Goal: Information Seeking & Learning: Learn about a topic

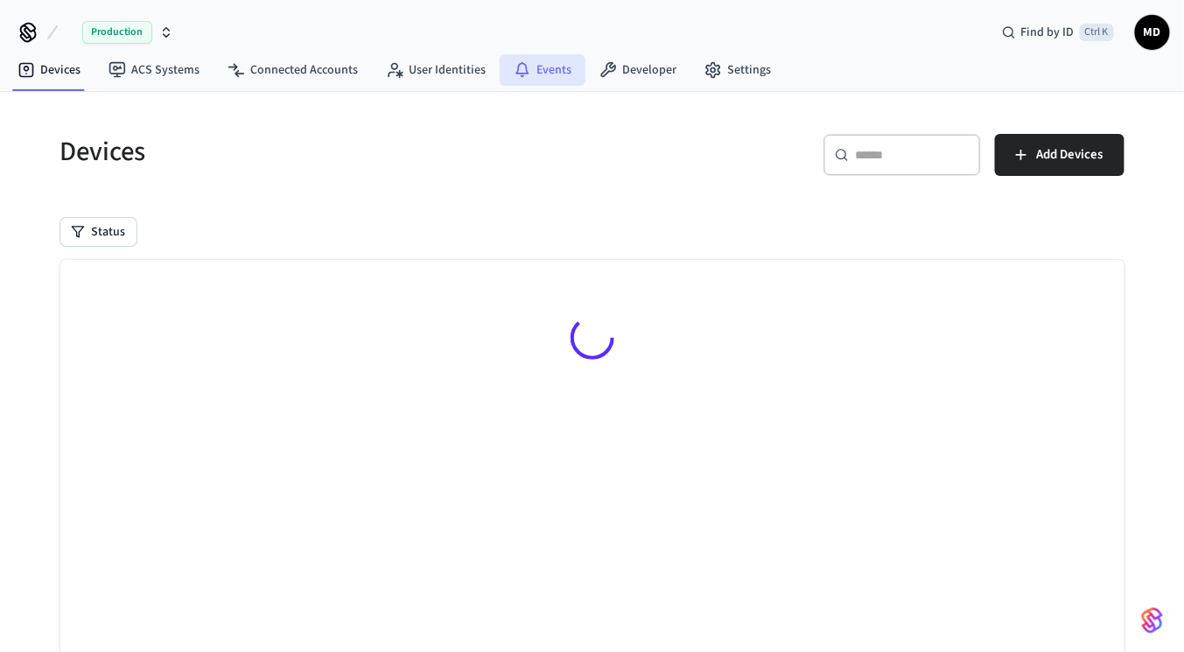
click at [542, 76] on link "Events" at bounding box center [543, 70] width 86 height 32
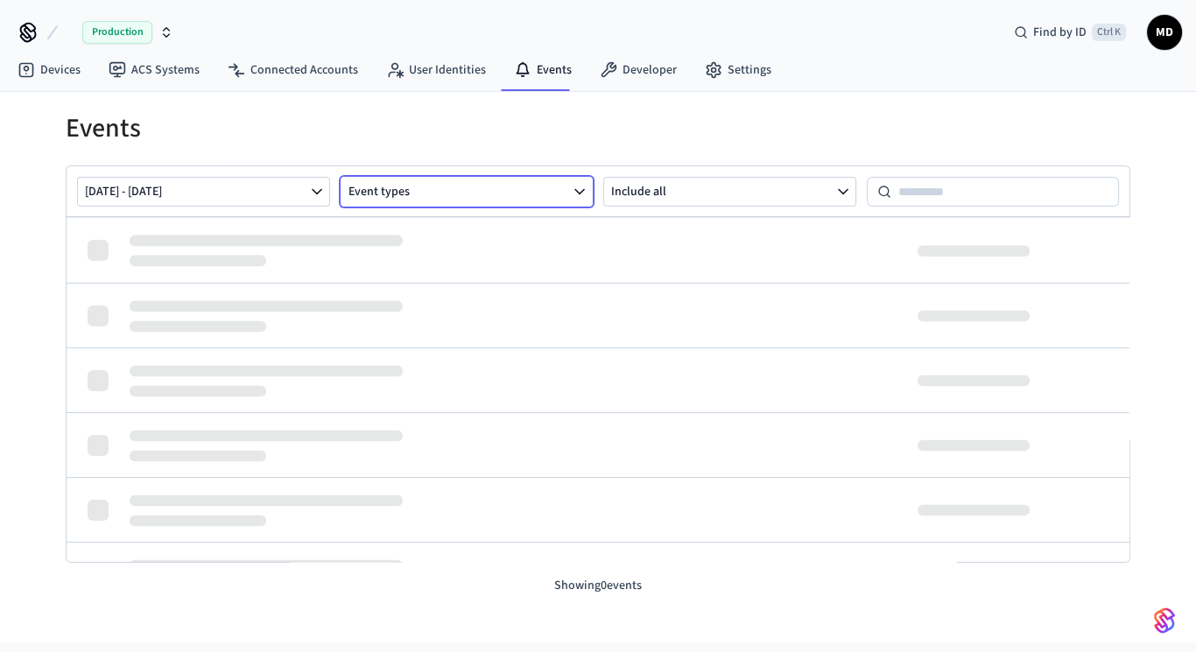
click at [425, 193] on button "Event types" at bounding box center [467, 192] width 253 height 30
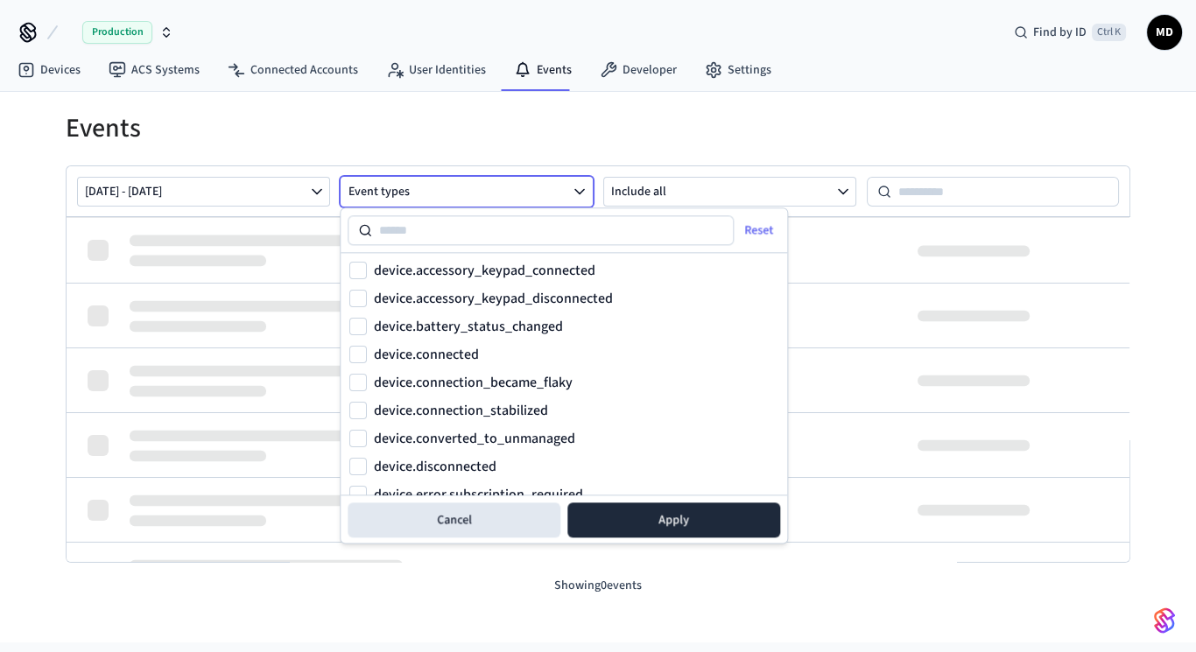
click at [425, 190] on button "Event types" at bounding box center [467, 192] width 253 height 30
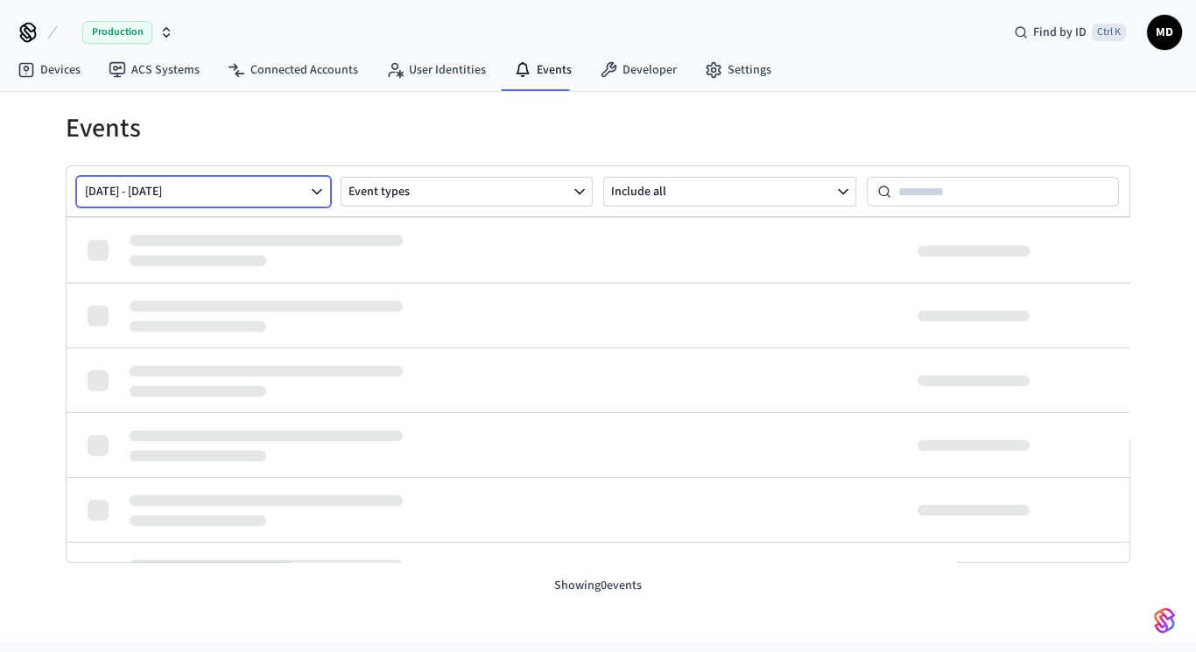
click at [287, 188] on button "Oct 06 2025 - Oct 13 2025" at bounding box center [203, 192] width 253 height 30
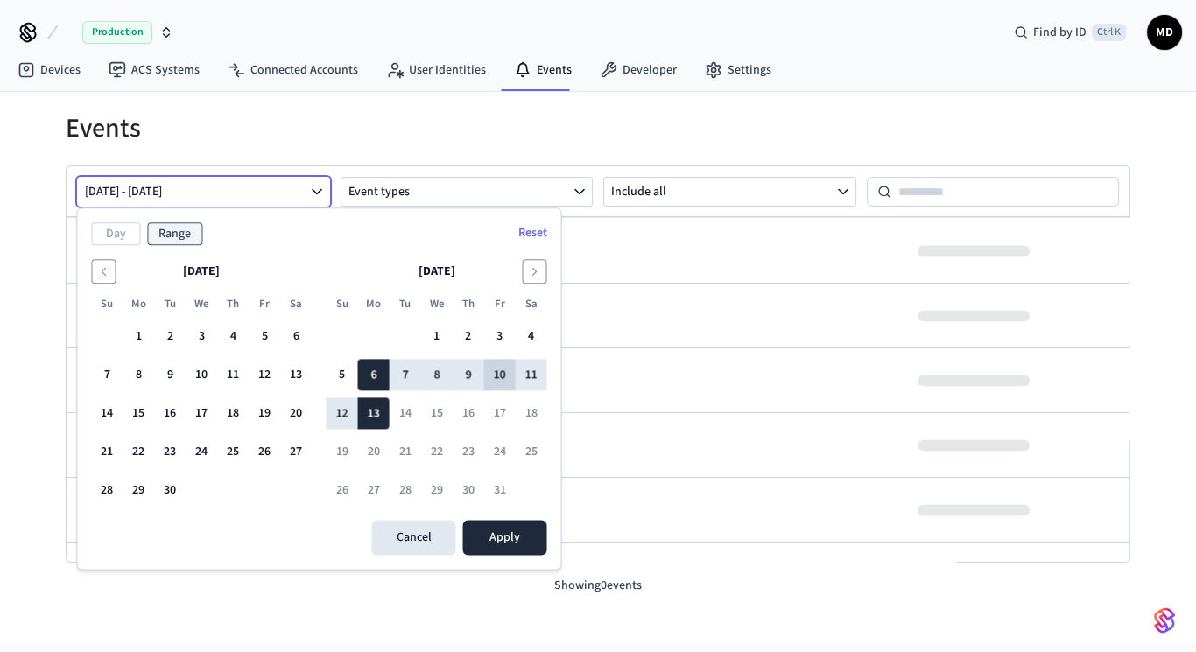
click at [498, 375] on button "10" at bounding box center [499, 376] width 32 height 32
click at [524, 371] on button "11" at bounding box center [531, 376] width 32 height 32
click at [501, 378] on button "10" at bounding box center [499, 376] width 32 height 32
click at [364, 383] on button "6" at bounding box center [373, 376] width 32 height 32
click at [474, 383] on button "9" at bounding box center [468, 376] width 32 height 32
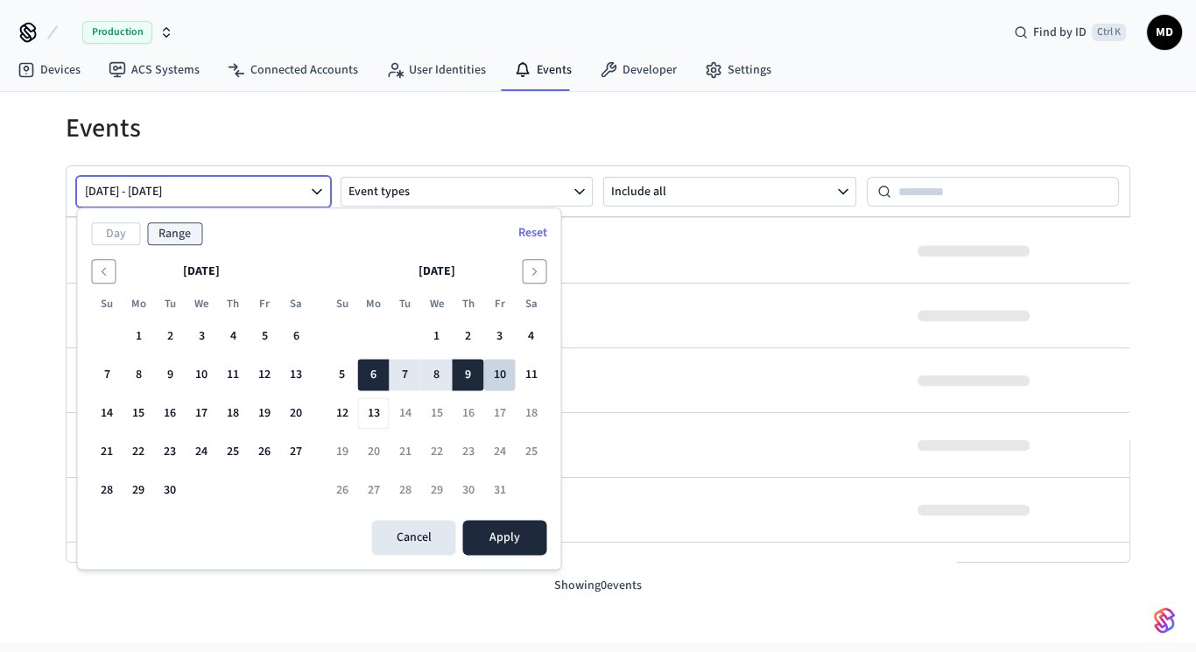
click at [487, 382] on button "10" at bounding box center [499, 376] width 32 height 32
click at [524, 228] on button "Reset" at bounding box center [532, 233] width 50 height 28
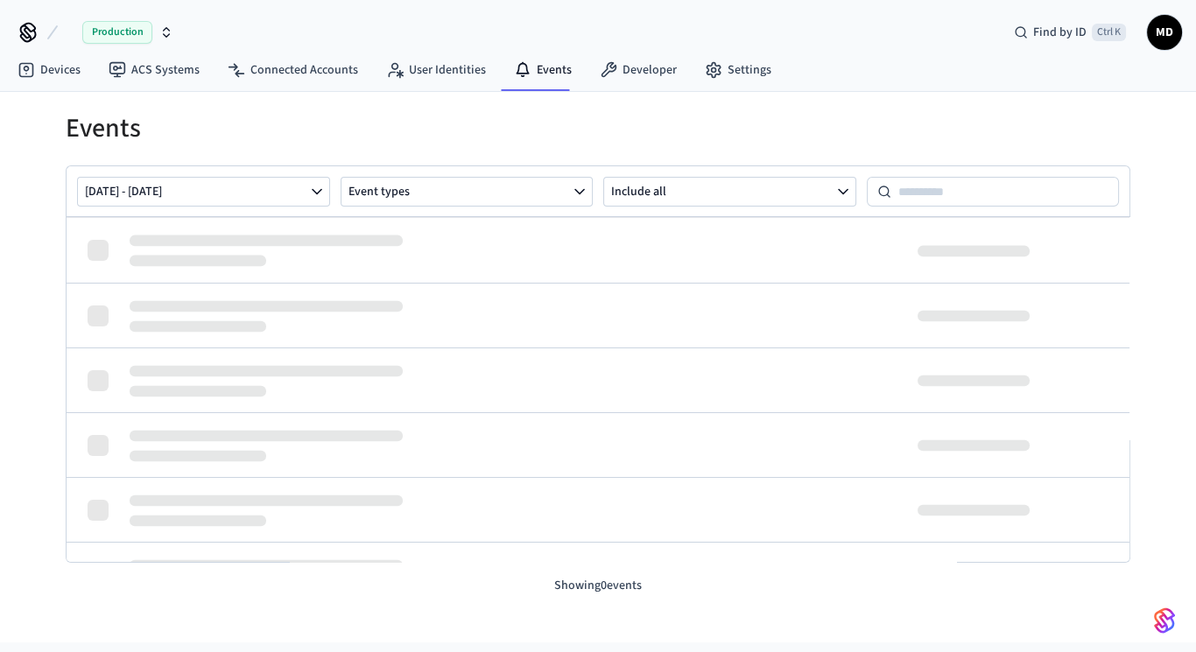
click at [308, 174] on div "Oct 06 2025 - Oct 10 2025 Event types Include all" at bounding box center [598, 191] width 1063 height 51
click at [308, 183] on icon "button" at bounding box center [317, 192] width 18 height 18
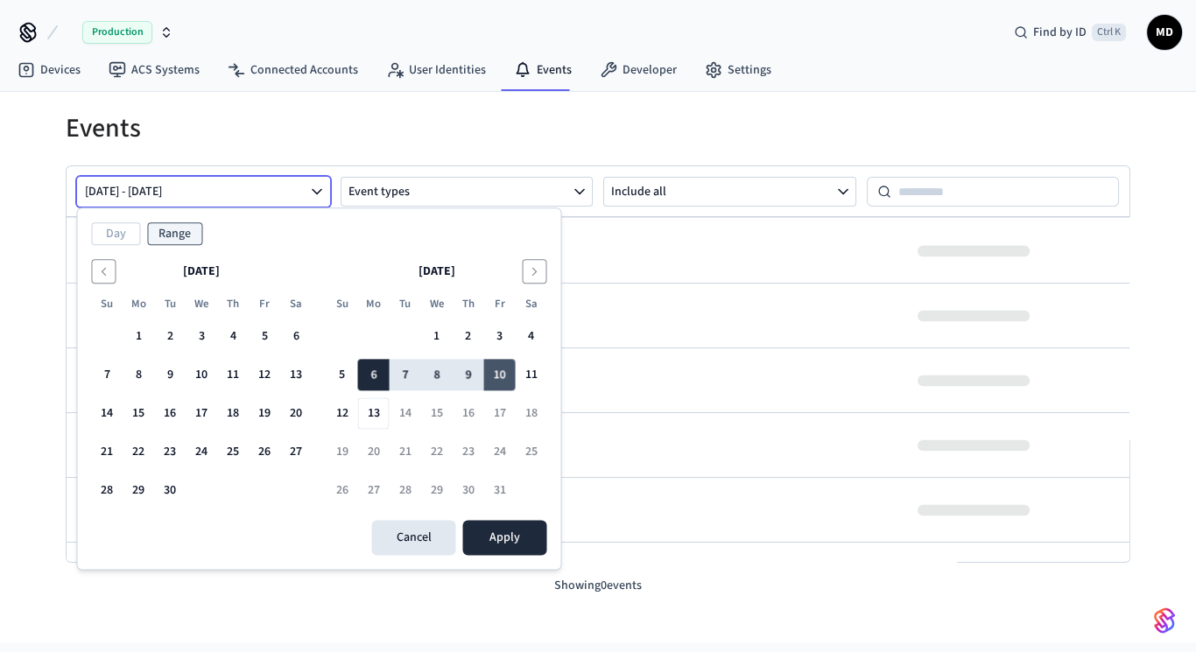
click at [502, 376] on button "10" at bounding box center [499, 376] width 32 height 32
click at [516, 372] on button "11" at bounding box center [531, 376] width 32 height 32
click at [497, 375] on button "10" at bounding box center [499, 376] width 32 height 32
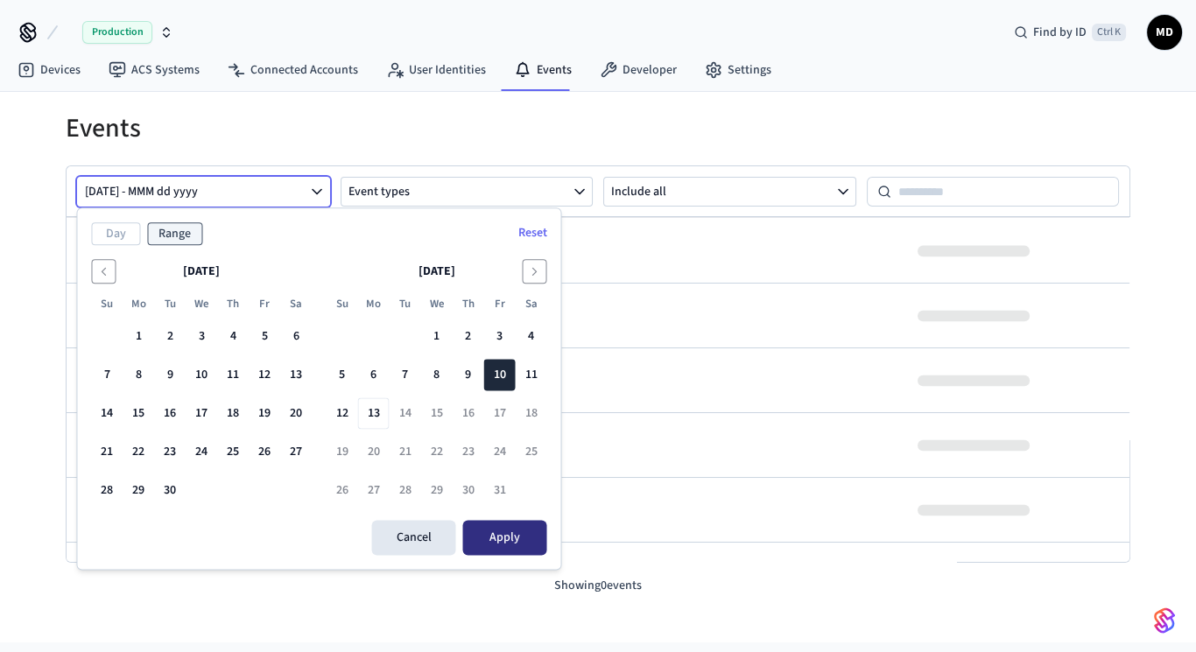
click at [502, 527] on button "Apply" at bounding box center [504, 538] width 84 height 35
click at [521, 362] on button "11" at bounding box center [531, 376] width 32 height 32
click at [498, 377] on button "10" at bounding box center [499, 376] width 32 height 32
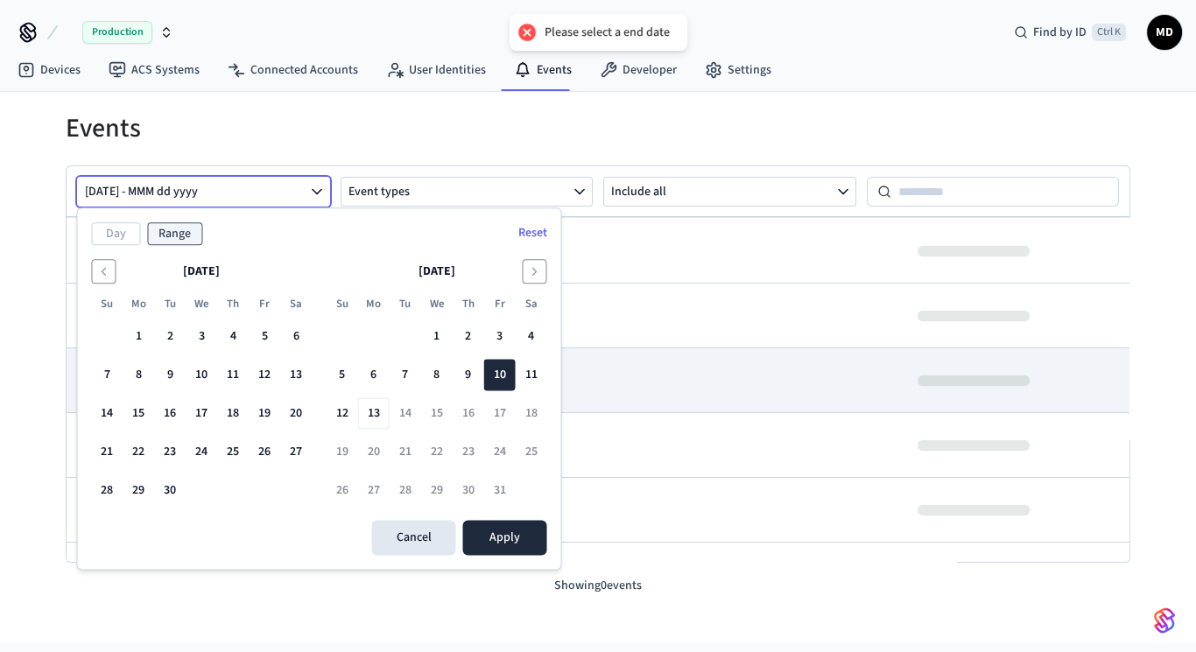
drag, startPoint x: 483, startPoint y: 387, endPoint x: 561, endPoint y: 371, distance: 79.5
click at [561, 371] on body "Please select a end date Production Find by ID Ctrl K MD Devices ACS Systems Co…" at bounding box center [598, 321] width 1196 height 643
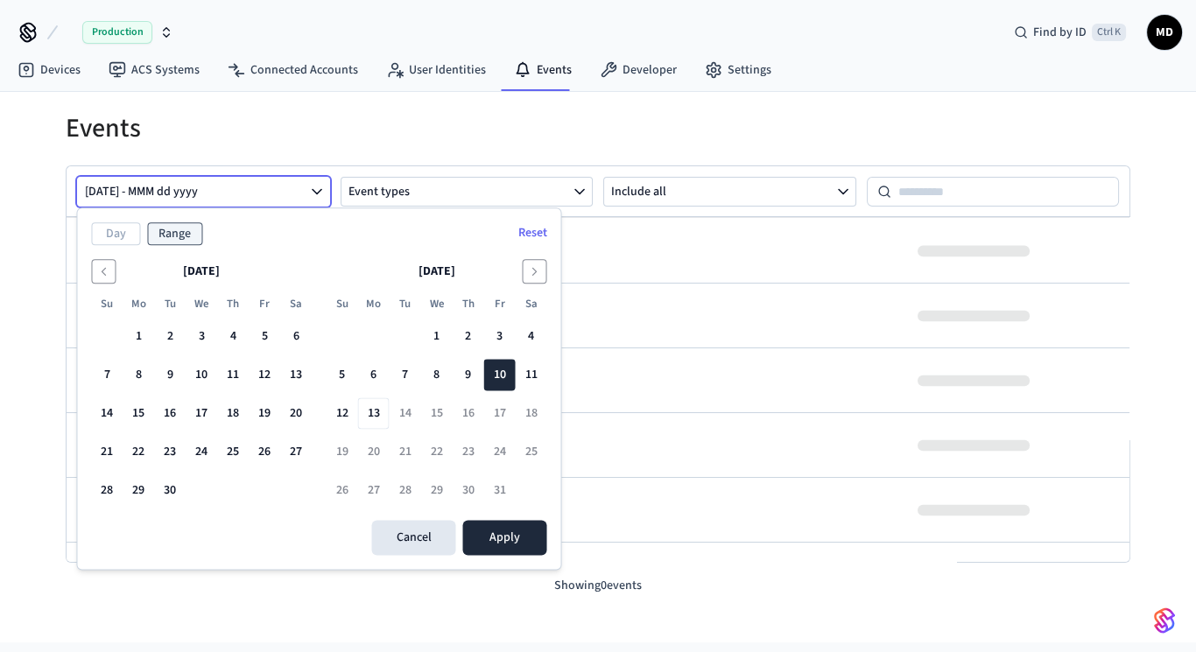
click at [535, 256] on div "Day Range Reset September 2025 Su Mo Tu We Th Fr Sa 1 2 3 4 5 6 7 8 9 10 11 12 …" at bounding box center [318, 388] width 483 height 361
click at [493, 364] on button "10" at bounding box center [499, 376] width 32 height 32
click at [485, 369] on button "10" at bounding box center [499, 376] width 32 height 32
drag, startPoint x: 472, startPoint y: 371, endPoint x: 552, endPoint y: 374, distance: 80.6
click at [552, 374] on div "Day Range Reset September 2025 Su Mo Tu We Th Fr Sa 1 2 3 4 5 6 7 8 9 10 11 12 …" at bounding box center [318, 388] width 483 height 361
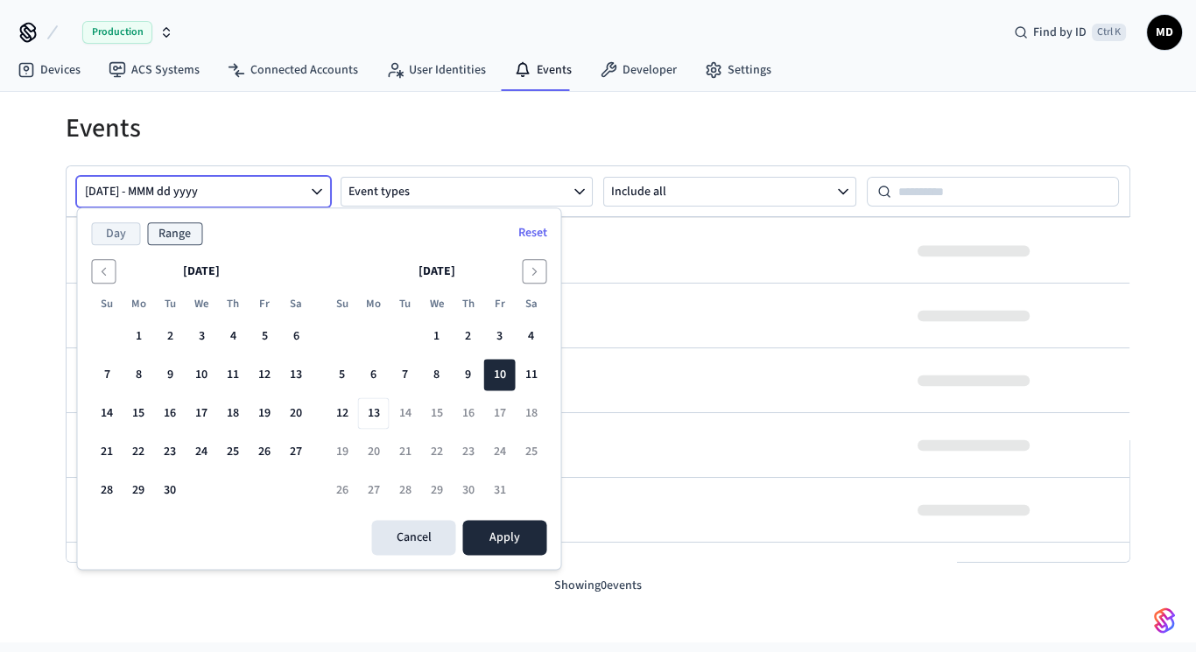
click at [116, 229] on button "Day" at bounding box center [115, 233] width 49 height 23
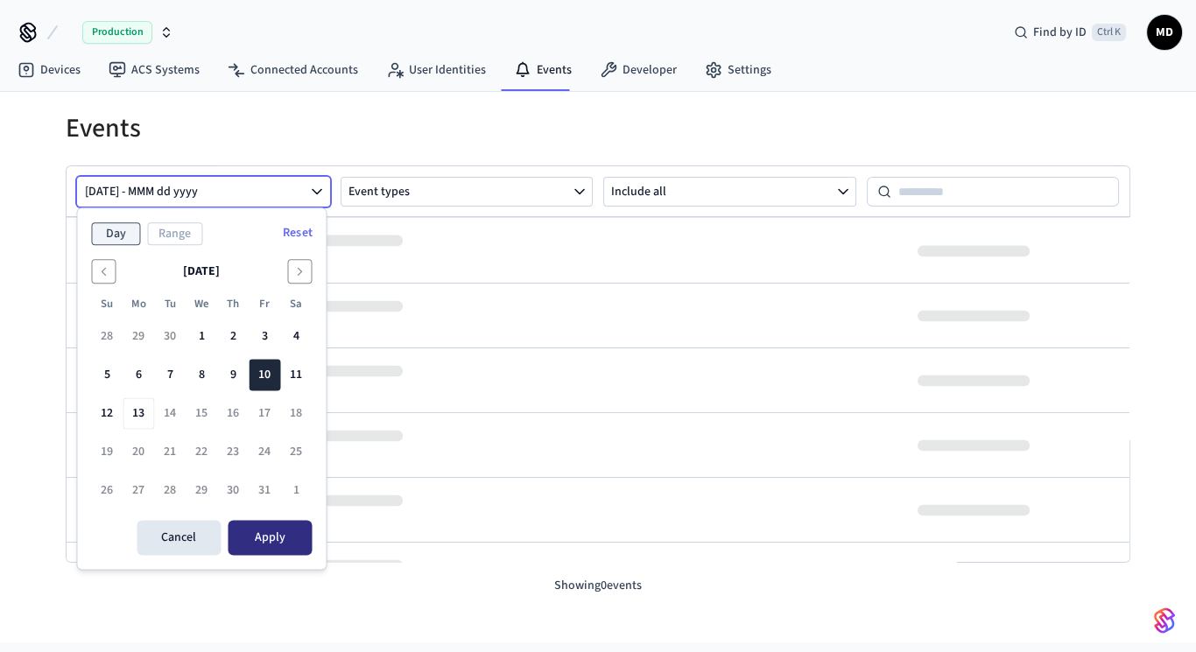
click at [277, 530] on button "Apply" at bounding box center [270, 538] width 84 height 35
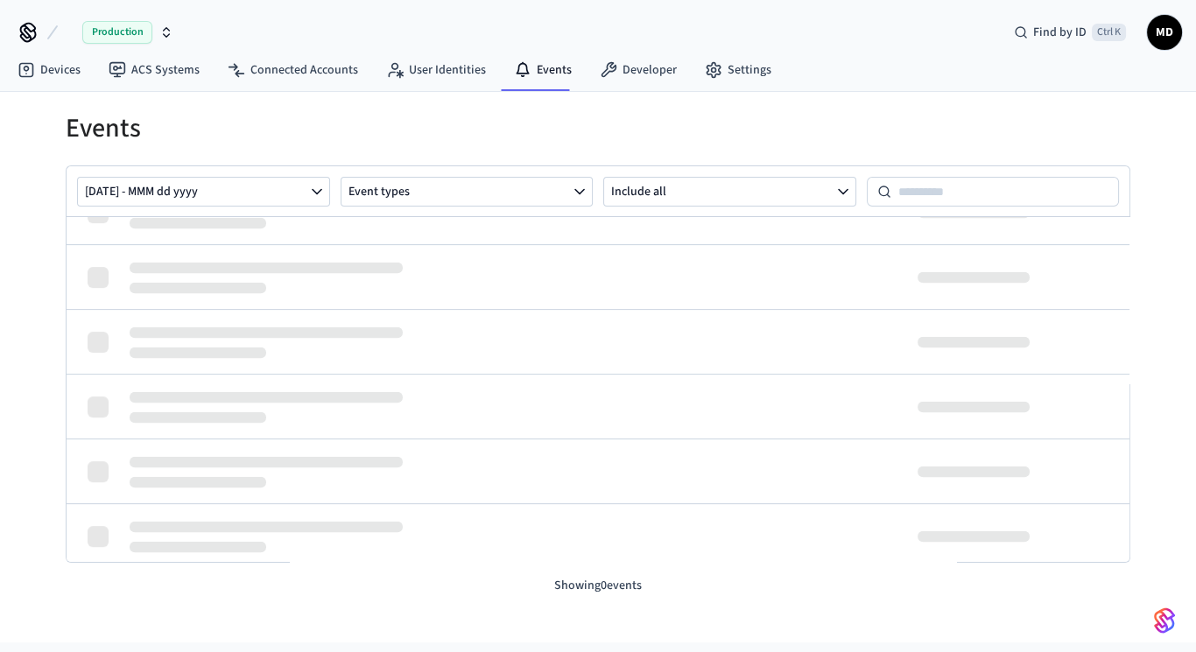
scroll to position [950, 0]
click at [453, 188] on button "Event types" at bounding box center [467, 192] width 253 height 30
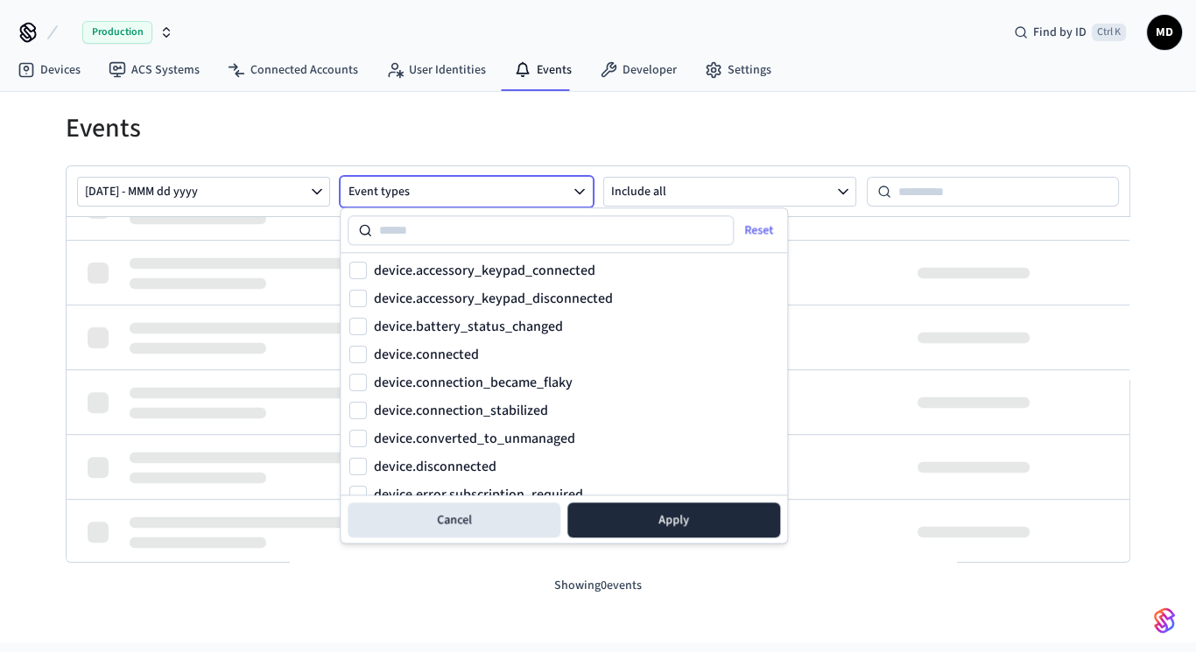
click at [453, 191] on button "Event types" at bounding box center [467, 192] width 253 height 30
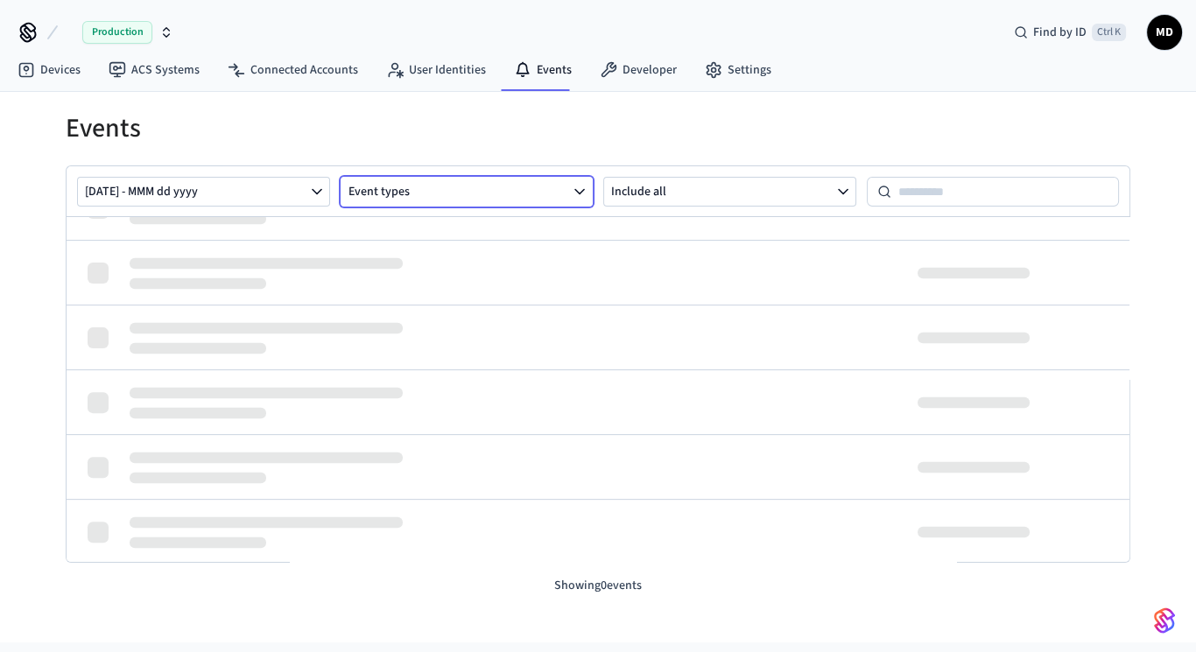
click at [453, 191] on button "Event types" at bounding box center [467, 192] width 253 height 30
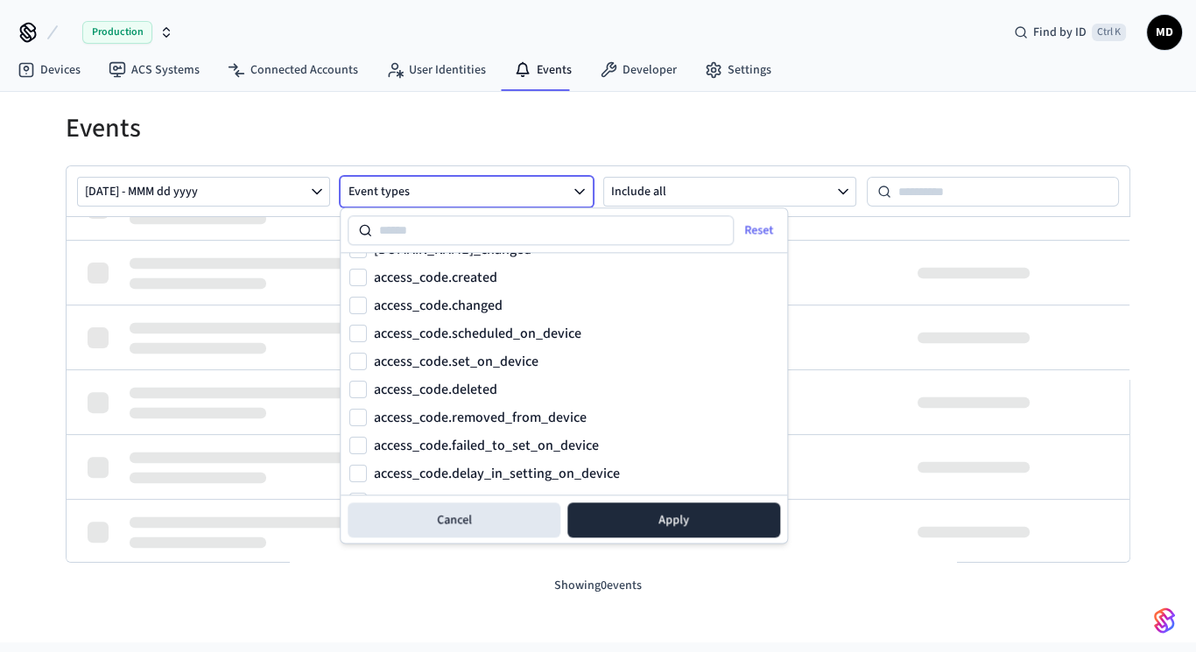
scroll to position [619, 0]
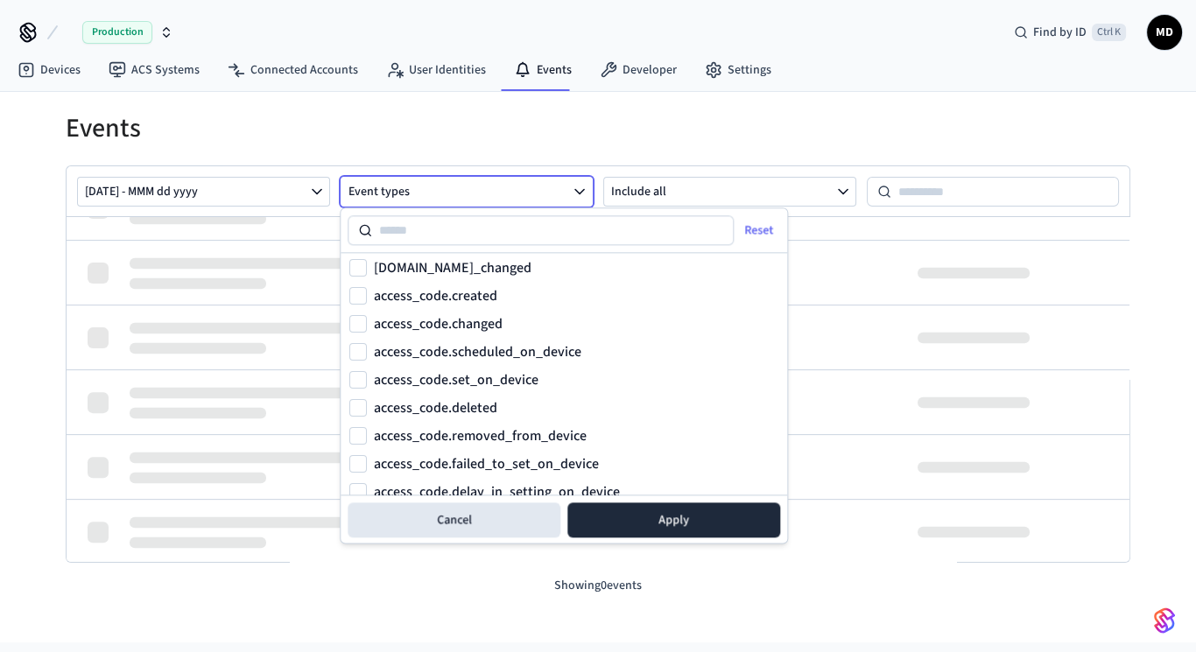
click at [523, 352] on label "access_code.scheduled_on_device" at bounding box center [477, 352] width 207 height 14
click at [367, 352] on button "access_code.scheduled_on_device" at bounding box center [358, 352] width 18 height 18
click at [488, 291] on label "access_code.created" at bounding box center [435, 296] width 123 height 14
click at [367, 291] on button "access_code.created" at bounding box center [358, 296] width 18 height 18
click at [685, 525] on button "Apply" at bounding box center [673, 519] width 213 height 35
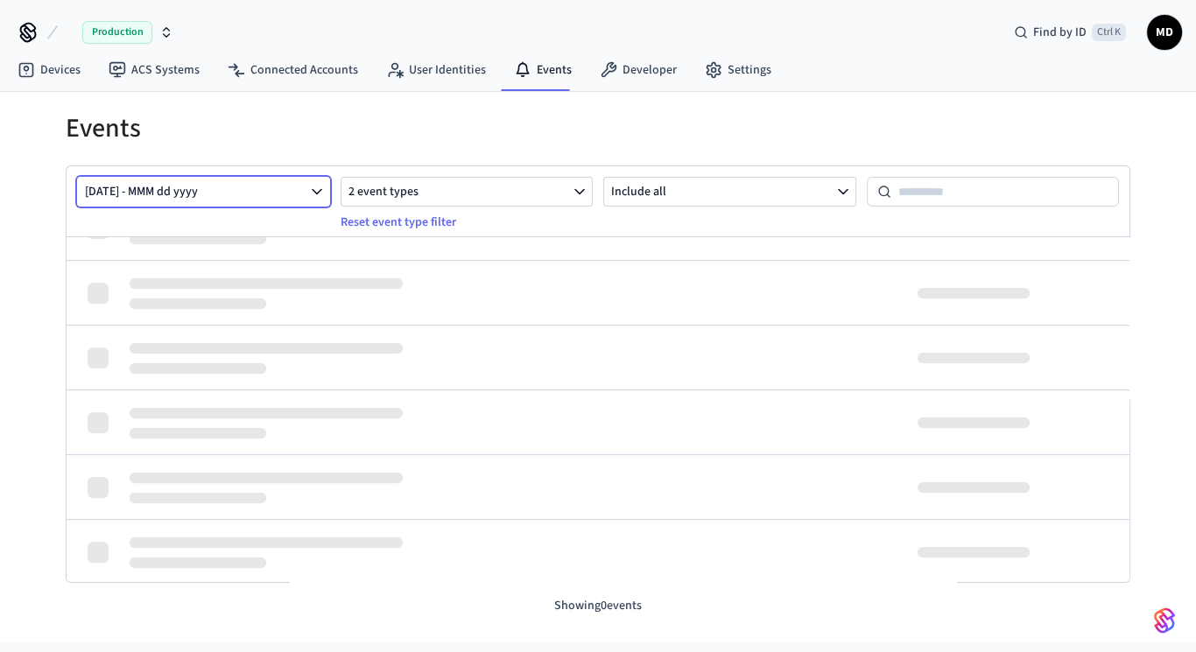
click at [279, 190] on button "Oct 10 2025 - MMM dd yyyy" at bounding box center [203, 192] width 253 height 30
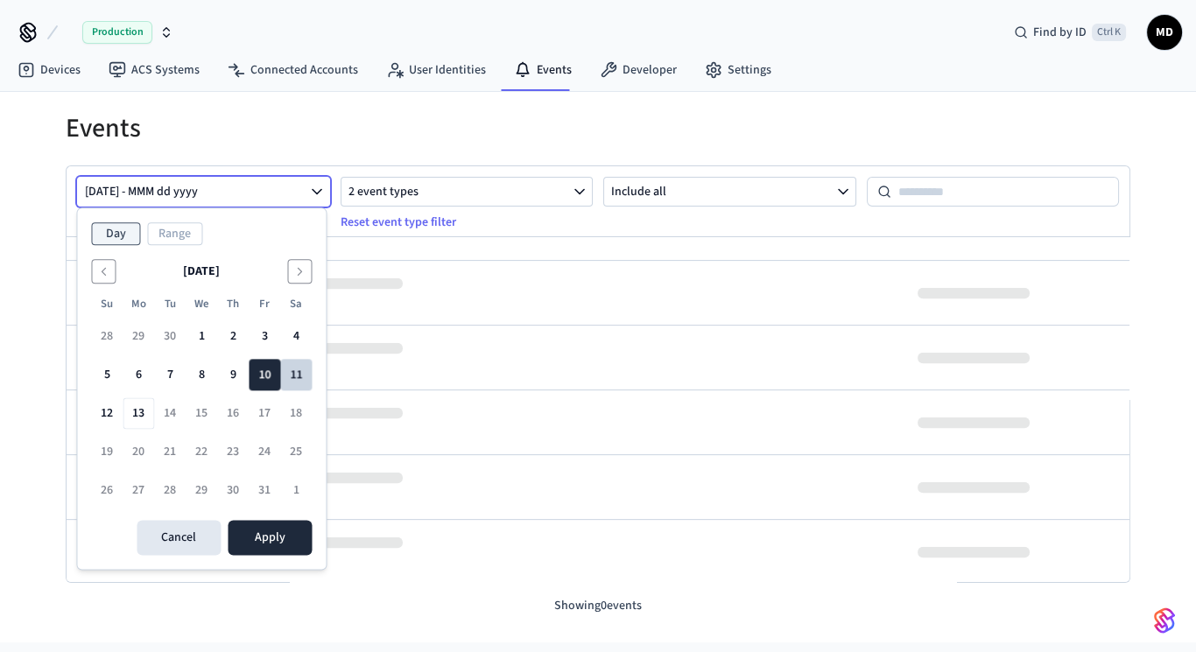
click at [298, 370] on button "11" at bounding box center [296, 376] width 32 height 32
click at [252, 365] on button "10" at bounding box center [265, 376] width 32 height 32
click at [158, 236] on button "Range" at bounding box center [174, 233] width 55 height 23
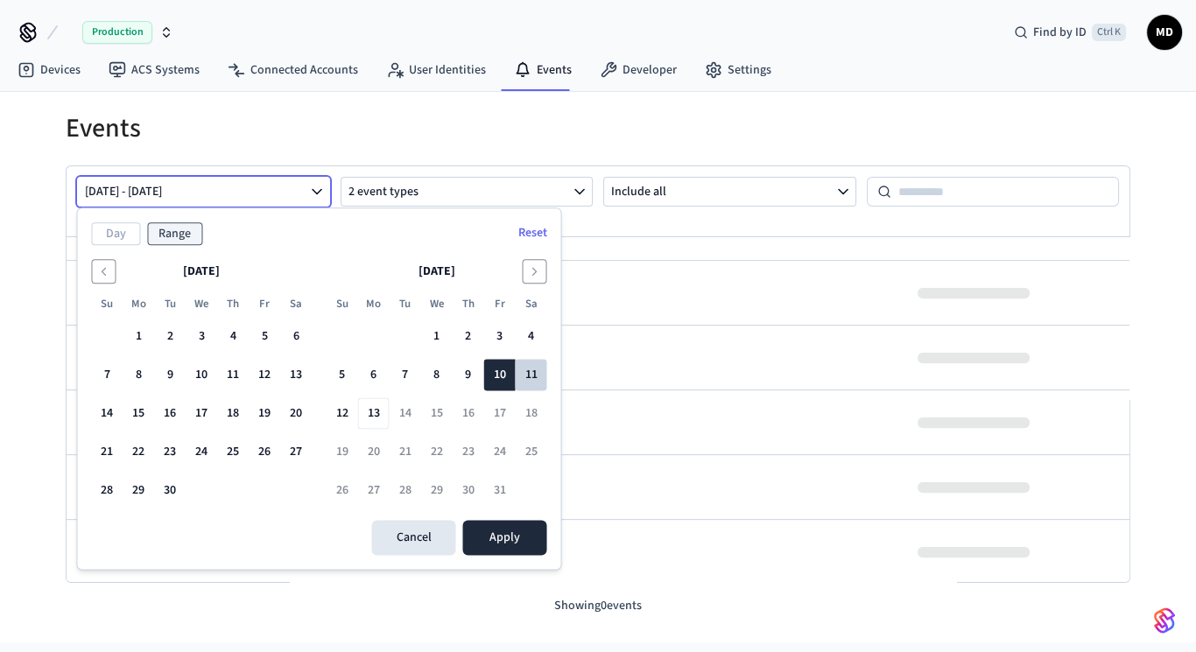
click at [520, 383] on button "11" at bounding box center [531, 376] width 32 height 32
click at [502, 374] on button "10" at bounding box center [499, 376] width 32 height 32
click at [492, 552] on button "Apply" at bounding box center [504, 538] width 84 height 35
click at [520, 388] on button "11" at bounding box center [531, 376] width 32 height 32
click at [526, 229] on button "Reset" at bounding box center [532, 233] width 50 height 28
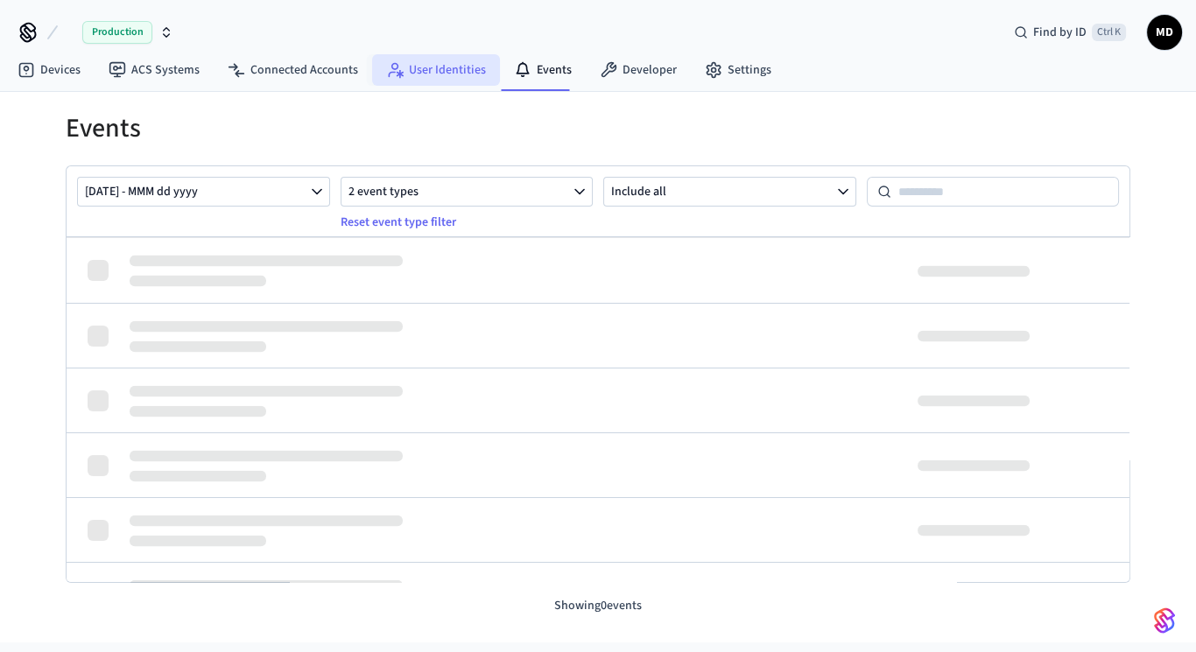
click at [454, 65] on link "User Identities" at bounding box center [436, 70] width 128 height 32
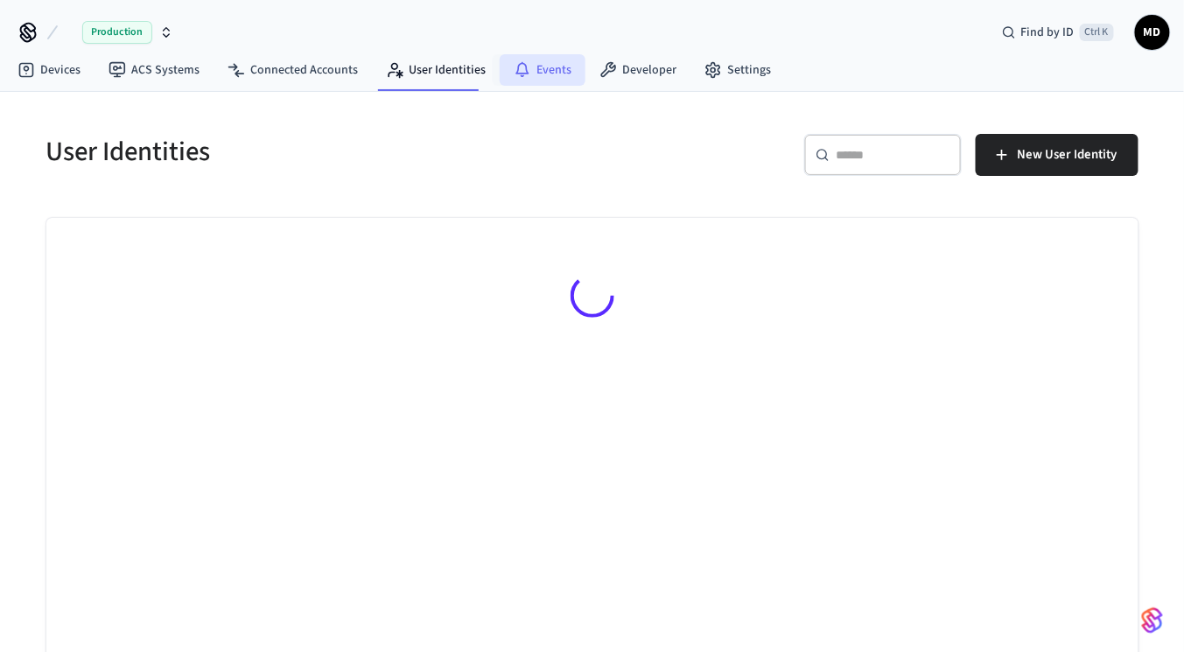
click at [531, 65] on link "Events" at bounding box center [543, 70] width 86 height 32
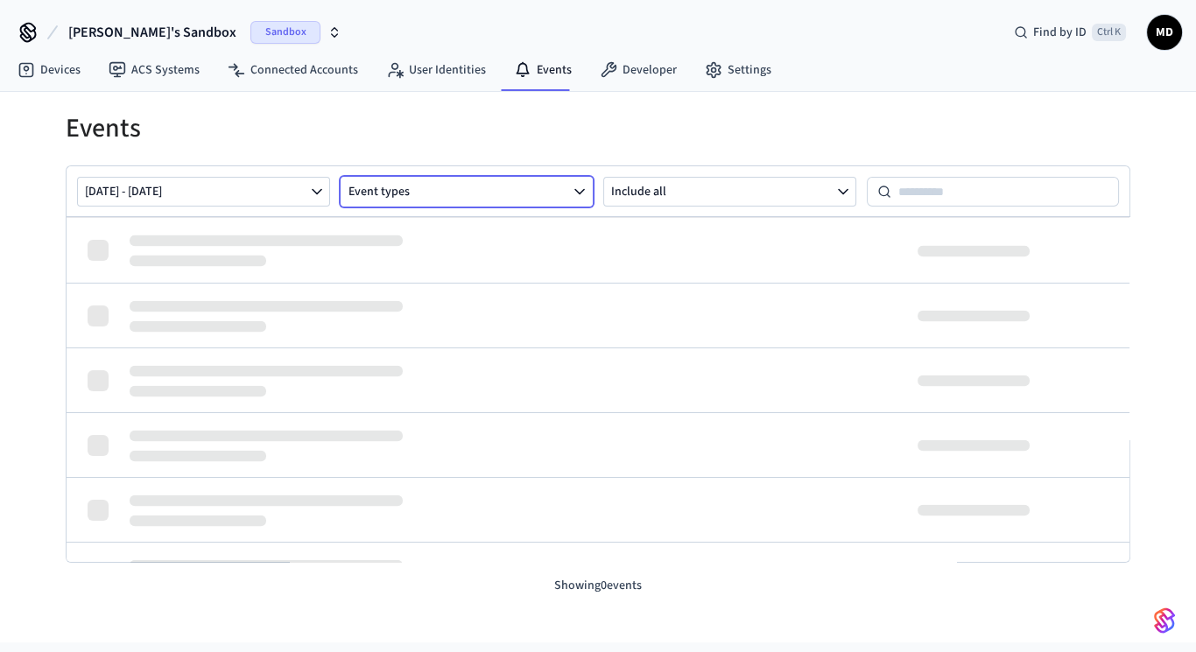
click at [515, 201] on button "Event types" at bounding box center [467, 192] width 253 height 30
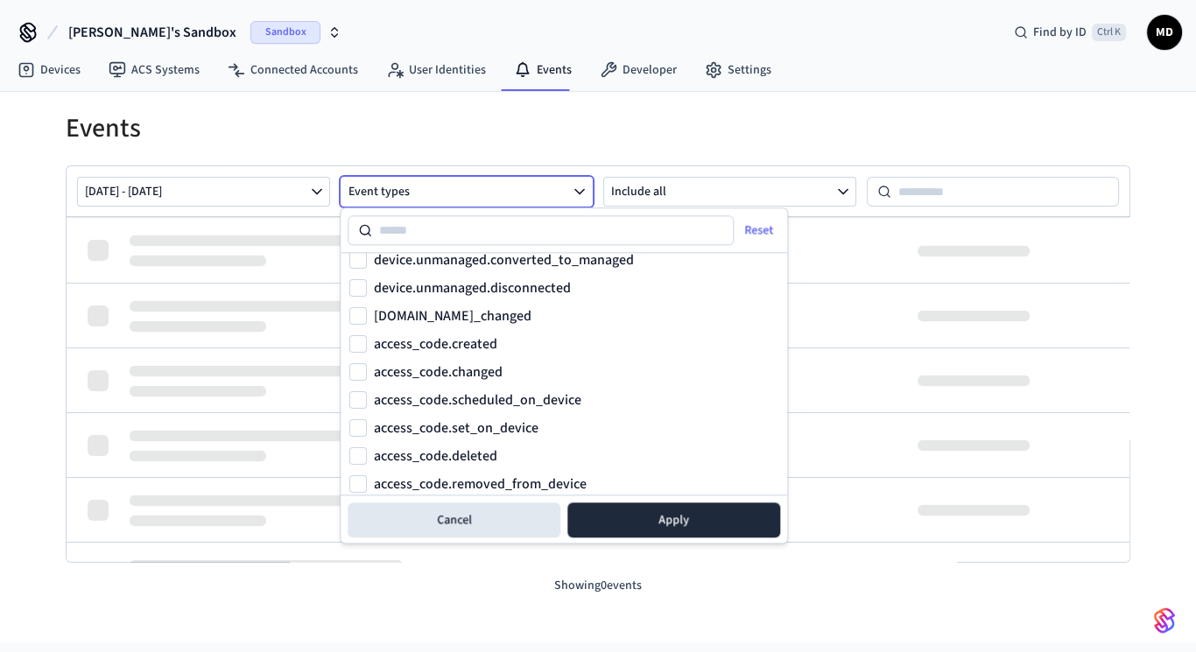
scroll to position [571, 0]
click at [505, 399] on label "access_code.scheduled_on_device" at bounding box center [477, 400] width 207 height 14
click at [367, 399] on button "access_code.scheduled_on_device" at bounding box center [358, 400] width 18 height 18
click at [495, 424] on label "access_code.set_on_device" at bounding box center [456, 428] width 165 height 14
click at [367, 424] on button "access_code.set_on_device" at bounding box center [358, 428] width 18 height 18
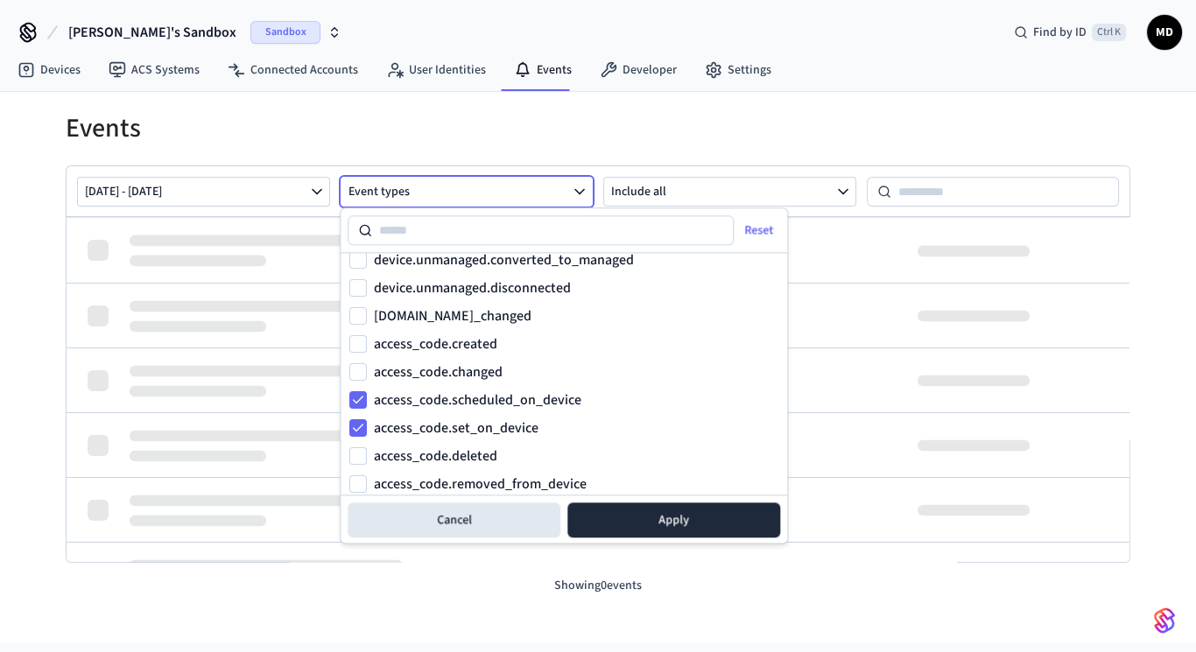
click at [495, 432] on label "access_code.set_on_device" at bounding box center [456, 428] width 165 height 14
click at [367, 432] on button "access_code.set_on_device" at bounding box center [358, 428] width 18 height 18
click at [485, 343] on label "access_code.created" at bounding box center [435, 344] width 123 height 14
click at [367, 343] on button "access_code.created" at bounding box center [358, 344] width 18 height 18
click at [633, 515] on button "Apply" at bounding box center [673, 519] width 213 height 35
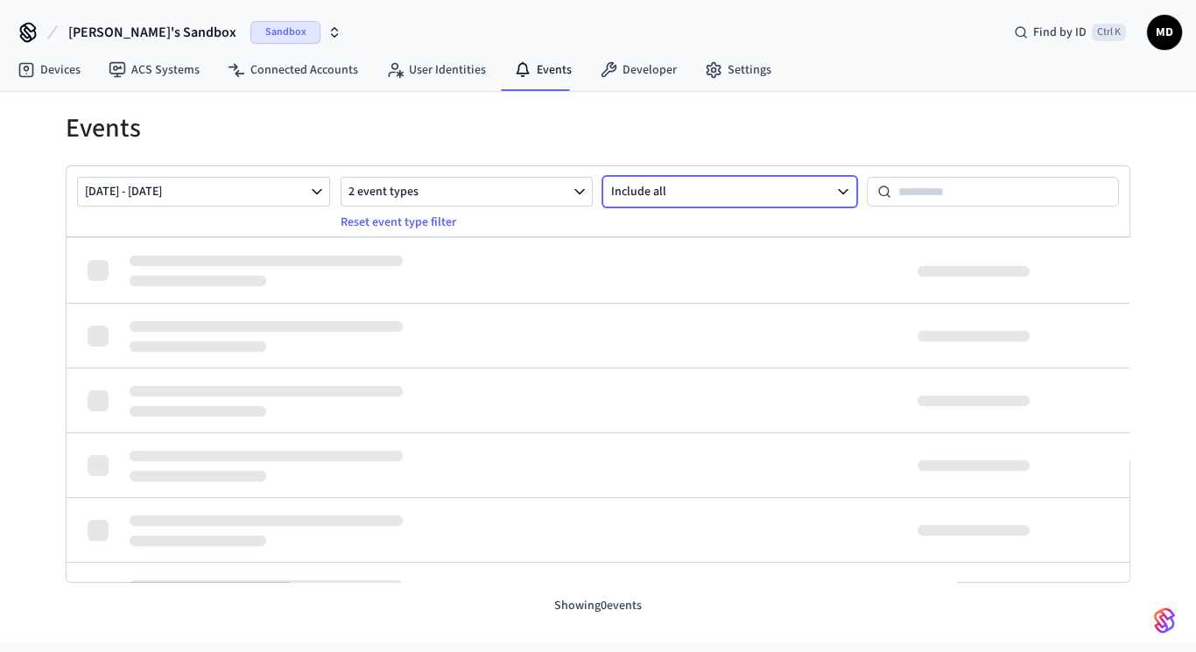
click at [673, 200] on button "Include all" at bounding box center [729, 192] width 253 height 30
click at [665, 114] on h1 "Events" at bounding box center [598, 129] width 1064 height 32
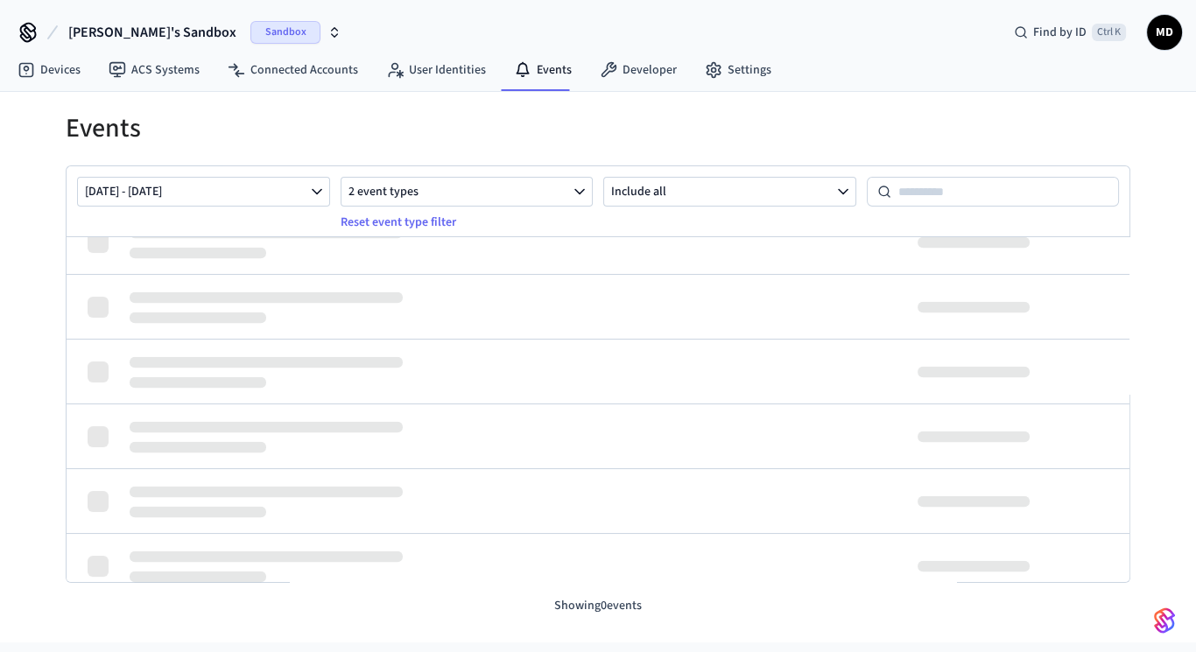
scroll to position [291, 0]
click at [207, 181] on button "Oct 06 2025 - Oct 13 2025" at bounding box center [203, 192] width 253 height 30
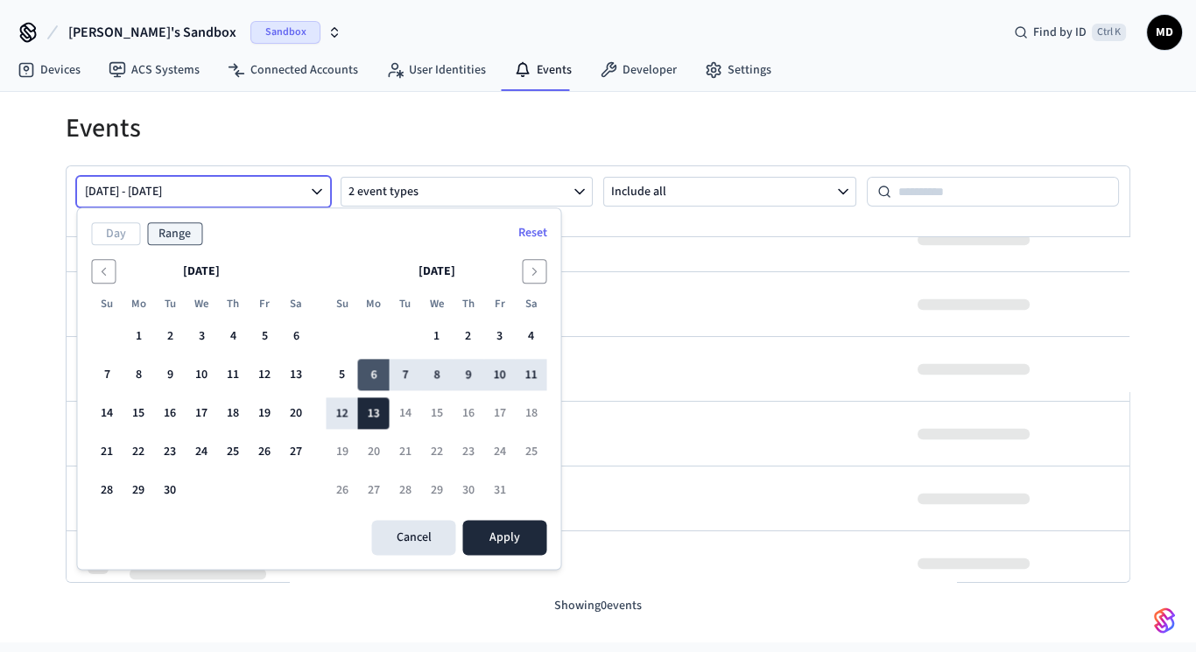
click at [370, 380] on button "6" at bounding box center [373, 376] width 32 height 32
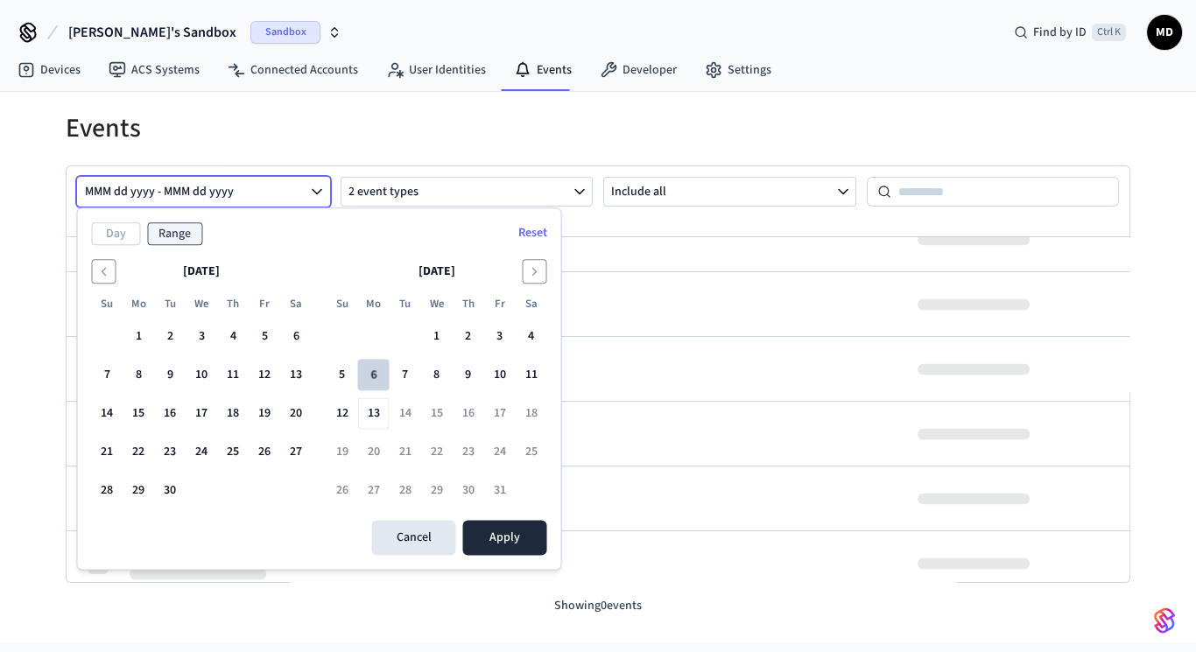
click at [372, 373] on button "6" at bounding box center [373, 376] width 32 height 32
click at [382, 418] on button "13" at bounding box center [373, 414] width 32 height 32
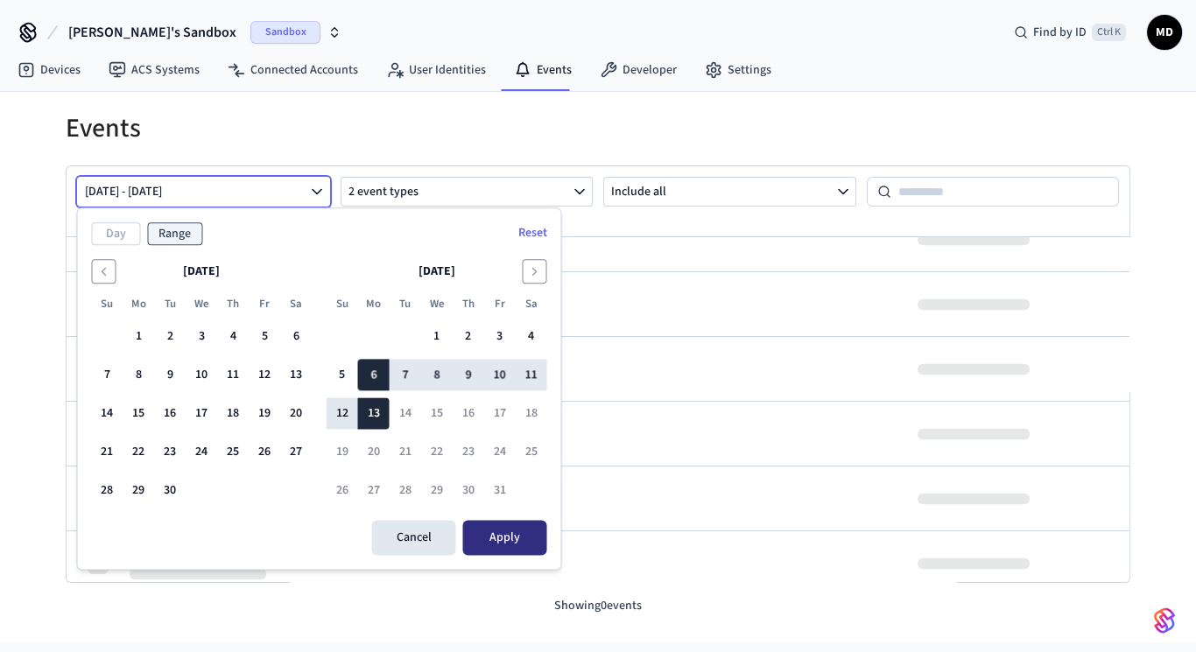
click at [507, 543] on button "Apply" at bounding box center [504, 538] width 84 height 35
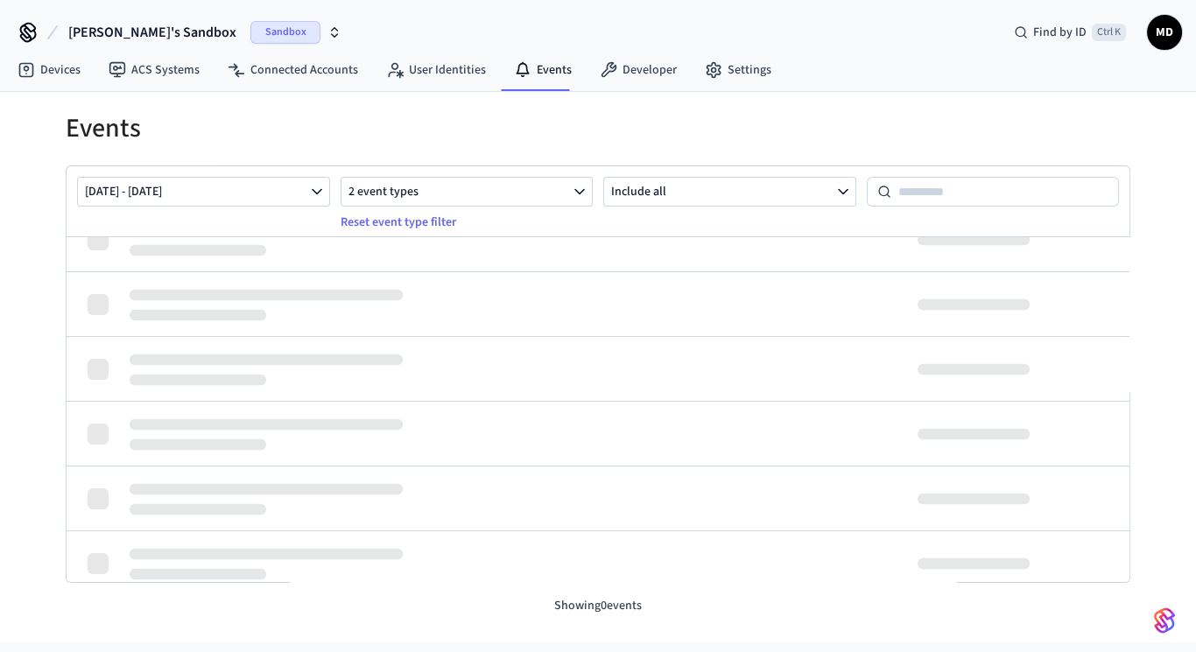
click at [495, 219] on div "Reset event type filter" at bounding box center [467, 222] width 253 height 21
click at [449, 219] on button "Reset event type filter" at bounding box center [398, 222] width 137 height 28
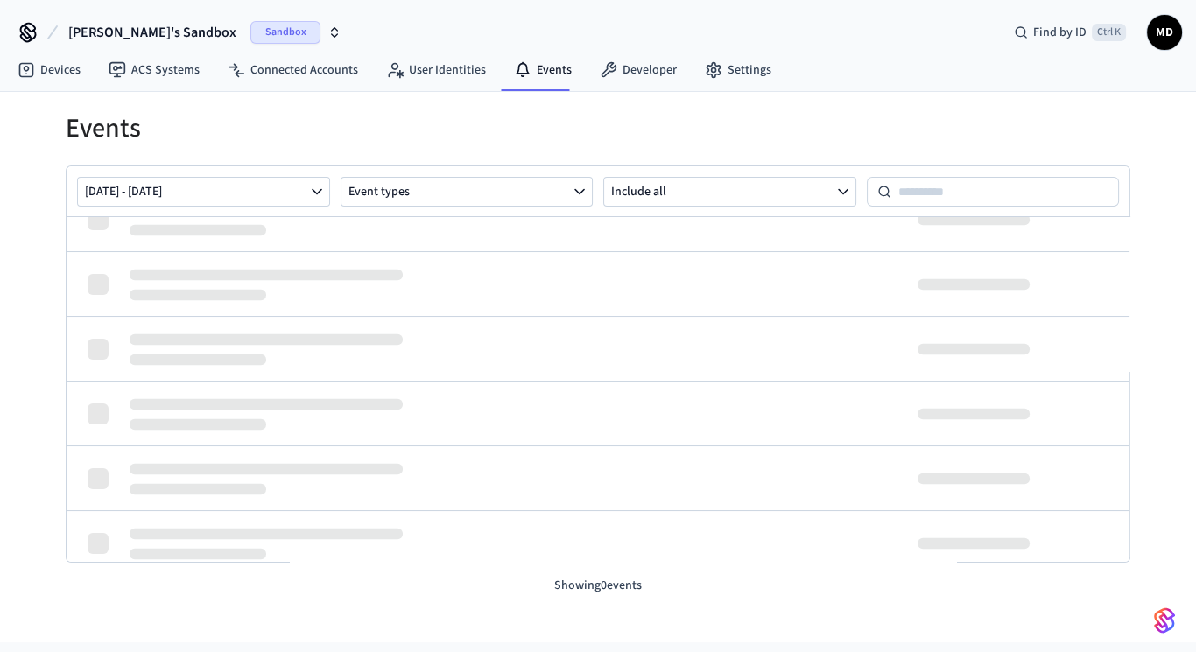
click at [250, 29] on span "Sandbox" at bounding box center [285, 32] width 70 height 23
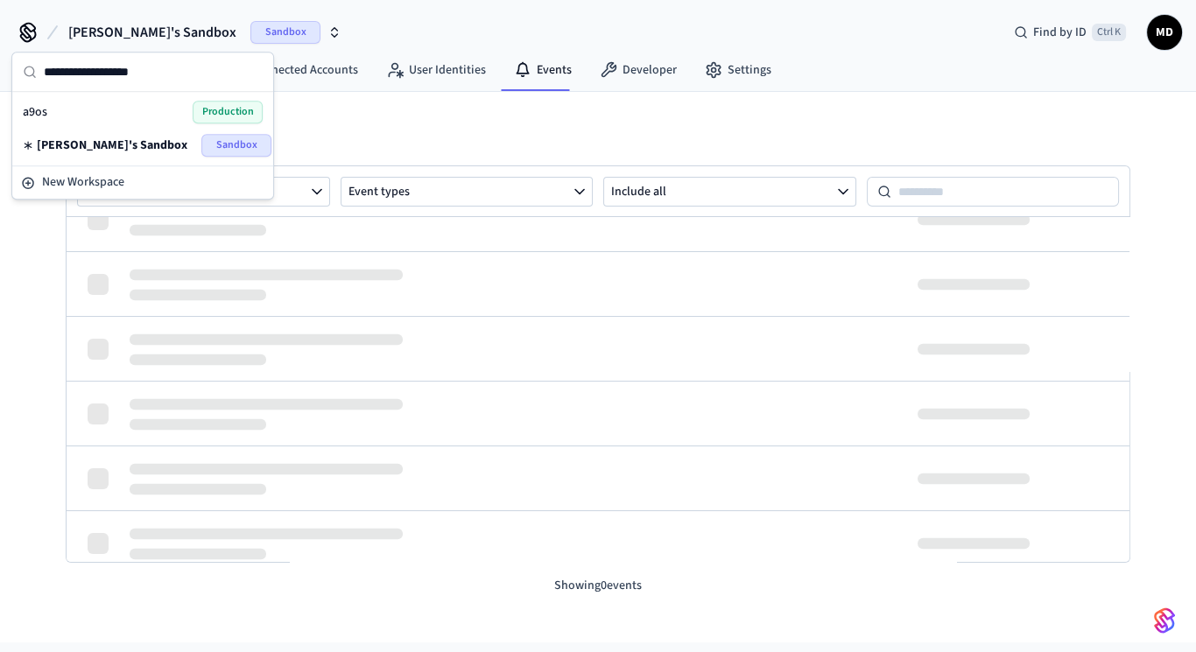
click at [226, 119] on span "Production" at bounding box center [228, 112] width 70 height 23
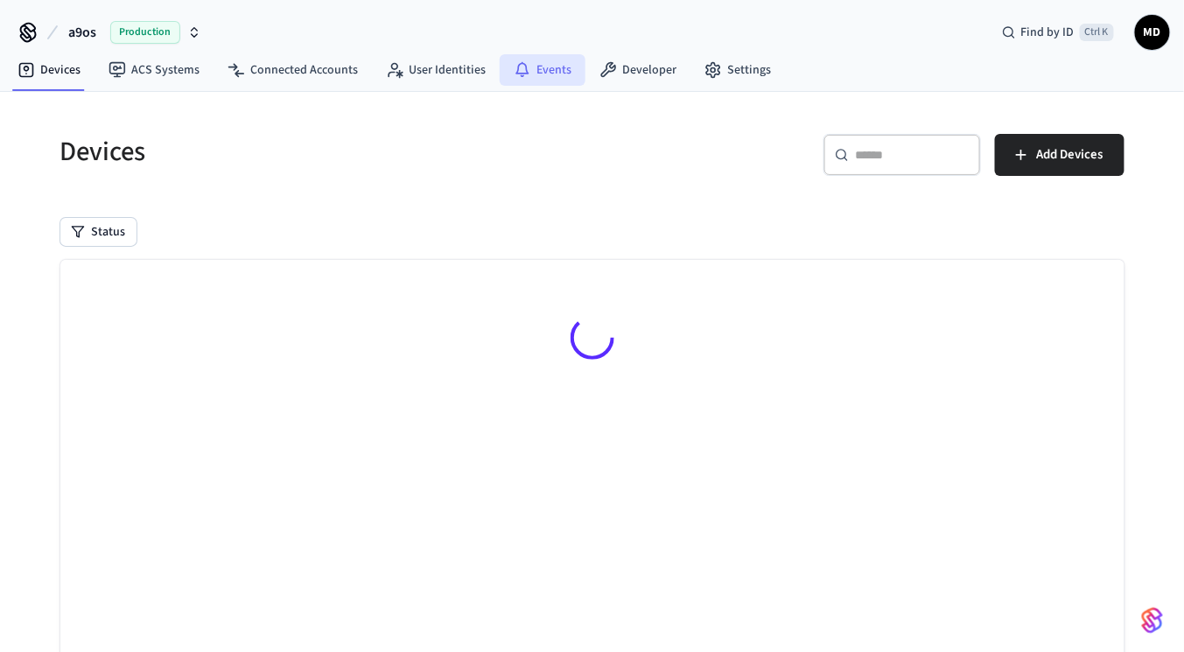
click at [514, 77] on icon at bounding box center [523, 70] width 18 height 18
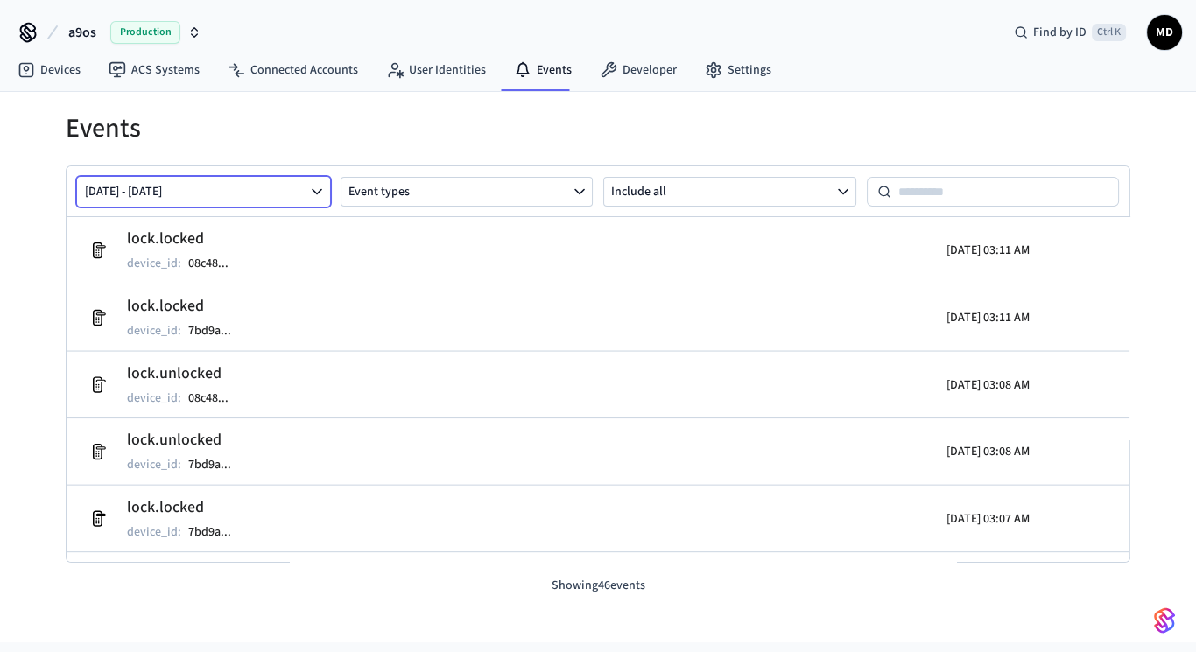
click at [289, 184] on button "Oct 06 2025 - Oct 13 2025" at bounding box center [203, 192] width 253 height 30
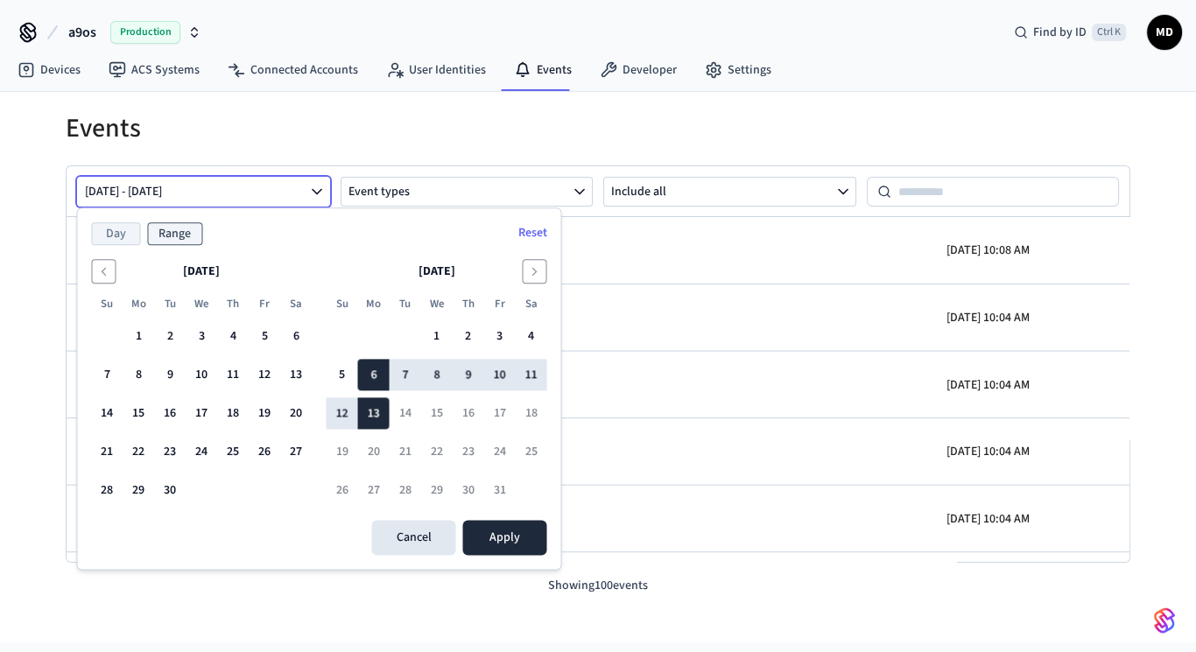
click at [114, 235] on button "Day" at bounding box center [115, 233] width 49 height 23
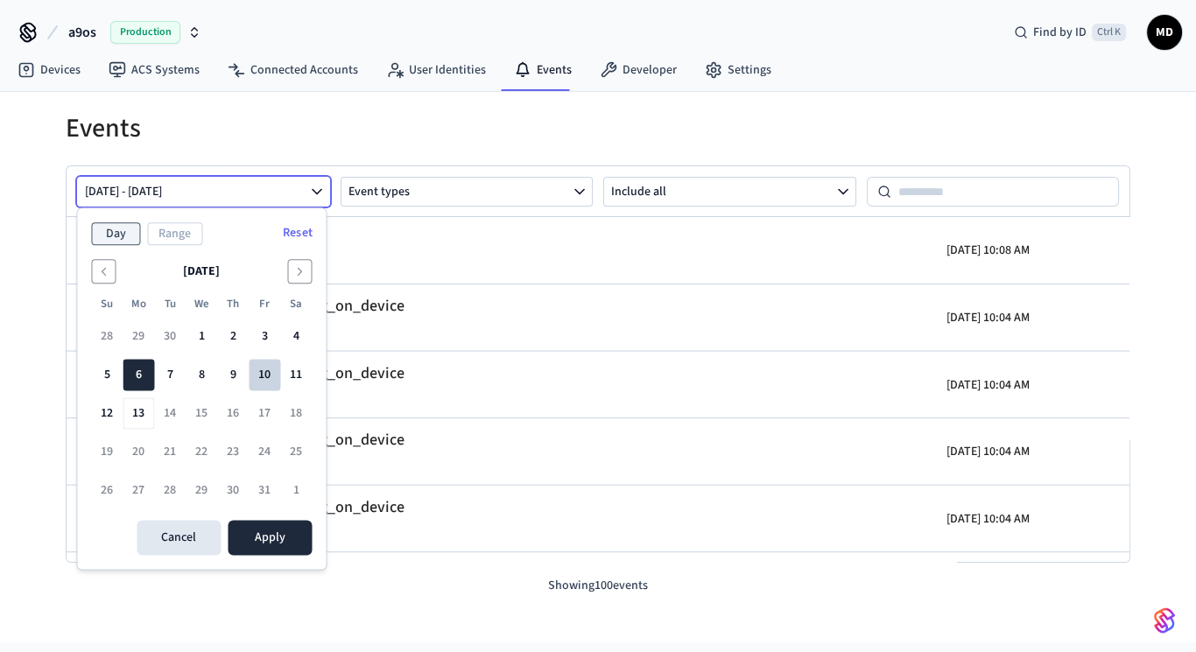
click at [266, 383] on button "10" at bounding box center [265, 376] width 32 height 32
click at [274, 528] on button "Apply" at bounding box center [270, 538] width 84 height 35
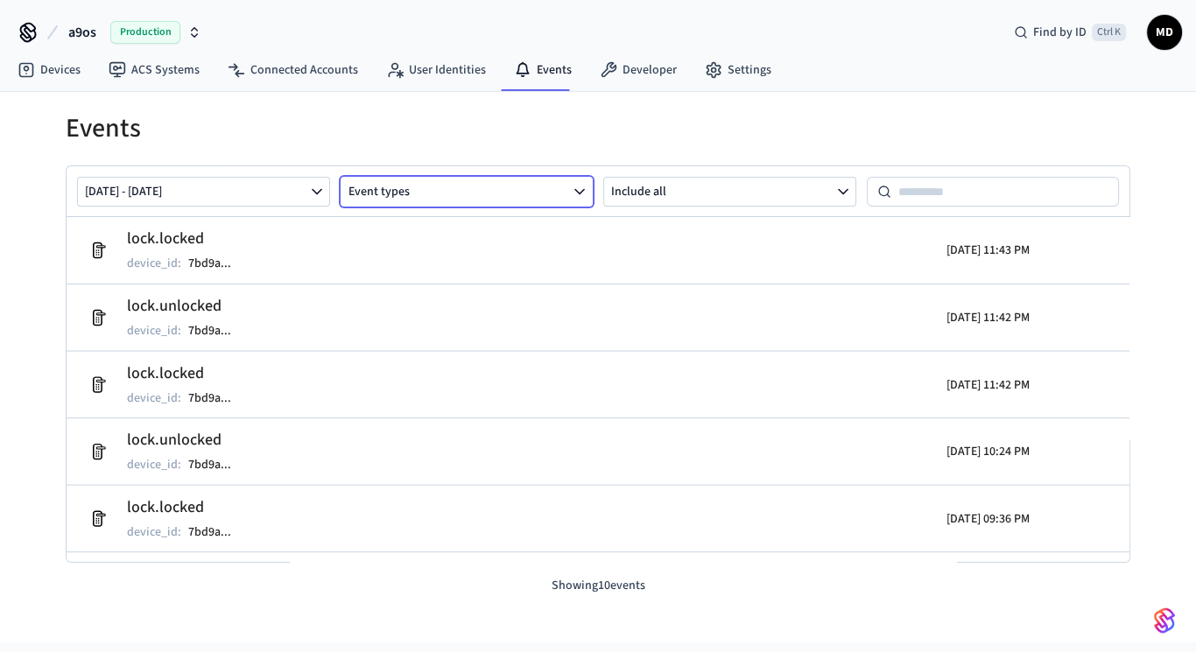
click at [395, 193] on button "Event types" at bounding box center [467, 192] width 253 height 30
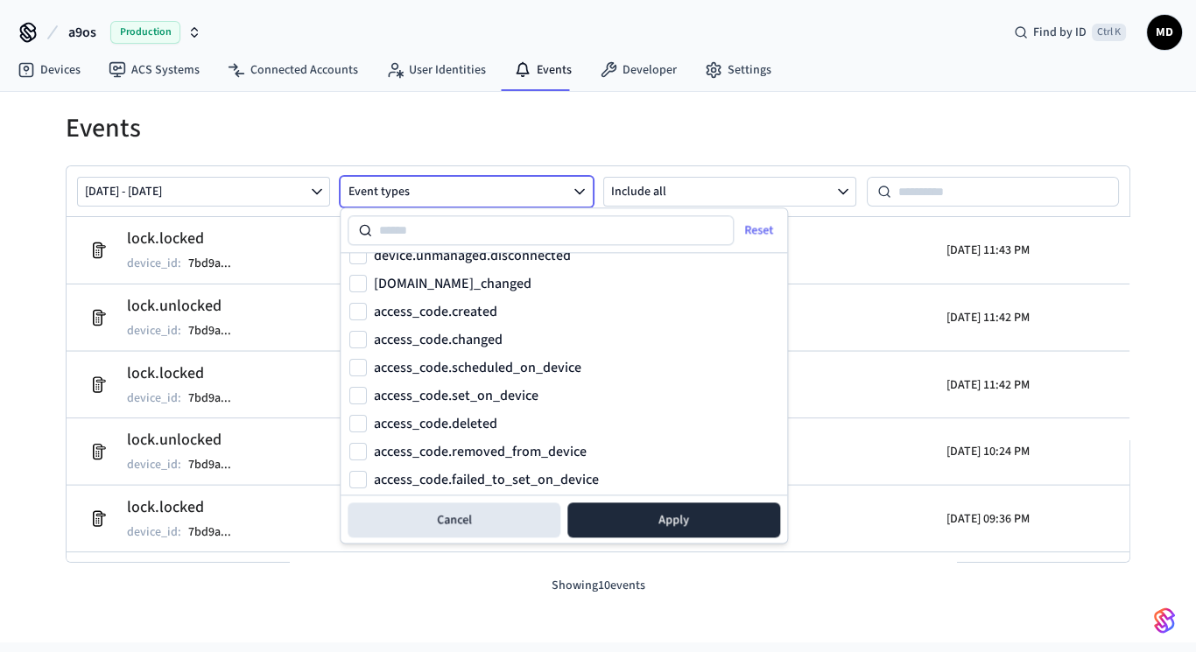
scroll to position [623, 0]
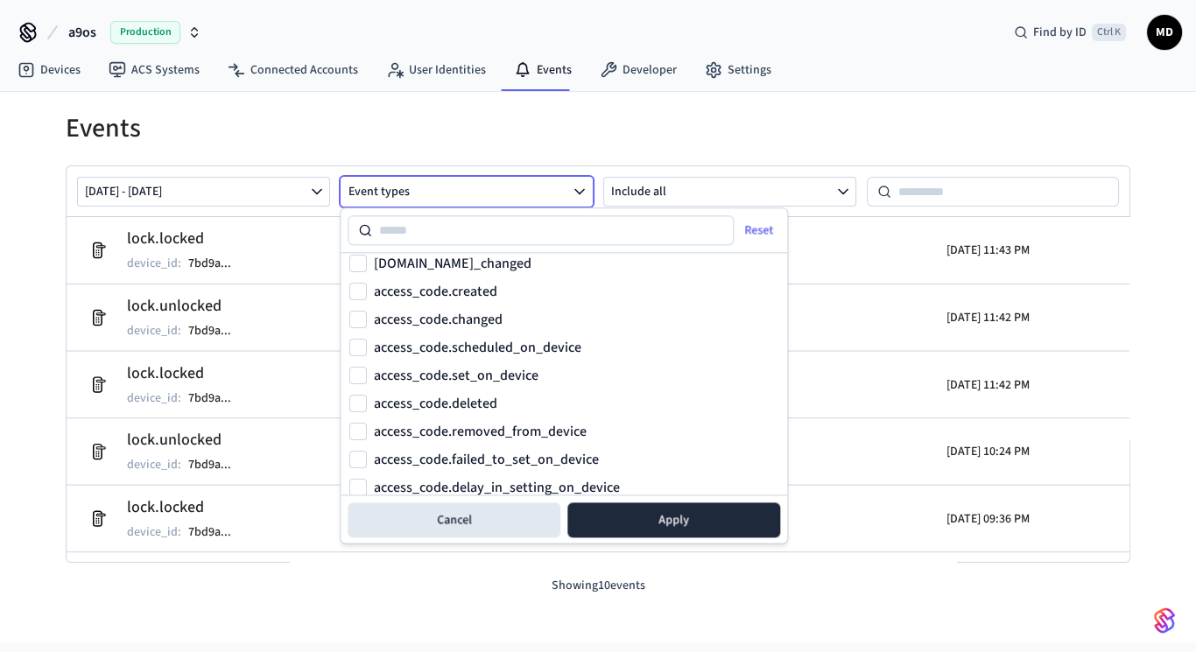
click at [453, 296] on label "access_code.created" at bounding box center [435, 291] width 123 height 14
click at [367, 296] on button "access_code.created" at bounding box center [358, 292] width 18 height 18
click at [457, 348] on label "access_code.scheduled_on_device" at bounding box center [477, 348] width 207 height 14
click at [367, 348] on button "access_code.scheduled_on_device" at bounding box center [358, 348] width 18 height 18
click at [640, 518] on button "Apply" at bounding box center [673, 519] width 213 height 35
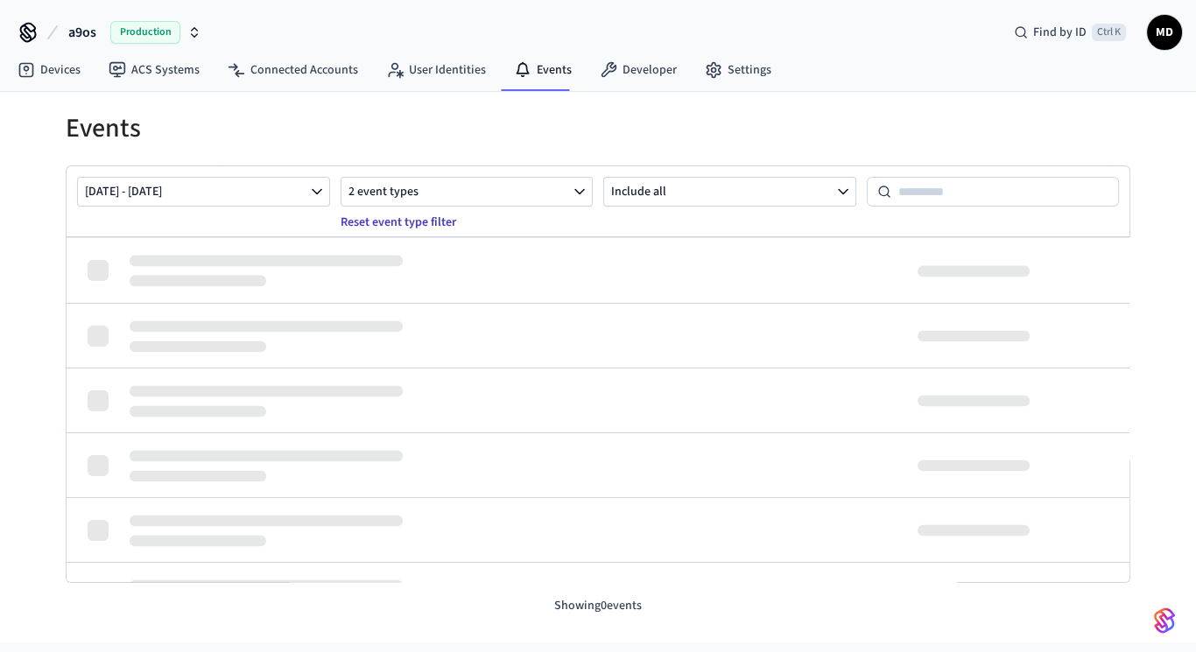
click at [442, 222] on button "Reset event type filter" at bounding box center [398, 222] width 137 height 28
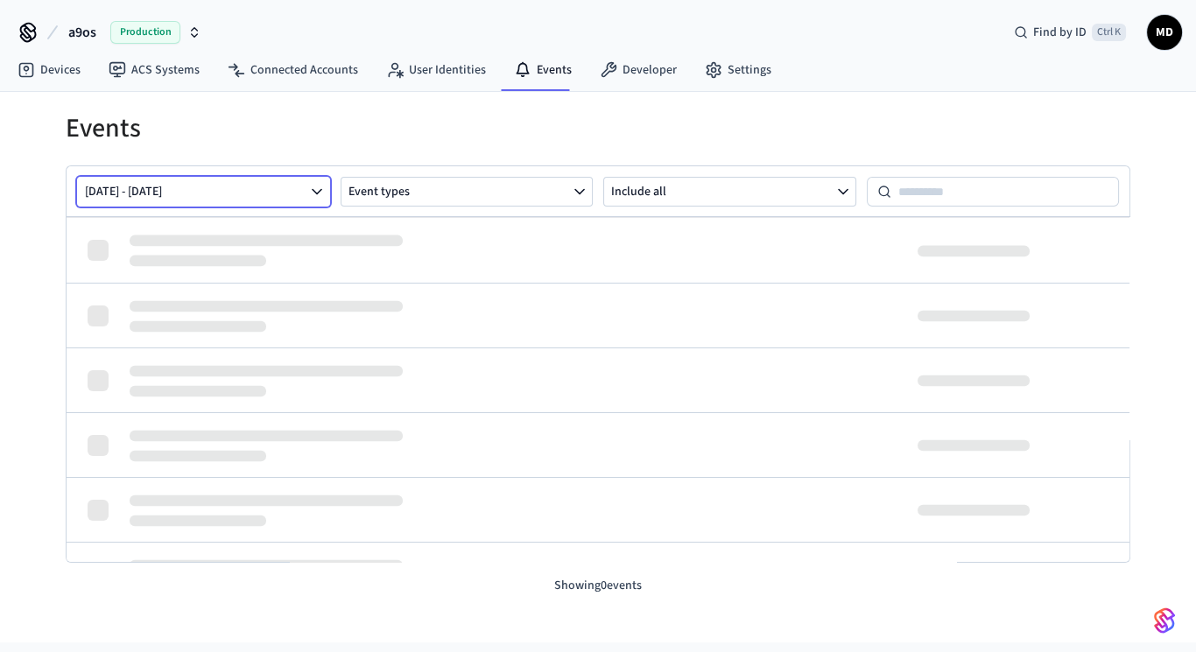
click at [252, 189] on button "Oct 10 2025 - Oct 10 2025" at bounding box center [203, 192] width 253 height 30
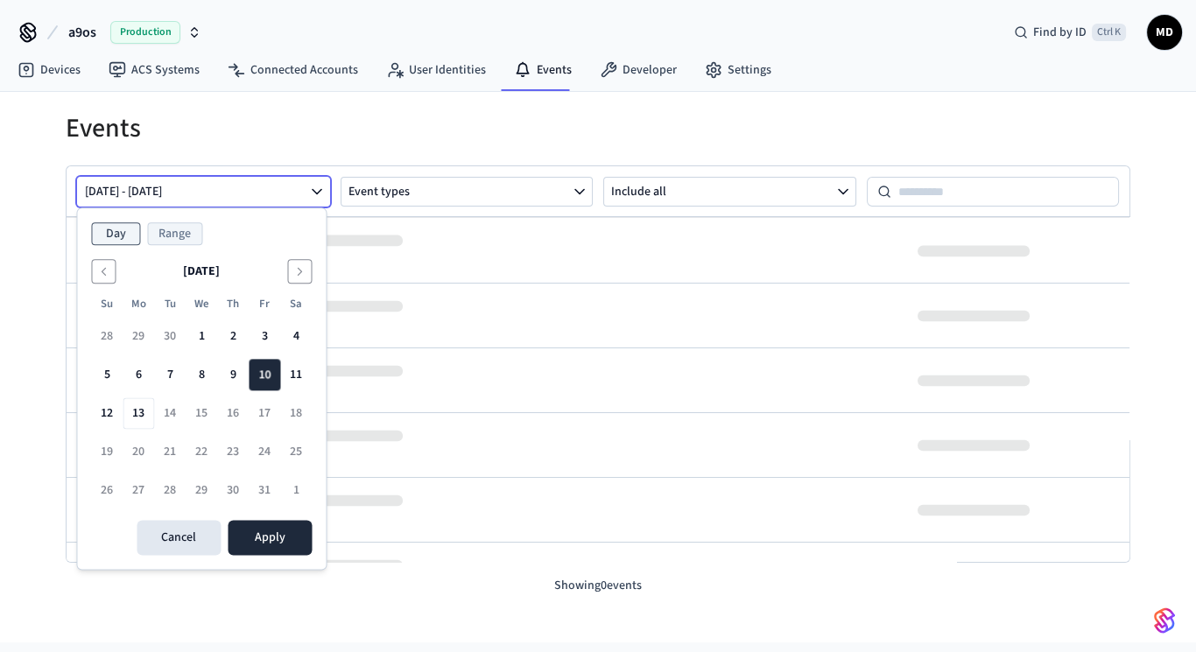
click at [169, 230] on button "Range" at bounding box center [174, 233] width 55 height 23
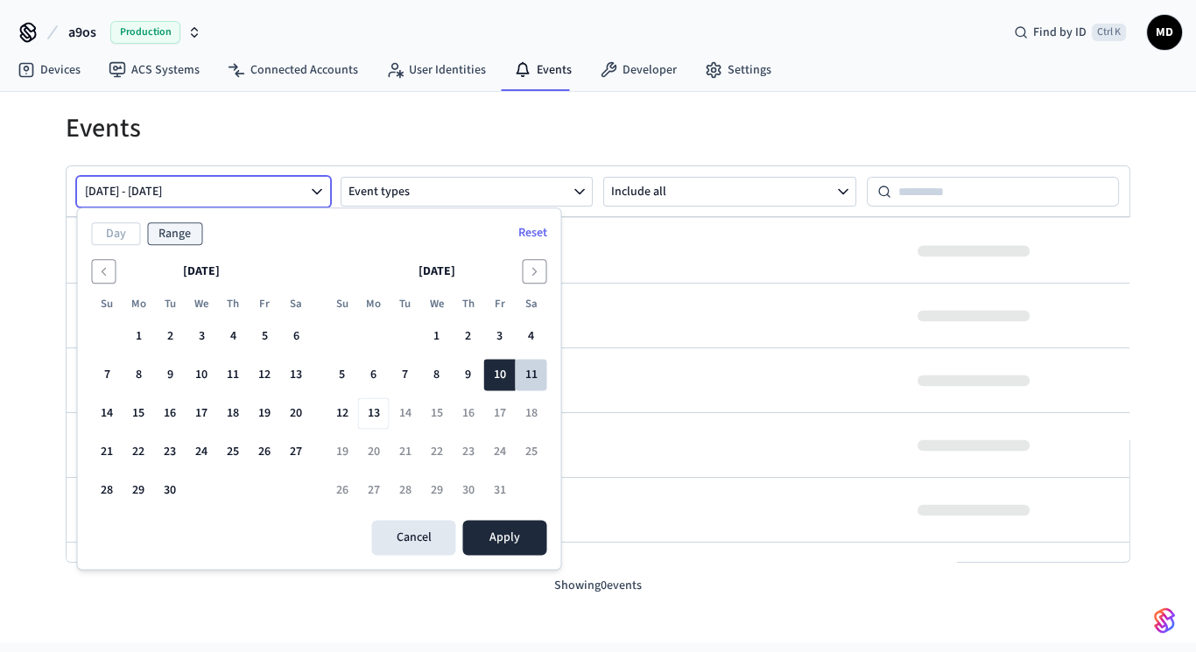
click at [519, 375] on button "11" at bounding box center [531, 376] width 32 height 32
click at [497, 369] on button "10" at bounding box center [499, 376] width 32 height 32
click at [516, 526] on button "Apply" at bounding box center [504, 538] width 84 height 35
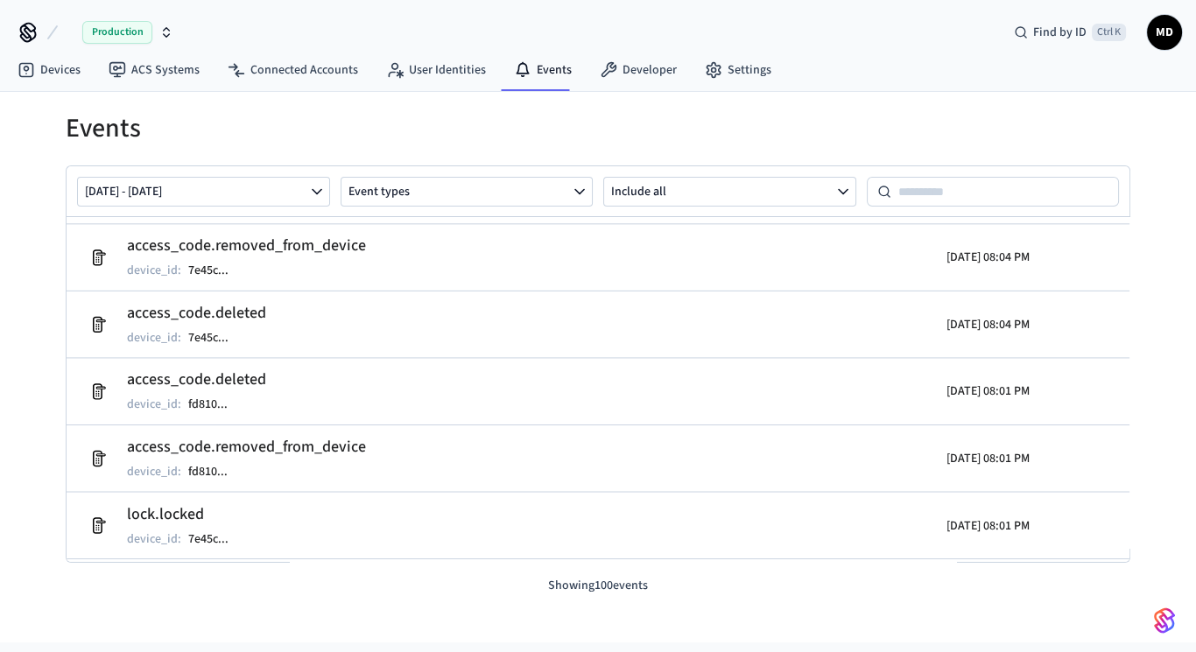
scroll to position [6388, 0]
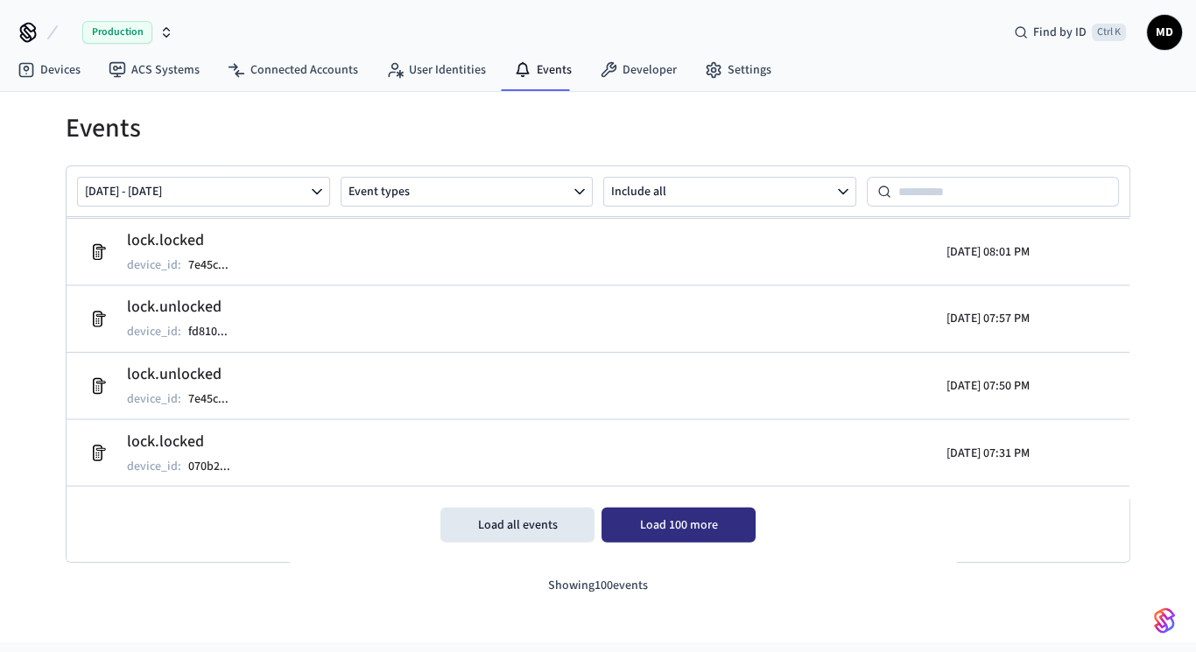
click at [650, 516] on button "Load 100 more" at bounding box center [678, 525] width 154 height 35
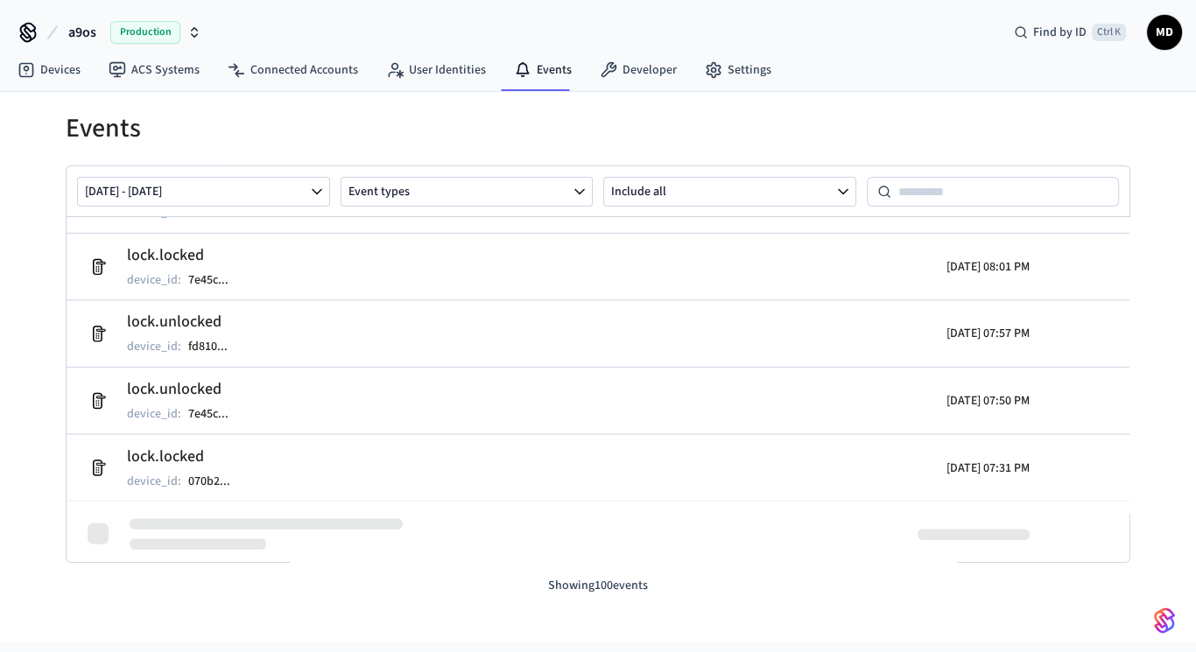
scroll to position [6404, 0]
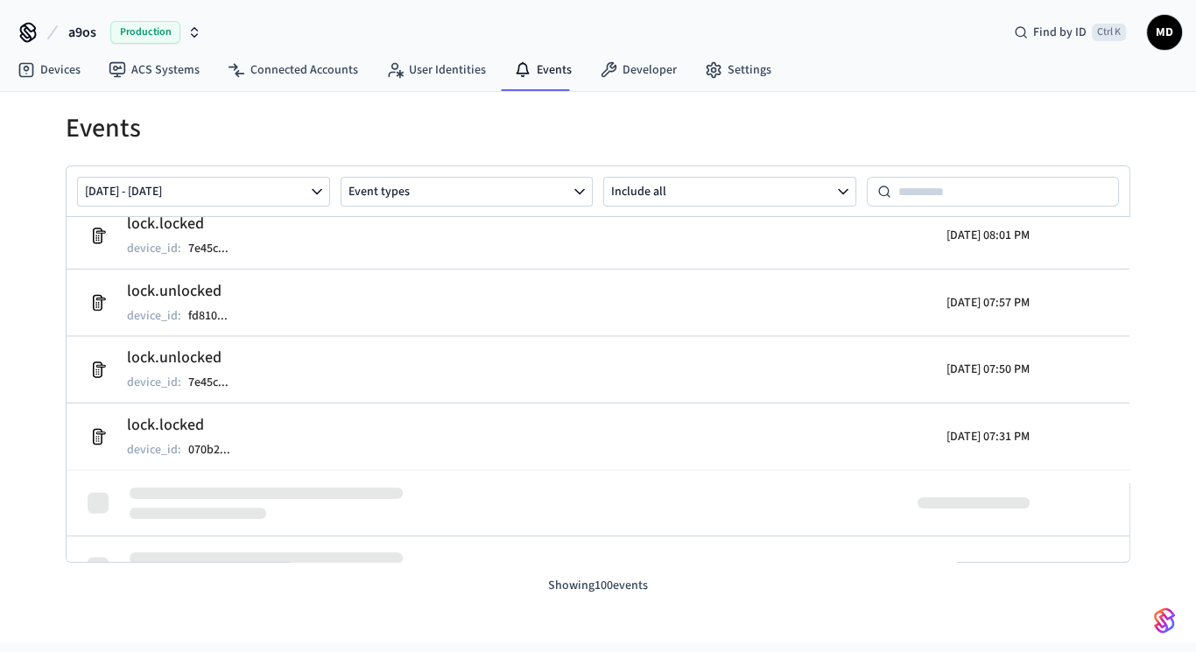
click at [595, 582] on p "Showing 100 events" at bounding box center [598, 586] width 1064 height 18
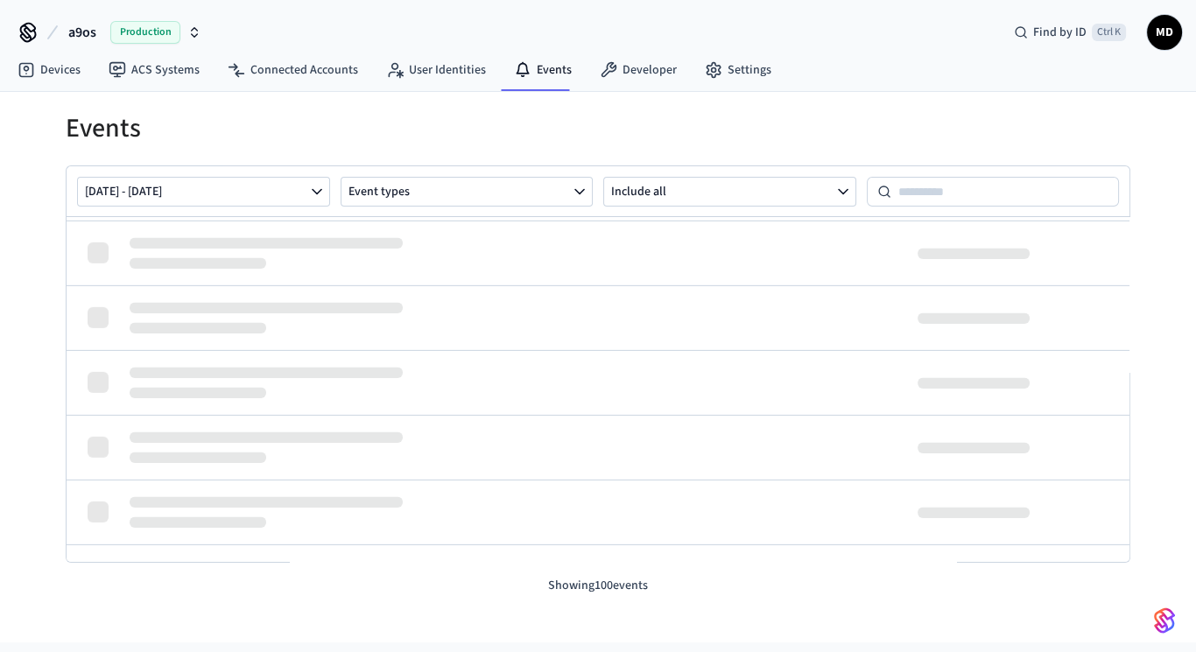
scroll to position [7684, 0]
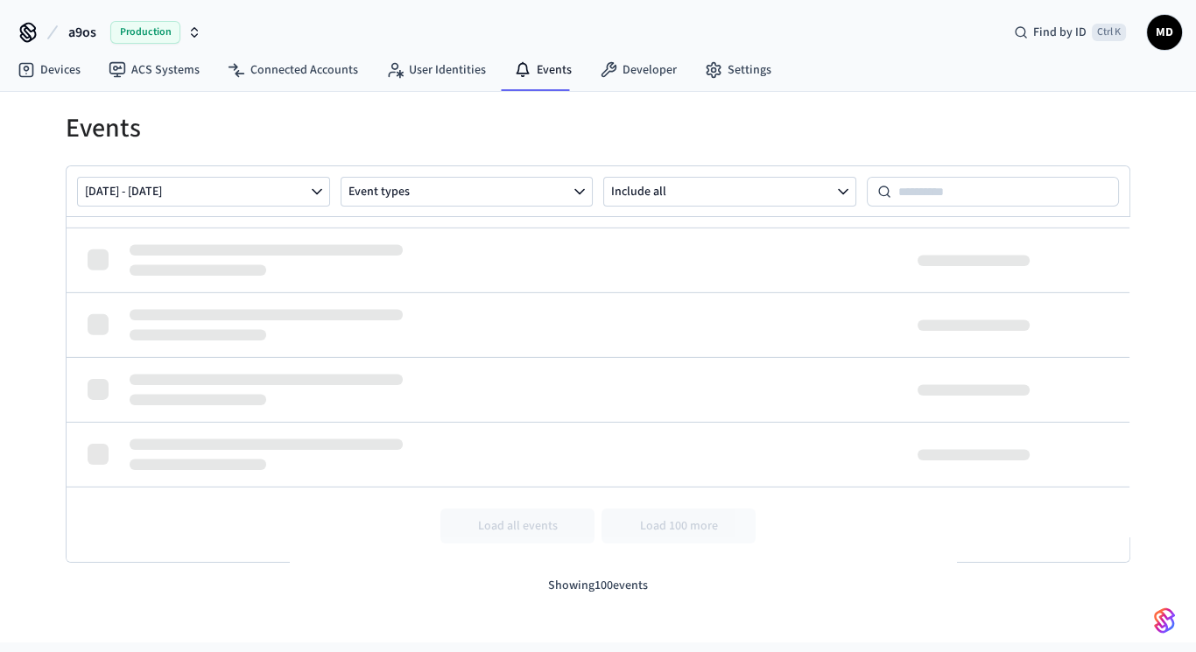
click at [614, 573] on div "Oct 10 2025 - Oct 10 2025 Event types Include all access_code.deleted device_id…" at bounding box center [598, 380] width 1064 height 430
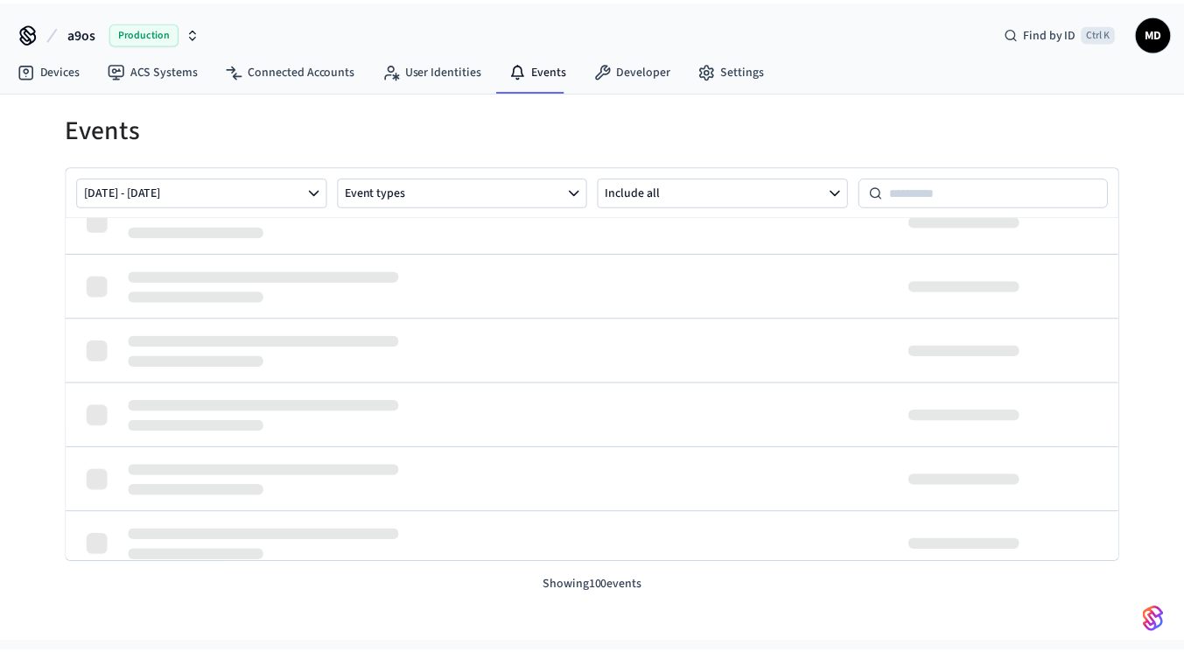
scroll to position [6766, 0]
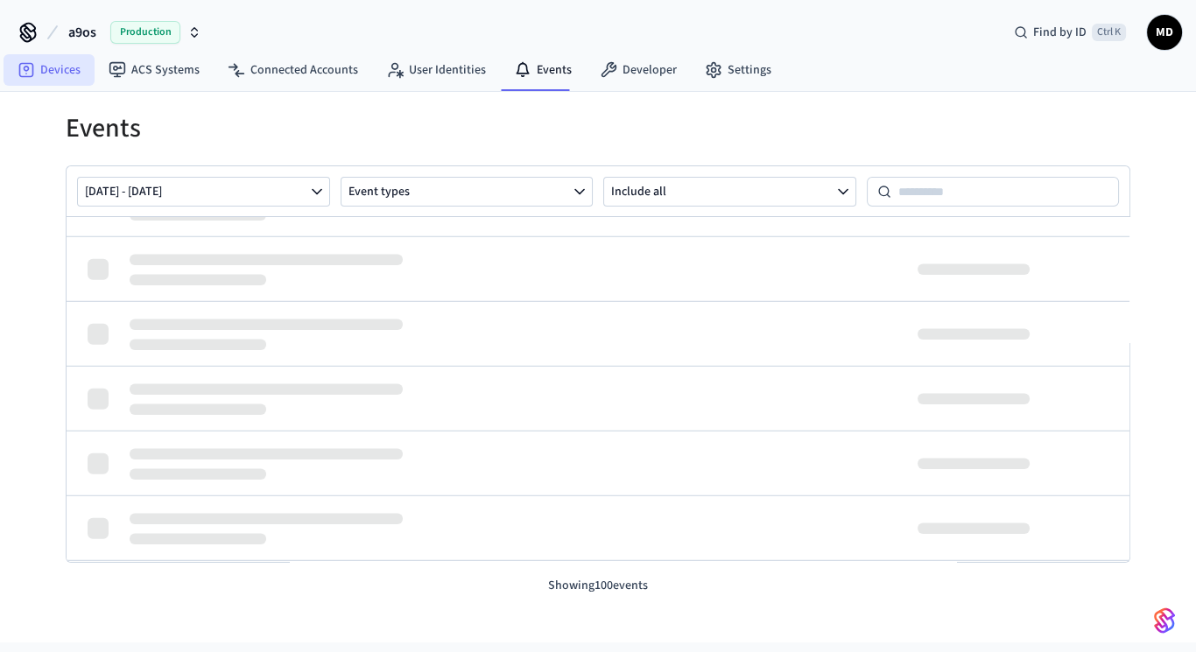
click at [72, 71] on link "Devices" at bounding box center [49, 70] width 91 height 32
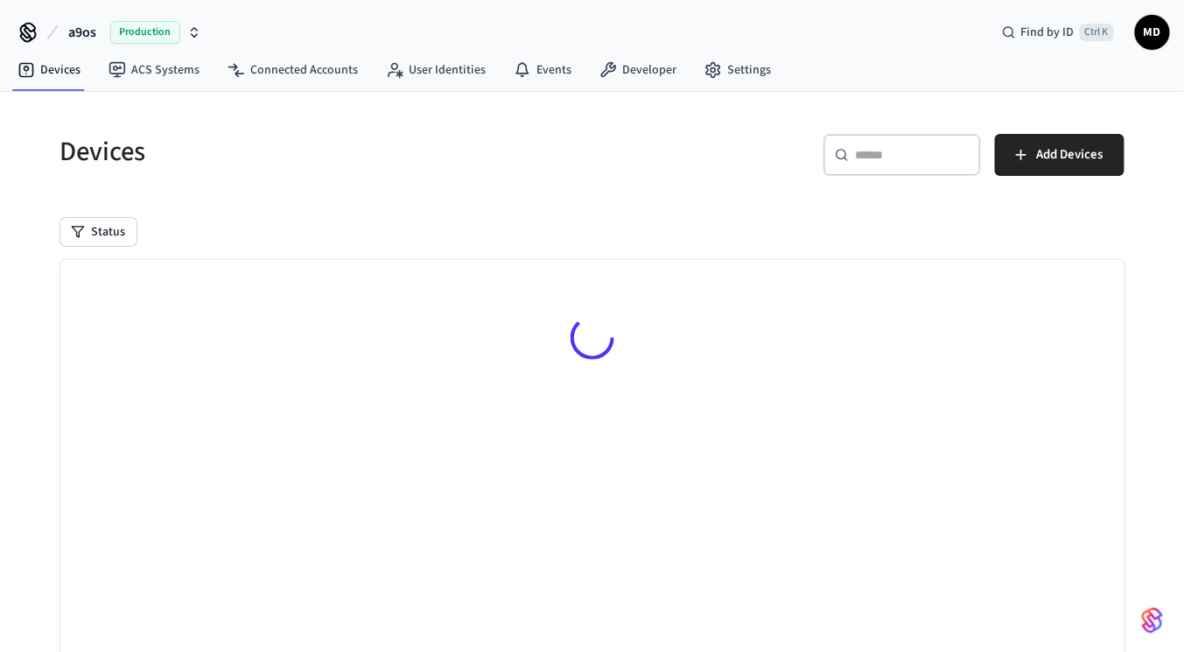
click at [33, 45] on icon at bounding box center [28, 32] width 28 height 28
click at [102, 41] on button "a9os Production" at bounding box center [135, 32] width 144 height 37
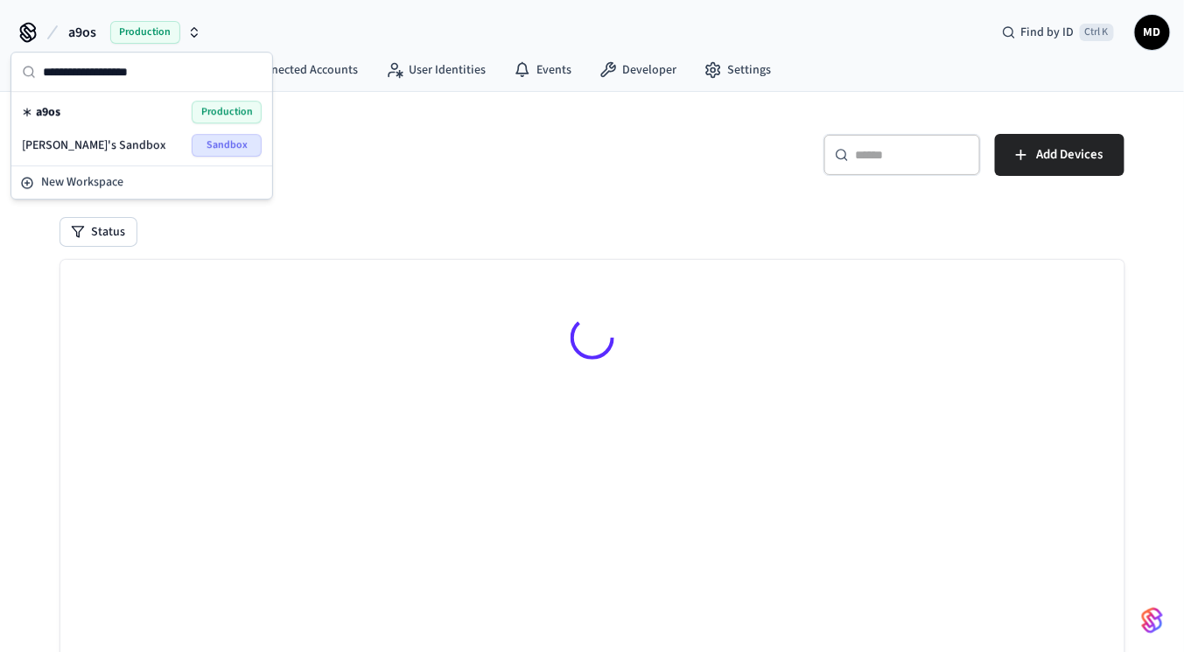
click at [92, 39] on span "a9os" at bounding box center [82, 32] width 28 height 21
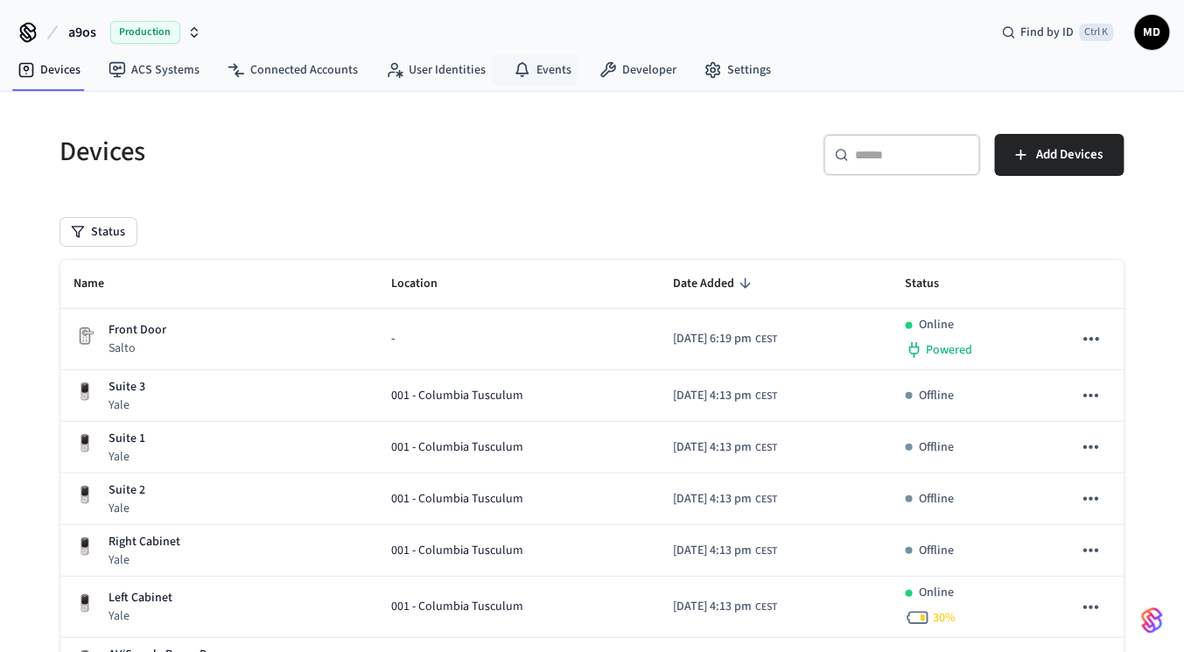
click at [542, 85] on nav "Devices ACS Systems Connected Accounts User Identities Events Developer Settings" at bounding box center [395, 71] width 782 height 40
click at [543, 76] on link "Events" at bounding box center [543, 70] width 86 height 32
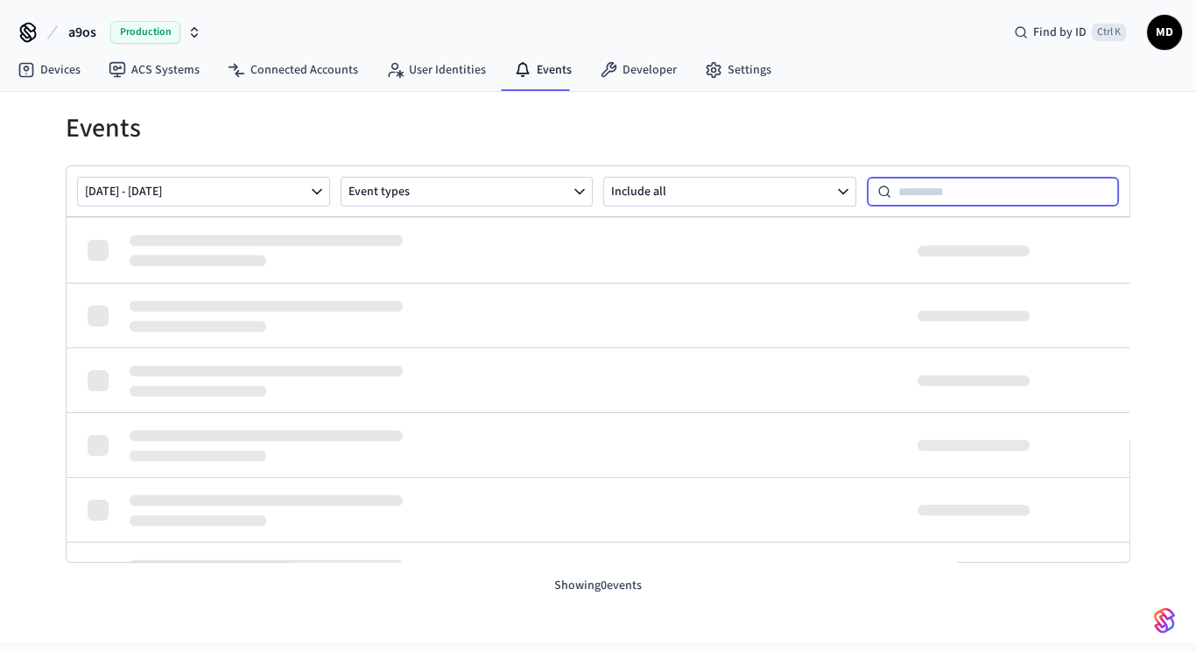
click at [939, 196] on input at bounding box center [1005, 191] width 228 height 21
paste input "**********"
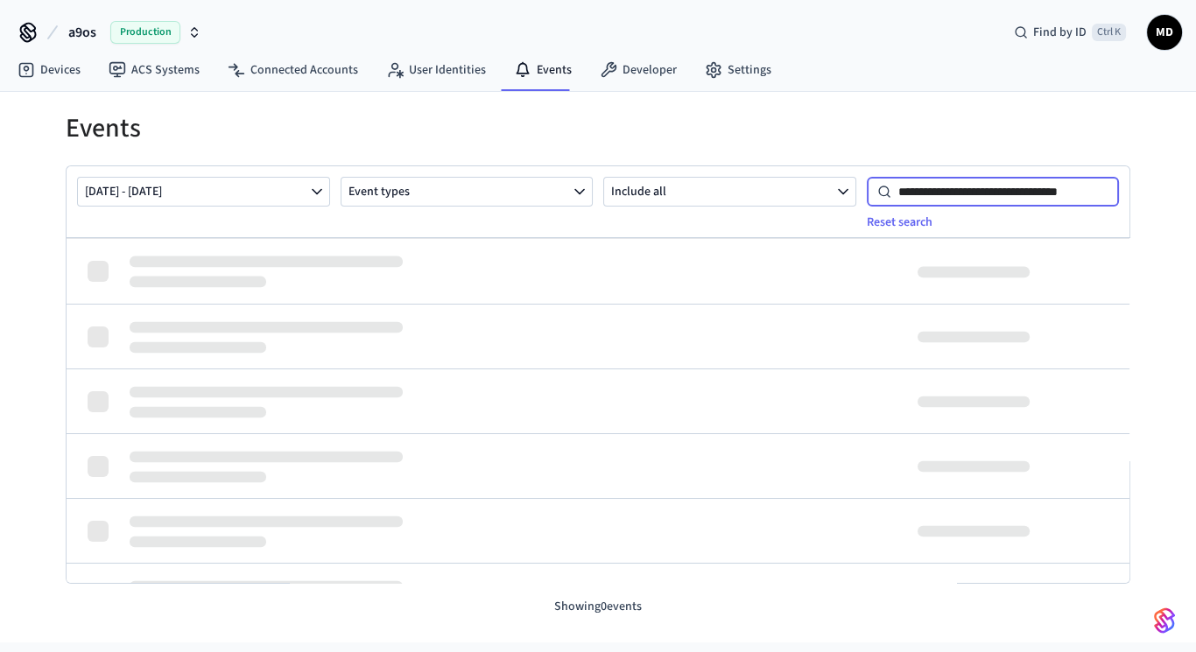
click at [898, 195] on input "**********" at bounding box center [1005, 191] width 228 height 21
type input "**********"
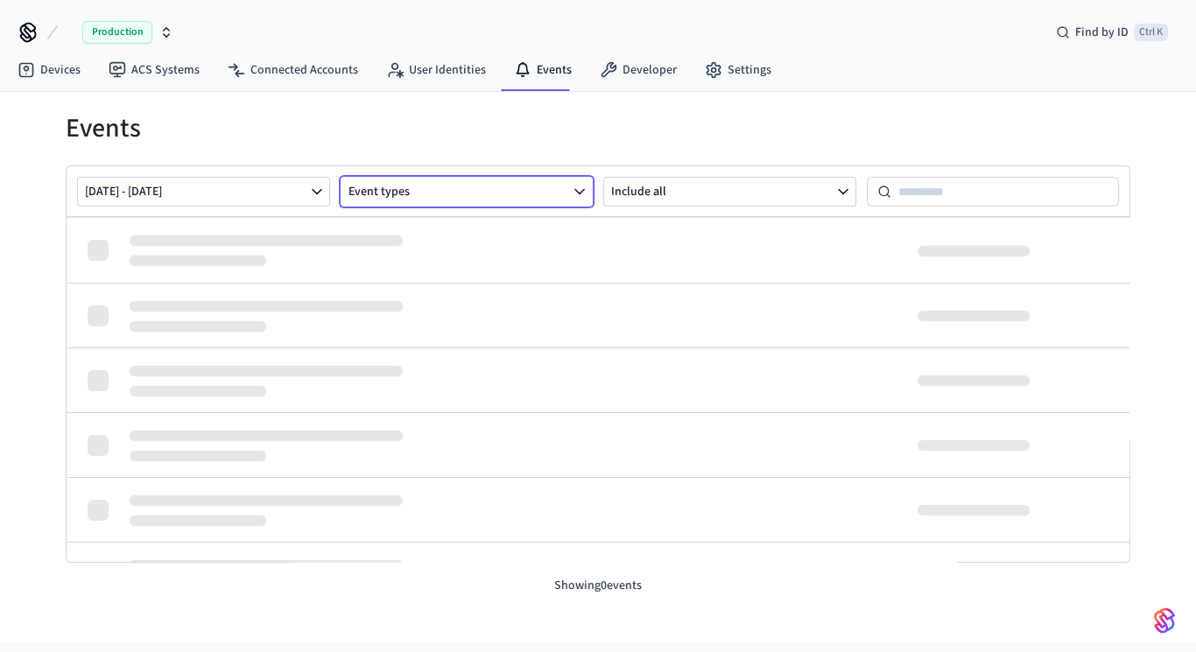
click at [519, 185] on button "Event types" at bounding box center [467, 192] width 253 height 30
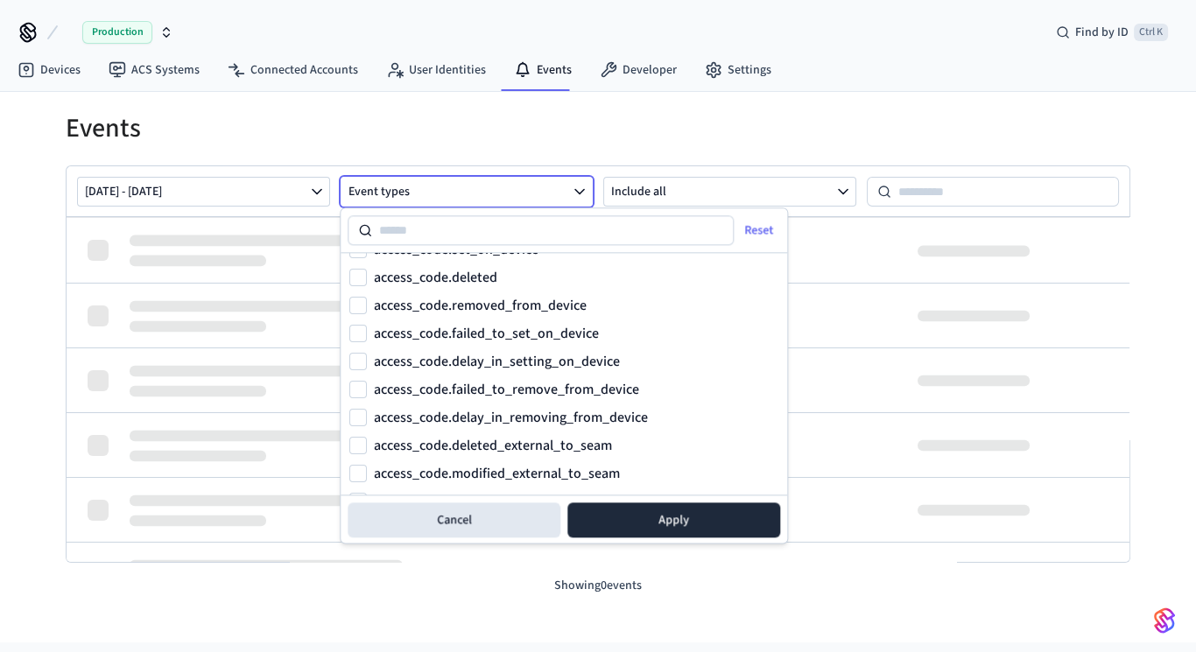
scroll to position [620, 0]
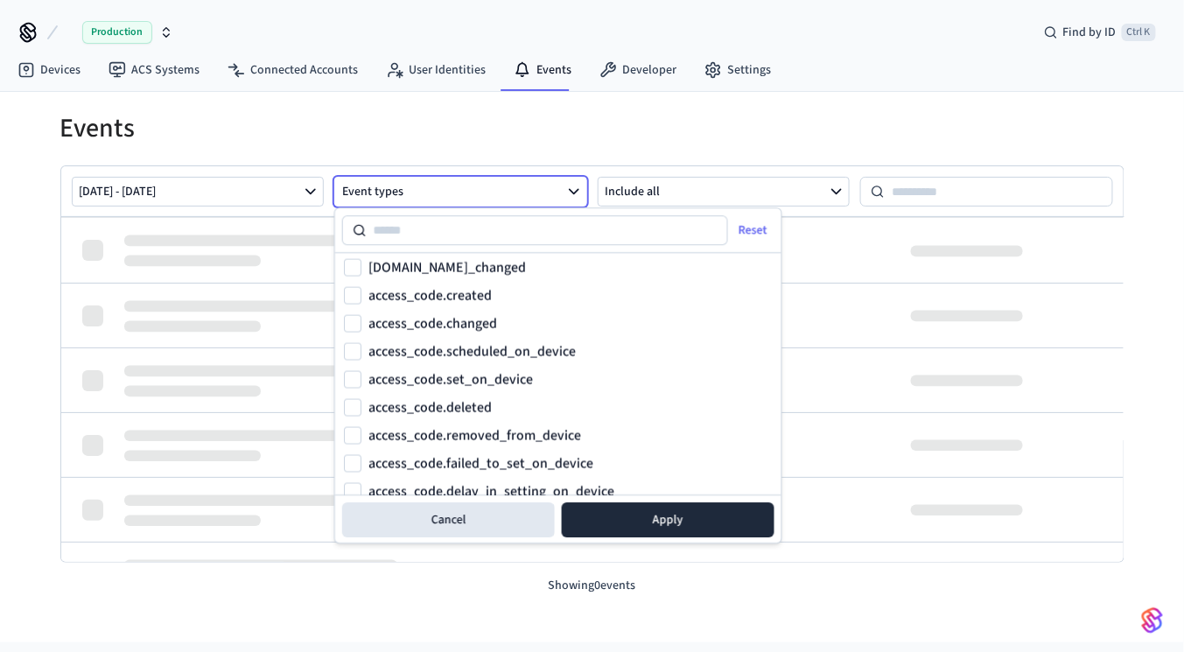
click at [481, 293] on label "access_code.created" at bounding box center [430, 295] width 123 height 14
click at [362, 293] on button "access_code.created" at bounding box center [353, 295] width 18 height 18
click at [478, 378] on label "access_code.set_on_device" at bounding box center [451, 379] width 165 height 14
click at [362, 378] on button "access_code.set_on_device" at bounding box center [353, 379] width 18 height 18
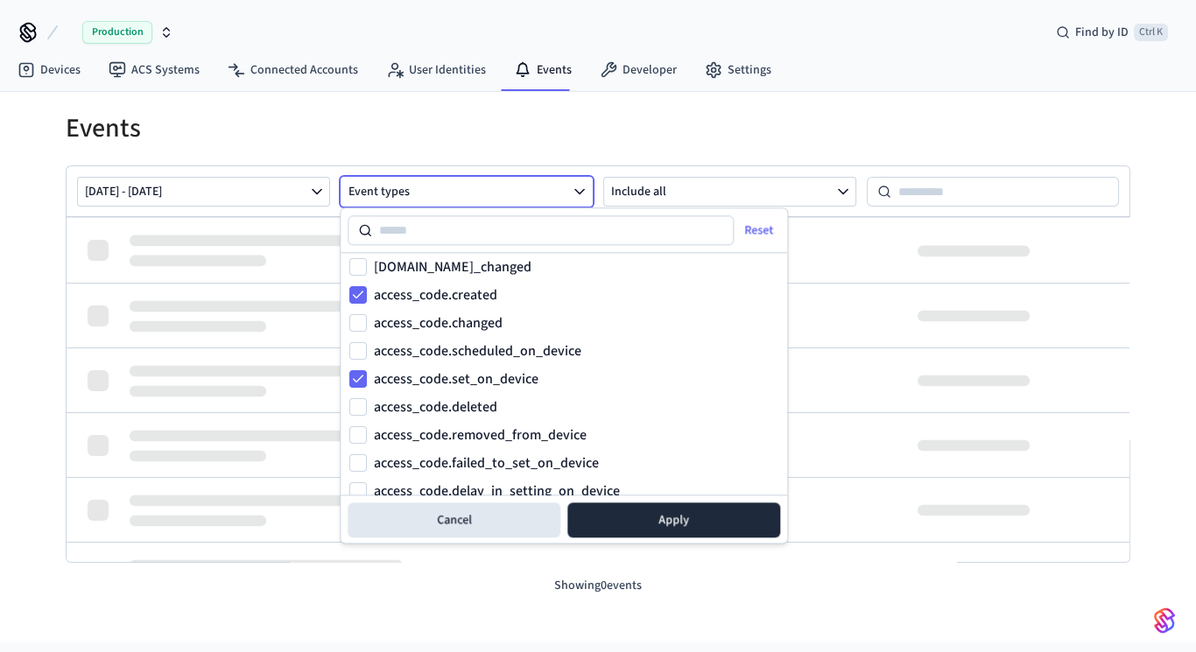
click at [493, 352] on label "access_code.scheduled_on_device" at bounding box center [477, 351] width 207 height 14
click at [367, 352] on button "access_code.scheduled_on_device" at bounding box center [358, 351] width 18 height 18
click at [663, 517] on button "Apply" at bounding box center [673, 519] width 213 height 35
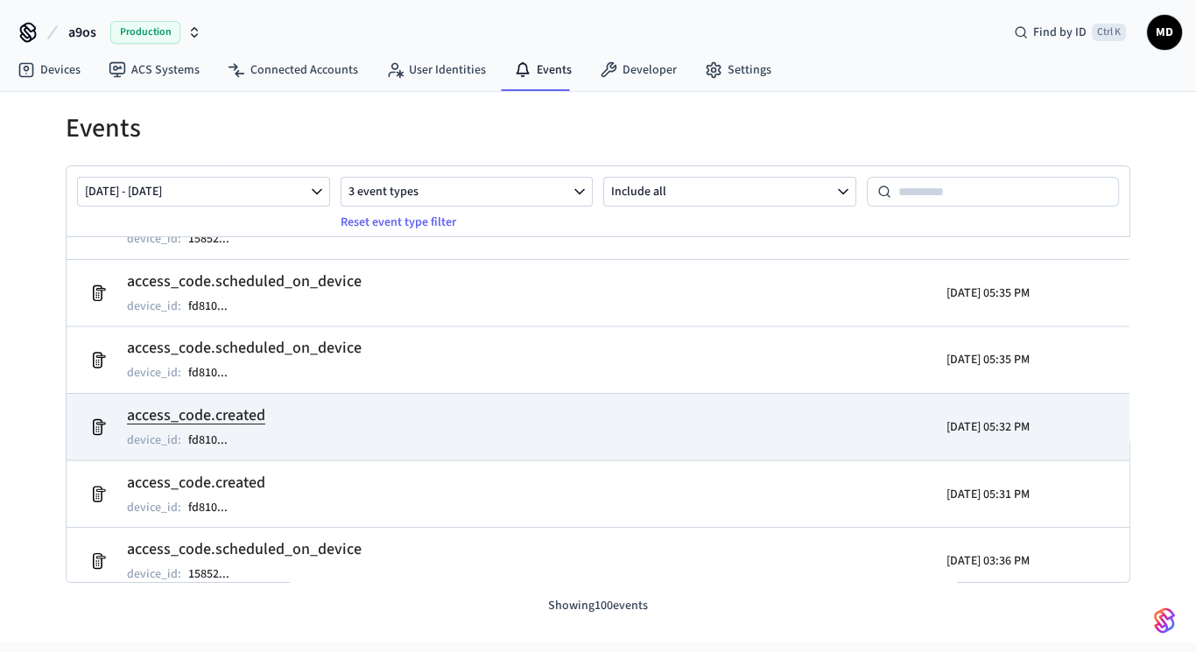
scroll to position [2252, 0]
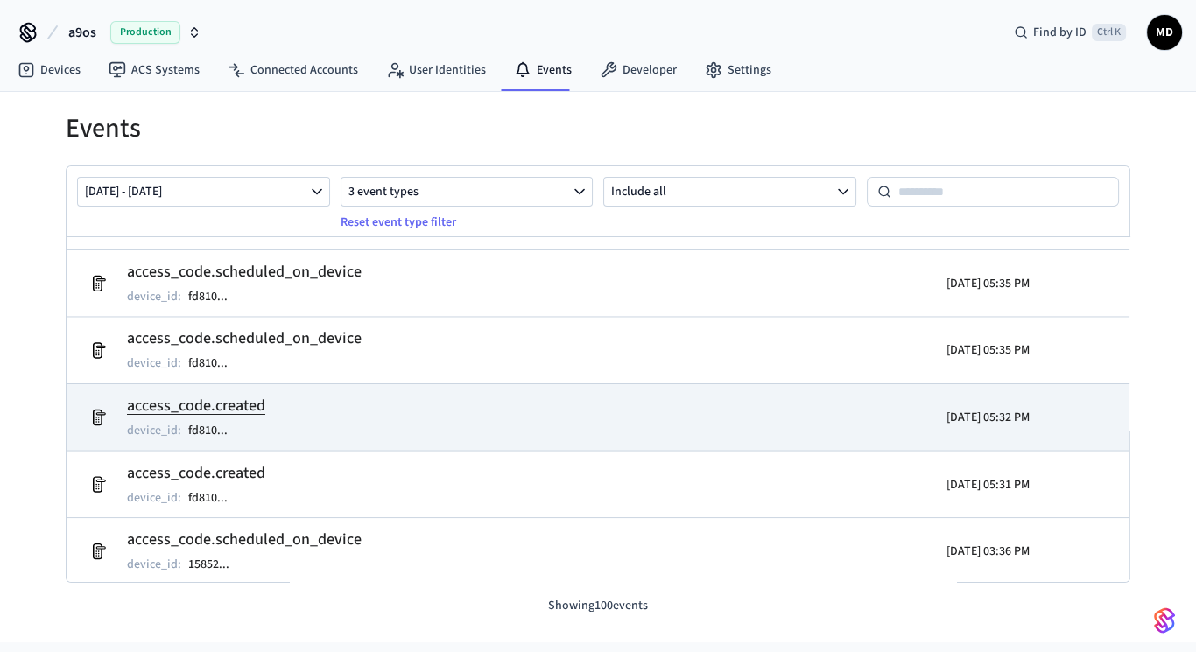
click at [360, 418] on td "access_code.created device_id : fd810 ..." at bounding box center [426, 417] width 690 height 49
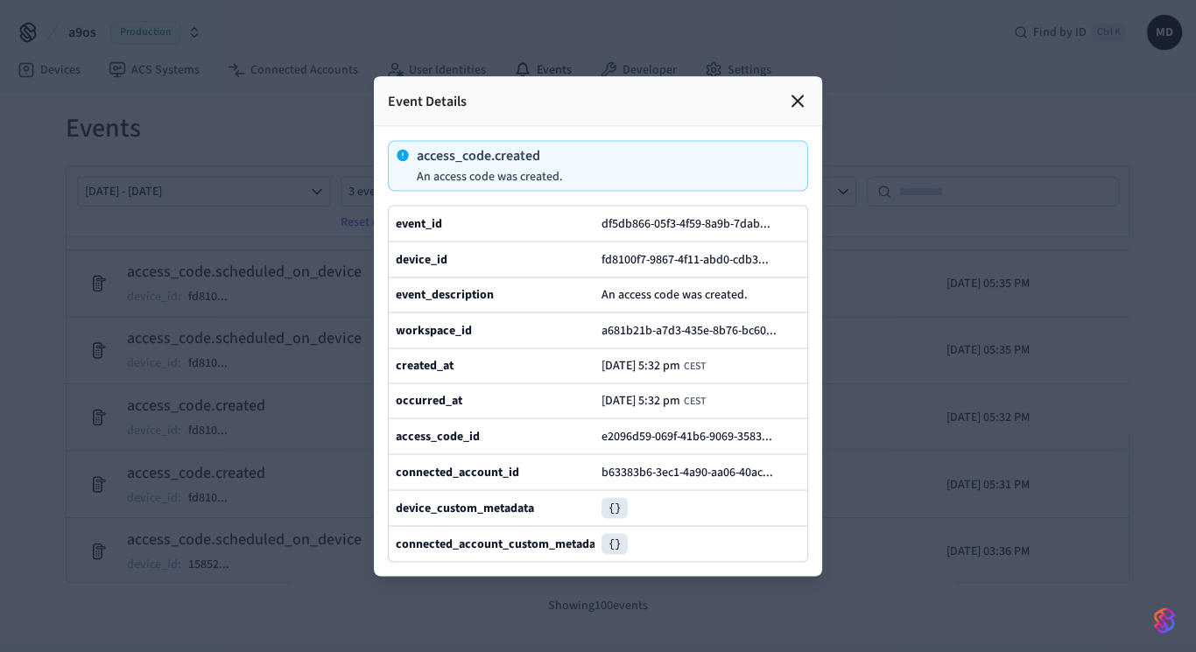
click at [793, 90] on icon at bounding box center [797, 100] width 21 height 21
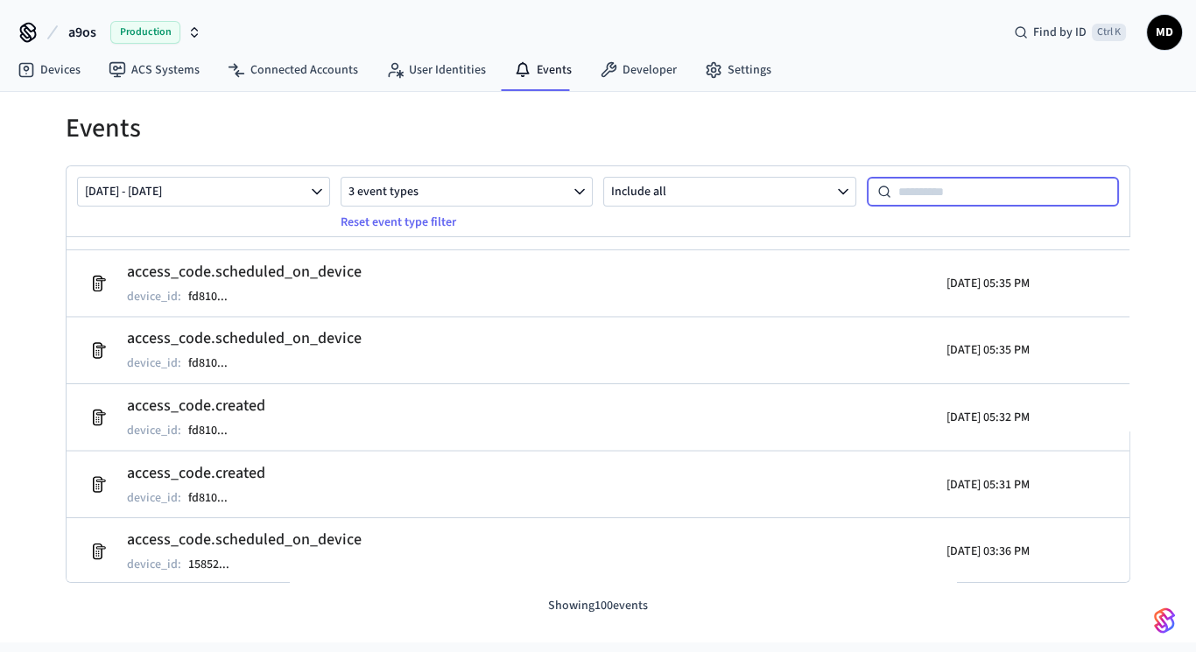
click at [931, 192] on input at bounding box center [1005, 191] width 228 height 21
paste input "**********"
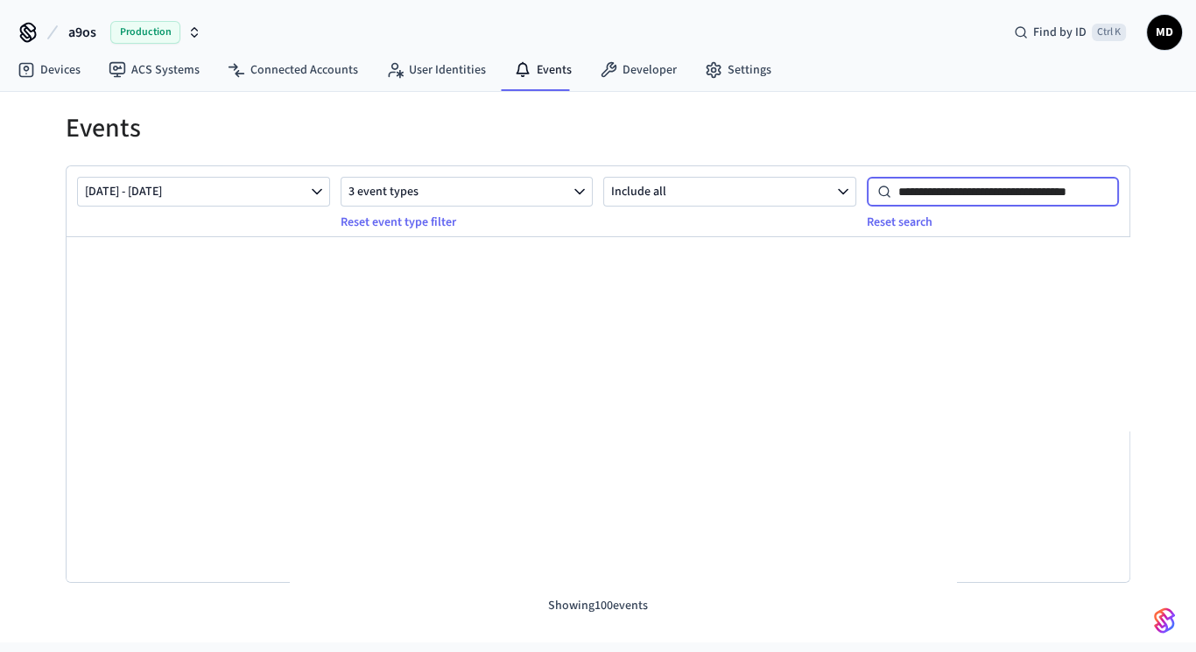
scroll to position [0, 1]
click at [898, 186] on input "**********" at bounding box center [1004, 191] width 228 height 21
type input "**********"
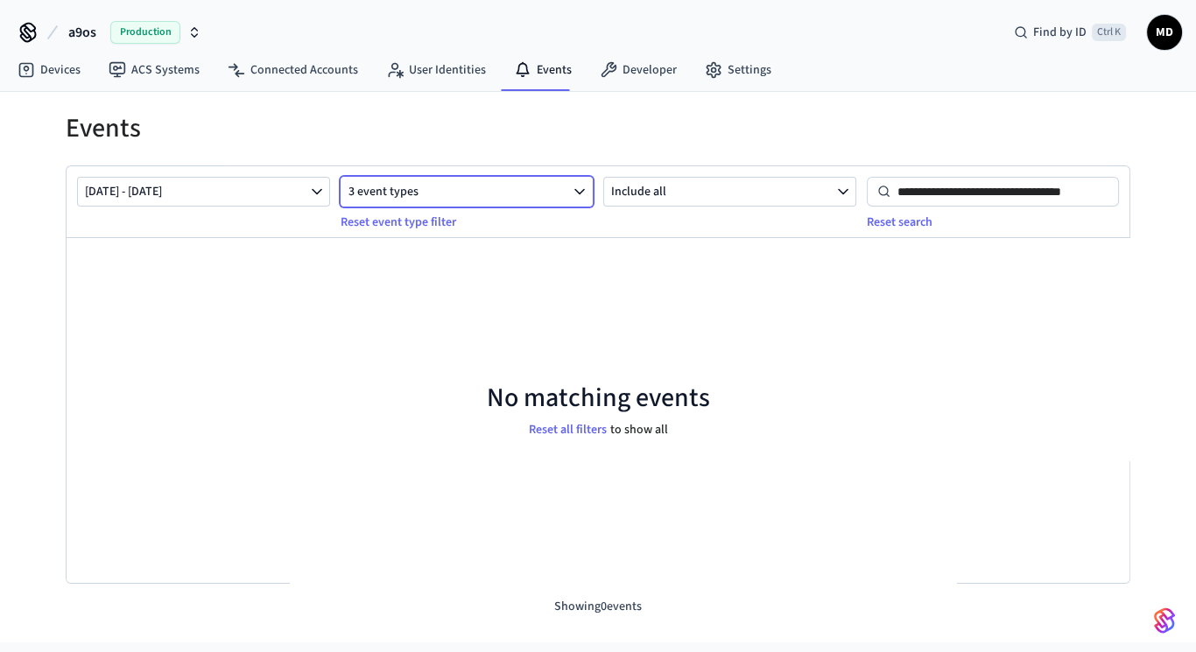
click at [481, 183] on button "3 event types" at bounding box center [467, 192] width 253 height 30
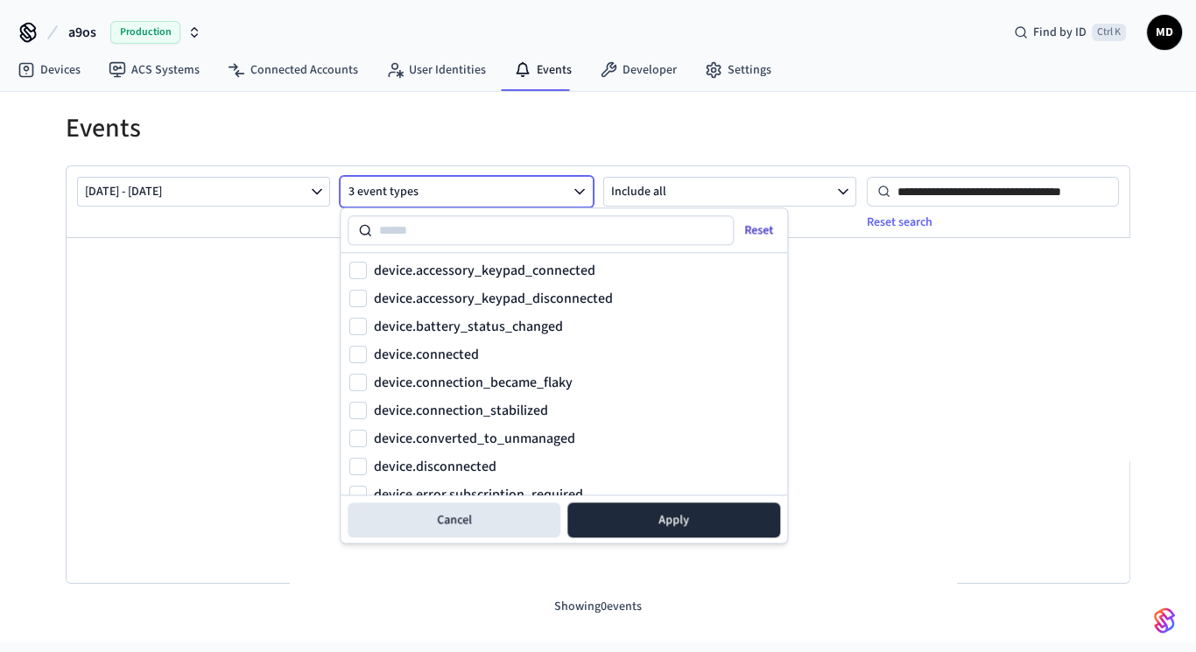
click at [771, 240] on button "Reset" at bounding box center [760, 230] width 60 height 28
click at [772, 225] on button "Reset" at bounding box center [760, 230] width 60 height 28
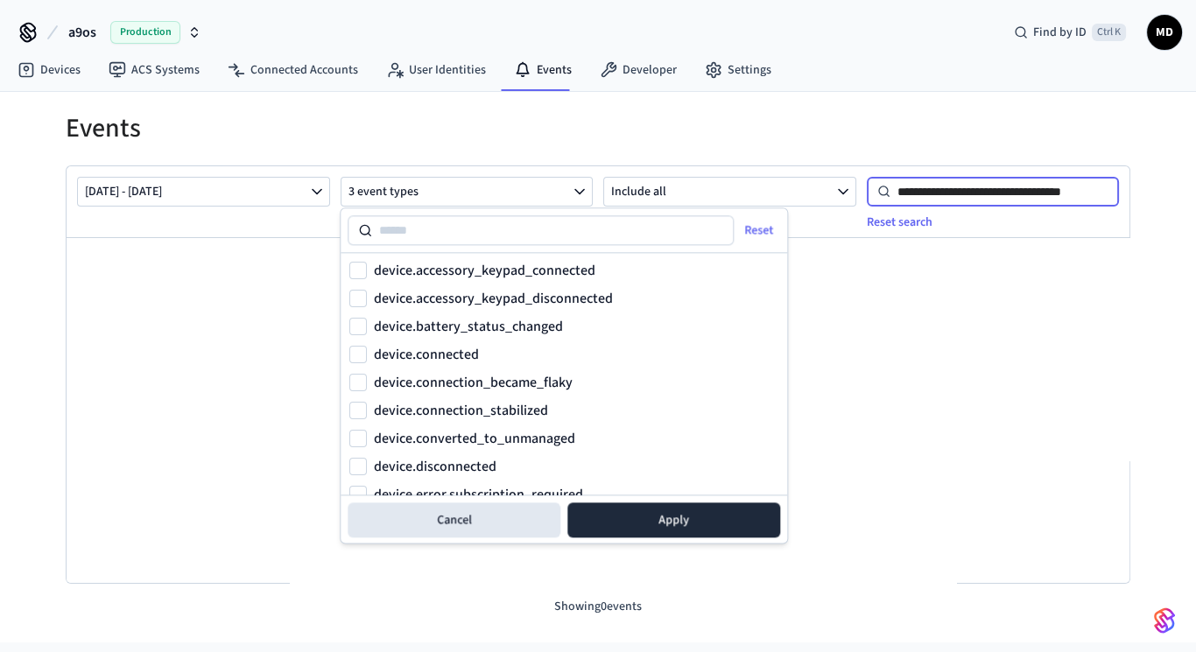
click at [921, 183] on input "**********" at bounding box center [1004, 191] width 228 height 21
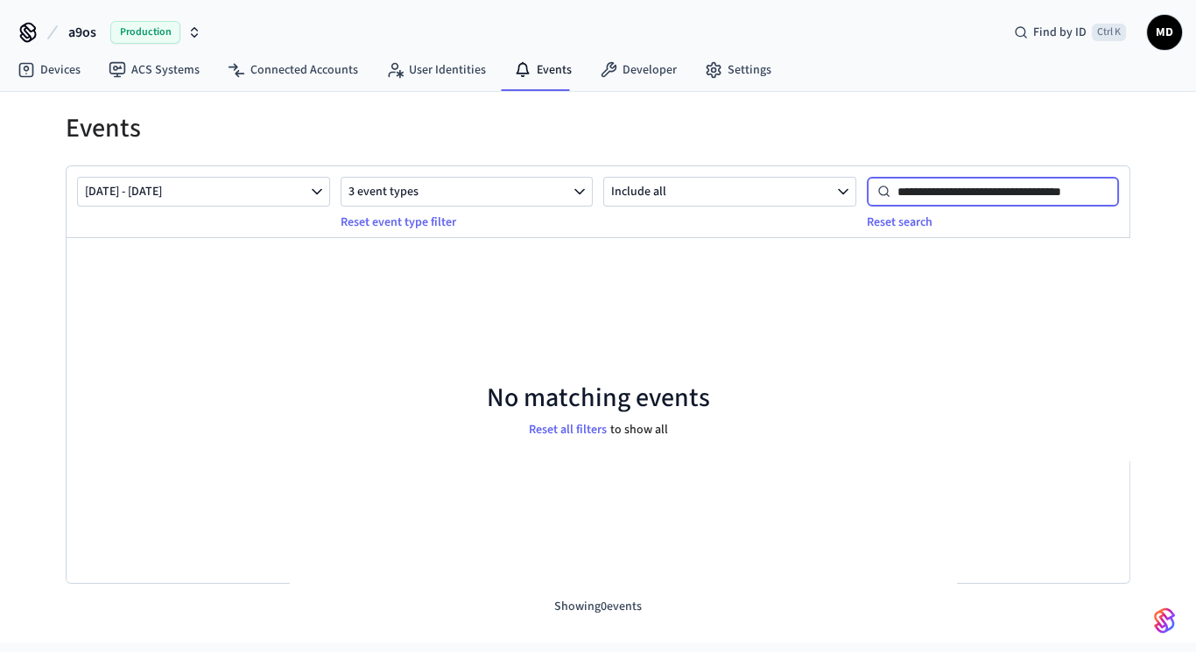
click at [921, 188] on input "**********" at bounding box center [1004, 191] width 228 height 21
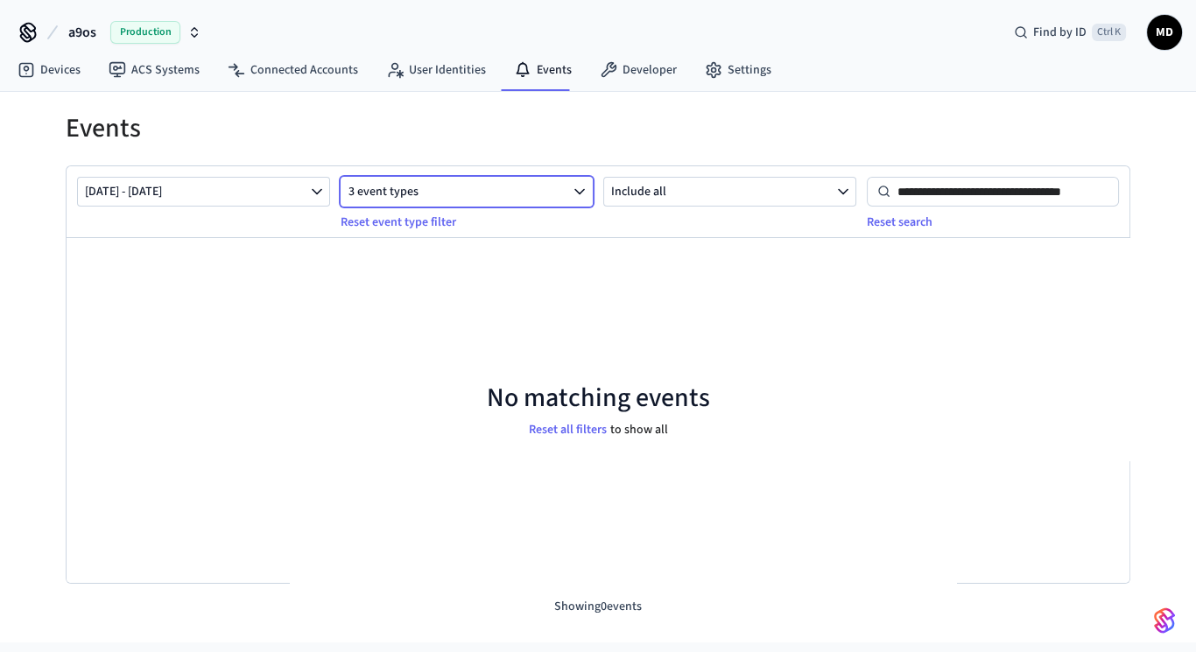
click at [504, 179] on button "3 event types" at bounding box center [467, 192] width 253 height 30
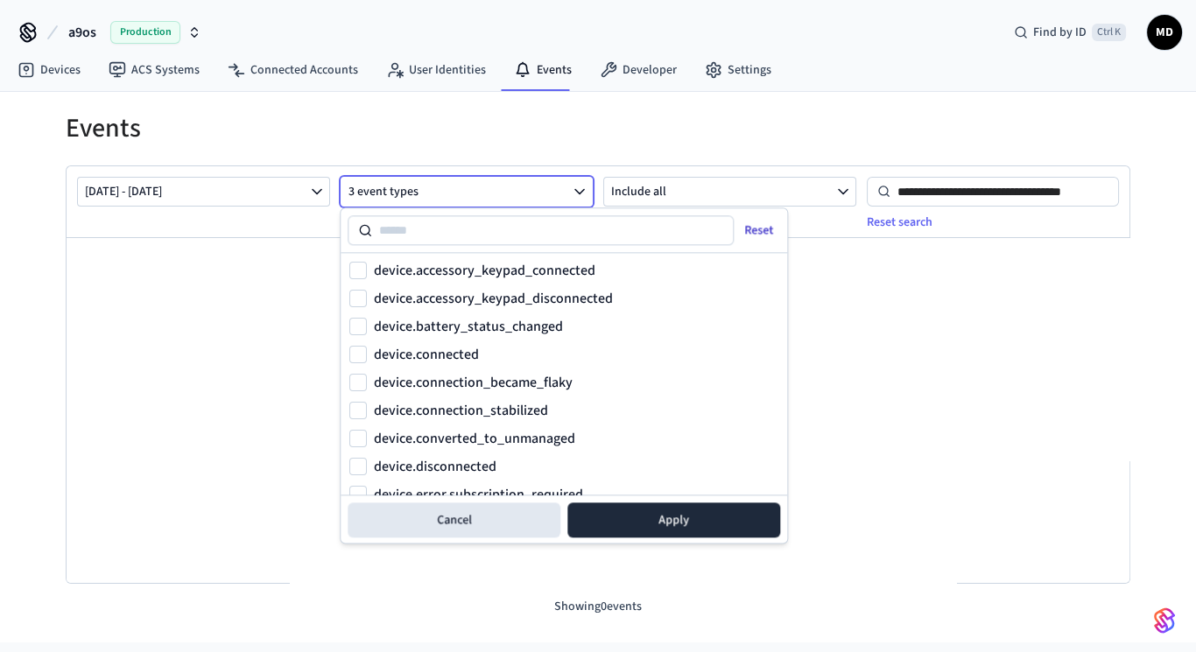
click at [759, 230] on button "Reset" at bounding box center [760, 230] width 60 height 28
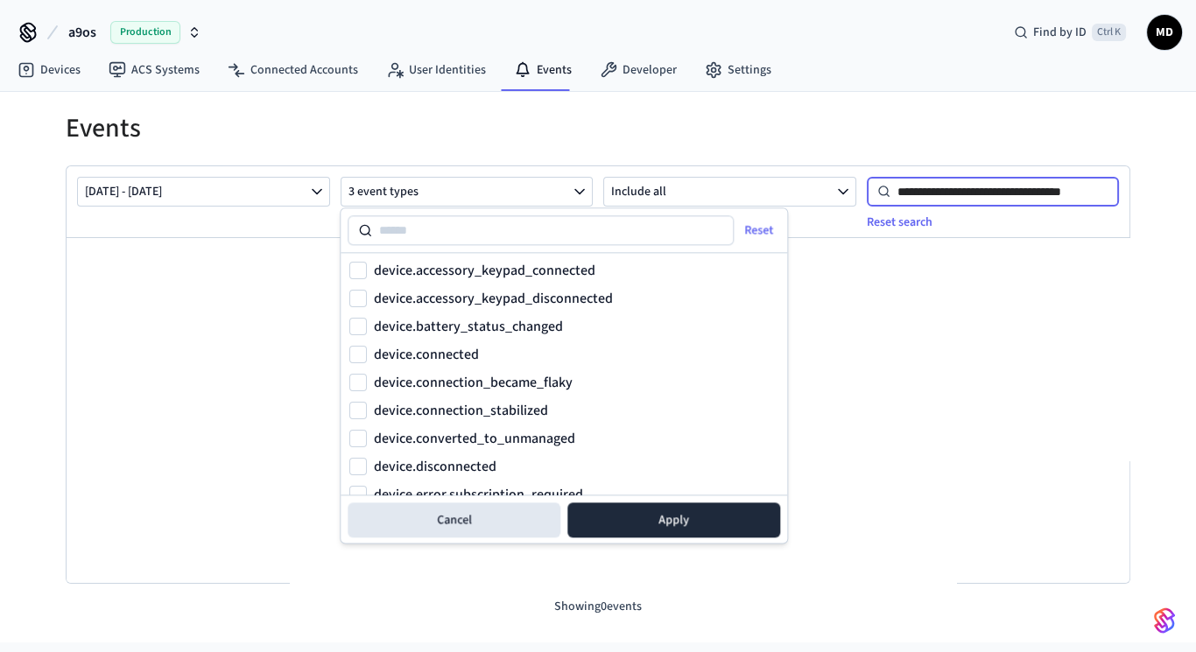
click at [1013, 191] on input "**********" at bounding box center [1004, 191] width 228 height 21
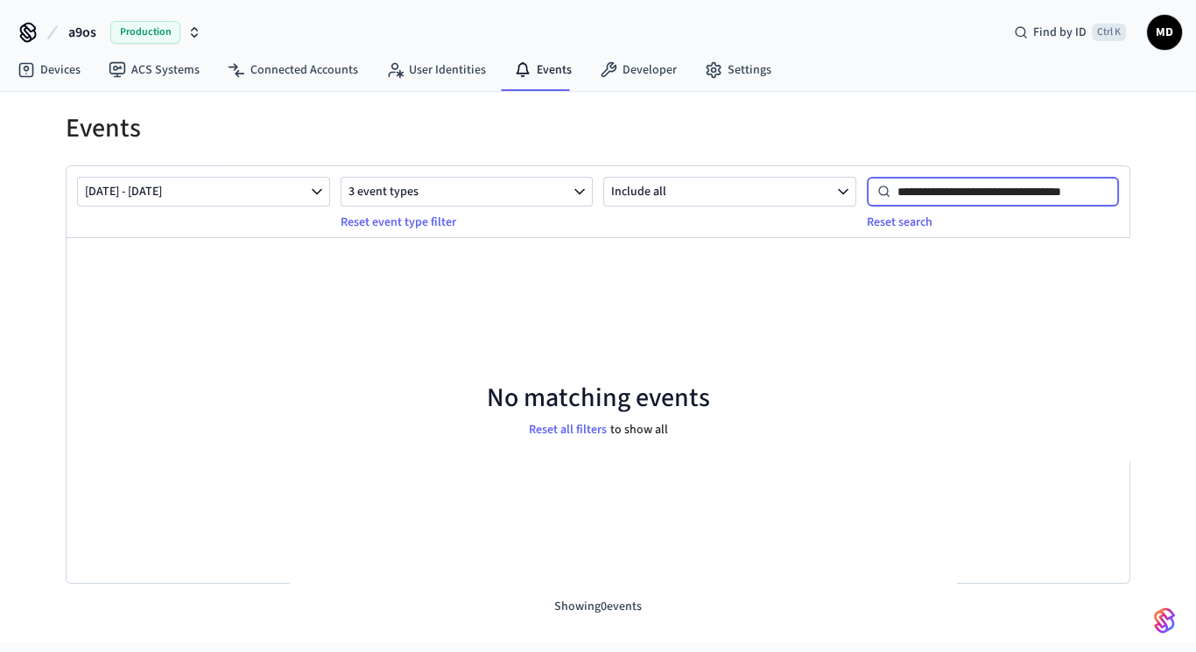
click at [934, 197] on input "**********" at bounding box center [1004, 191] width 228 height 21
click at [557, 425] on button "Reset all filters" at bounding box center [567, 430] width 85 height 25
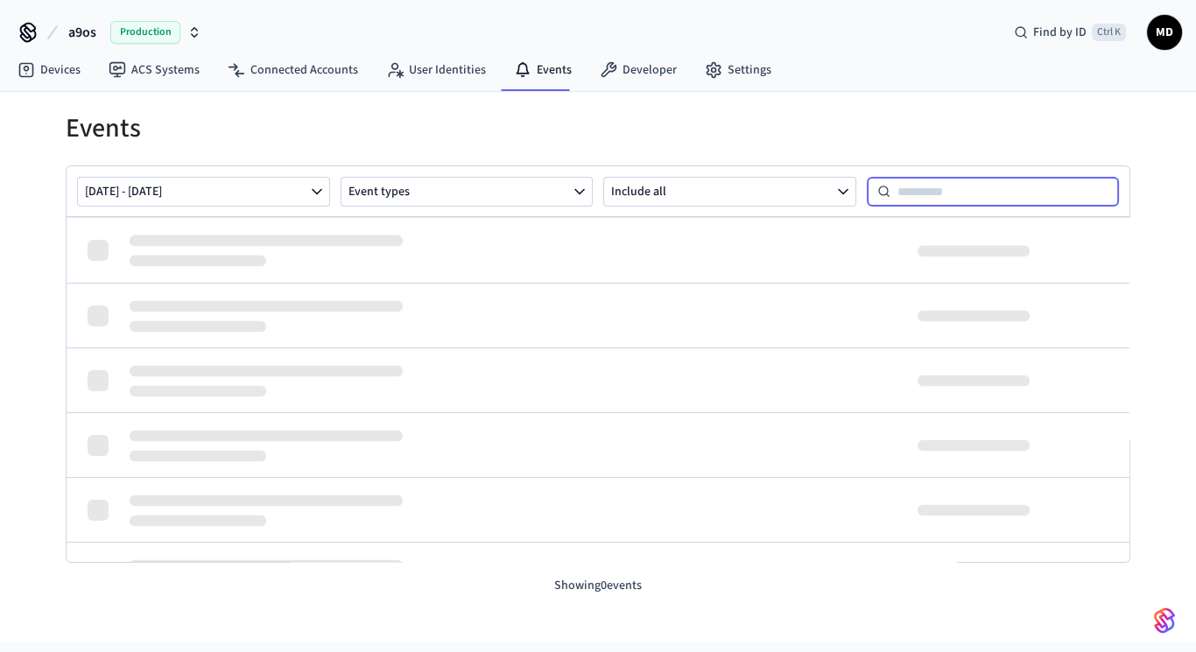
click at [1013, 186] on input at bounding box center [1004, 191] width 228 height 21
paste input "**********"
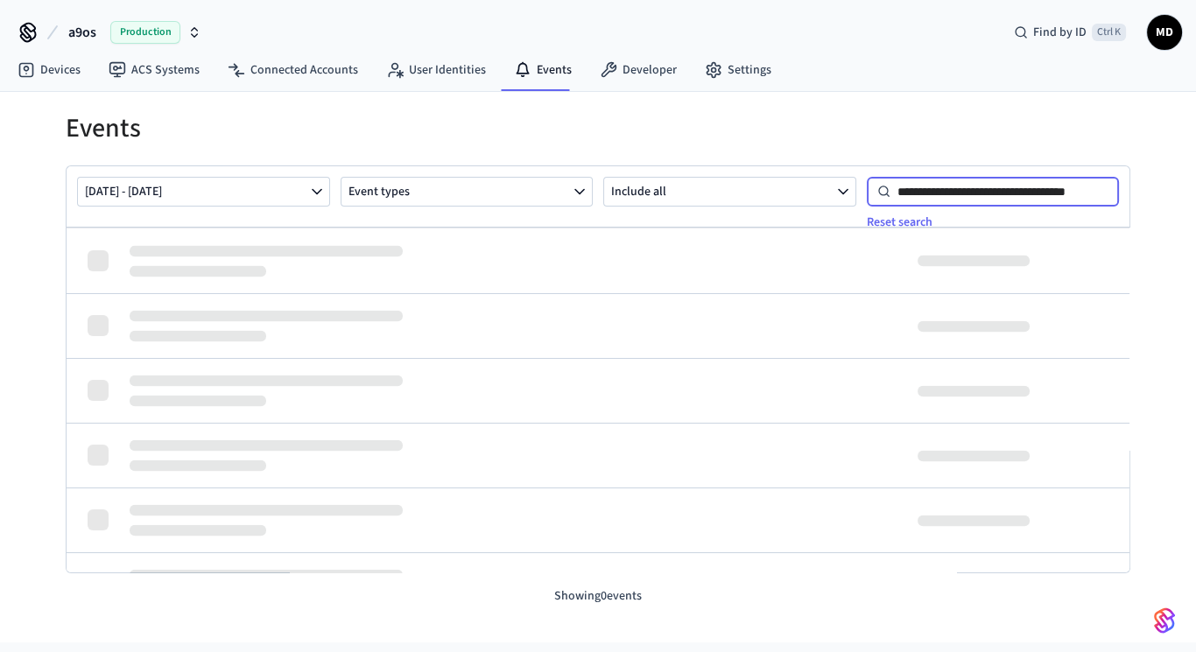
type input "**********"
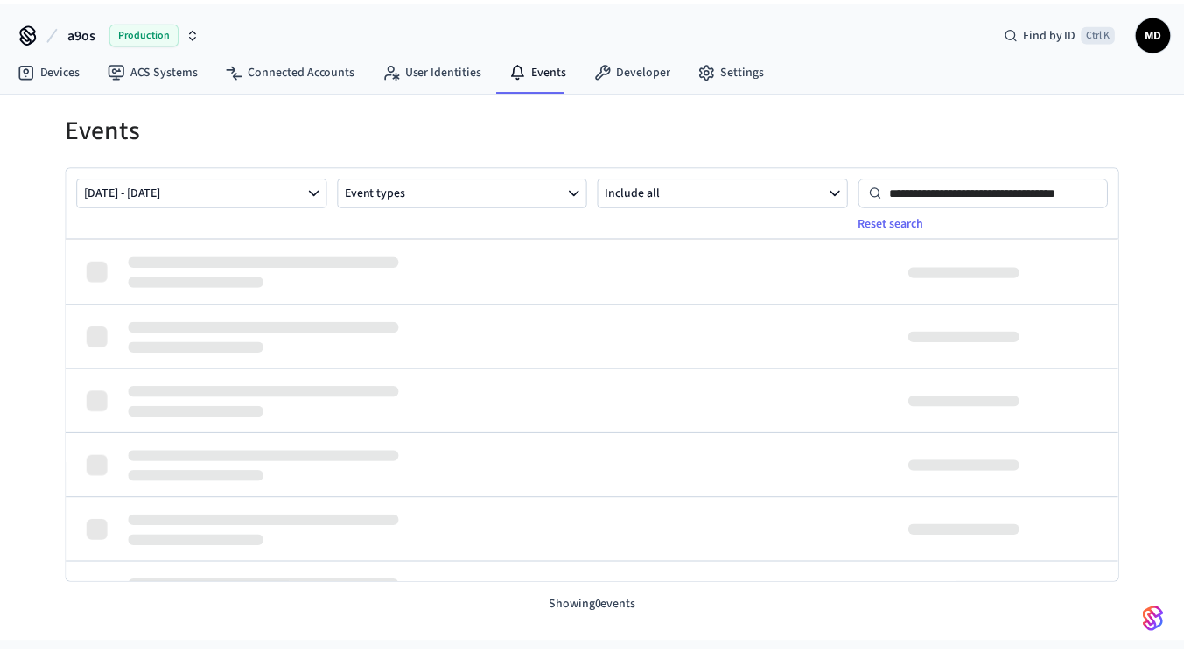
scroll to position [0, 0]
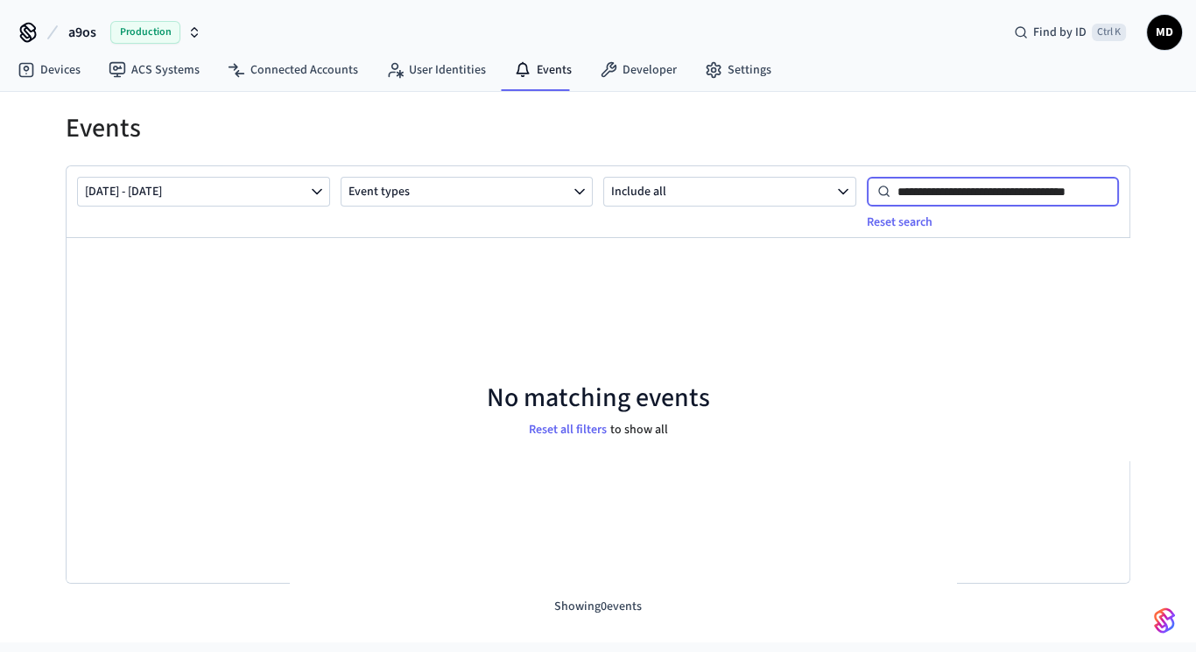
click at [962, 184] on input "**********" at bounding box center [1004, 191] width 228 height 21
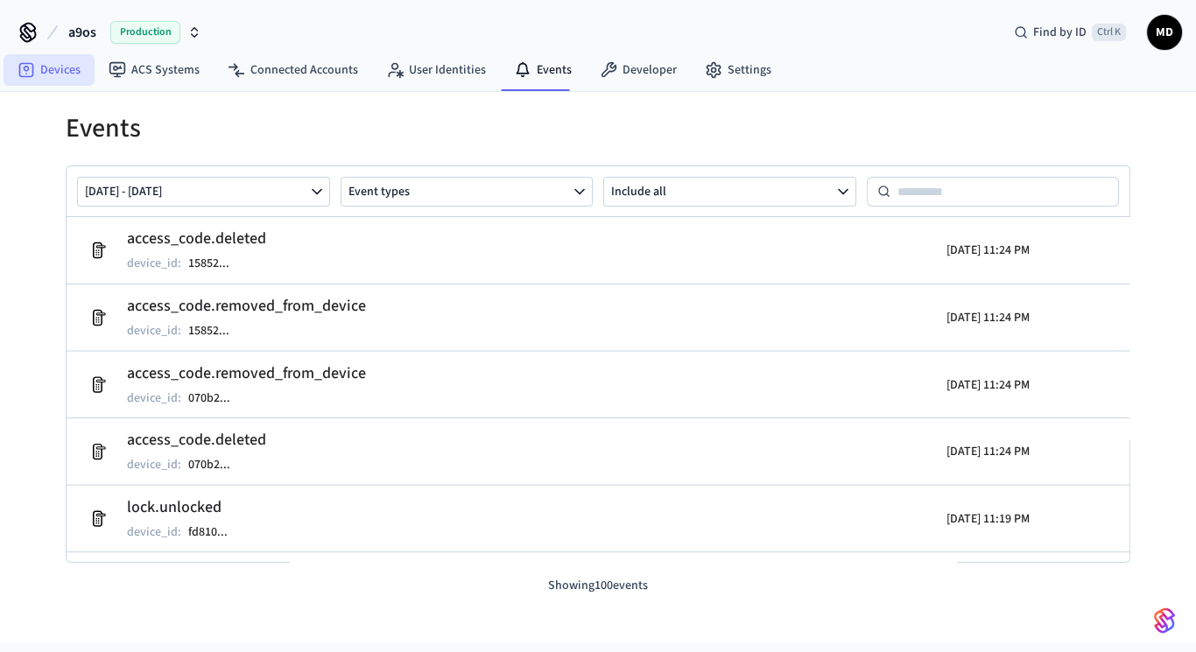
click at [85, 77] on link "Devices" at bounding box center [49, 70] width 91 height 32
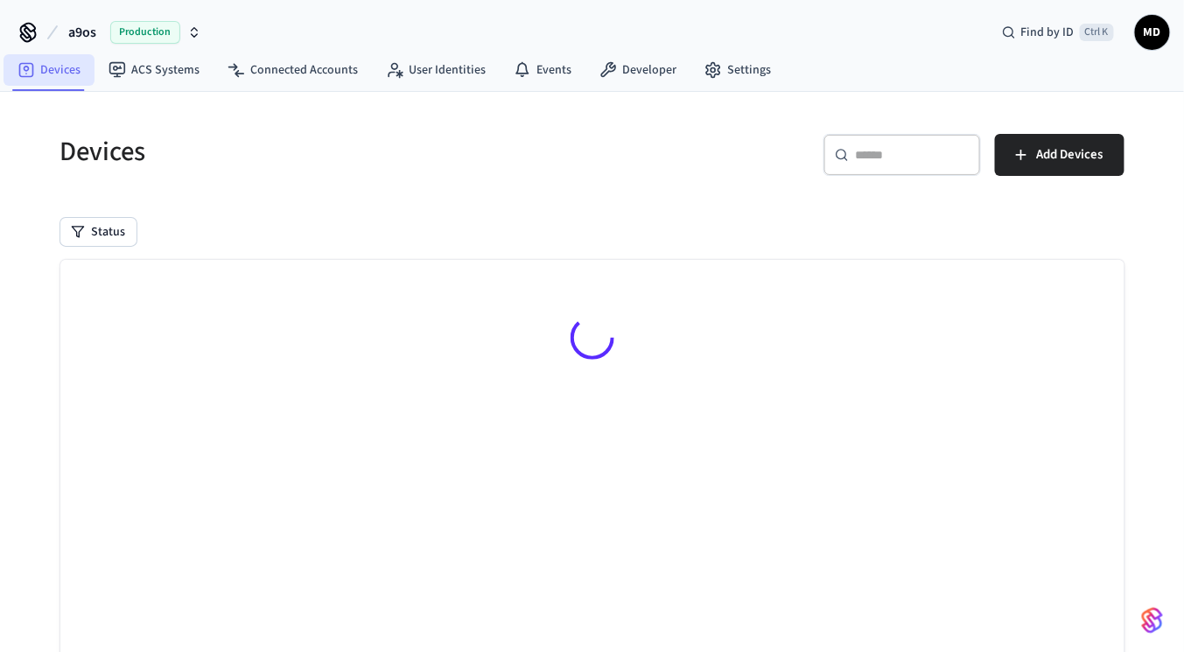
click at [74, 81] on link "Devices" at bounding box center [49, 70] width 91 height 32
click at [137, 73] on link "ACS Systems" at bounding box center [154, 70] width 119 height 32
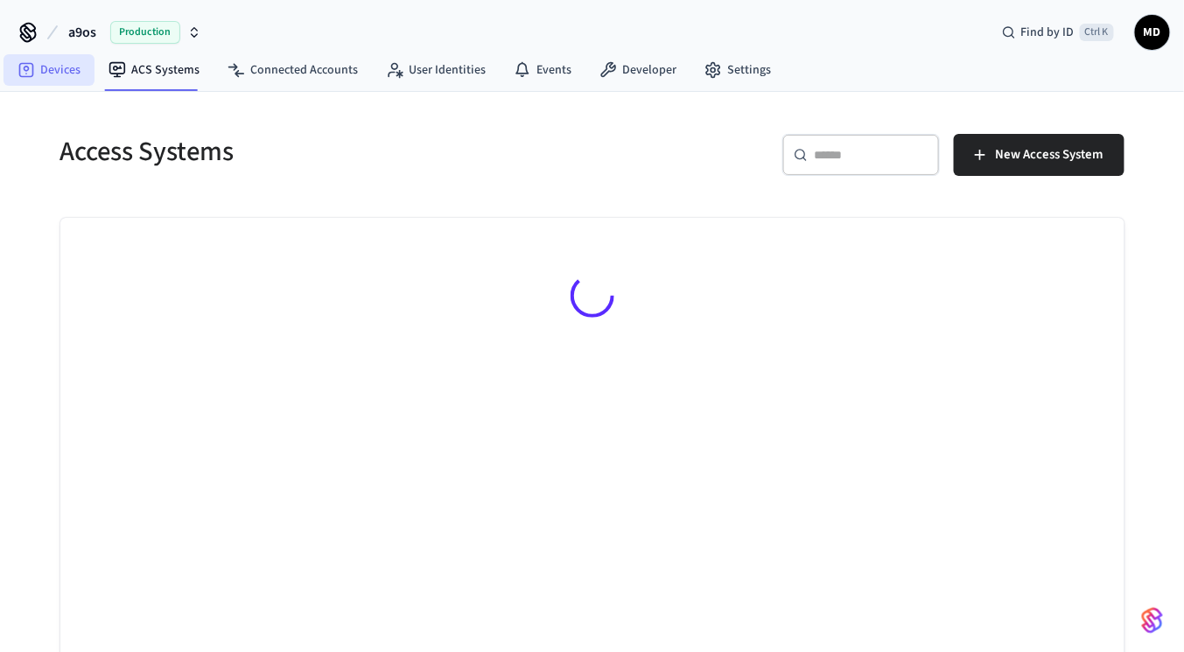
click at [49, 68] on link "Devices" at bounding box center [49, 70] width 91 height 32
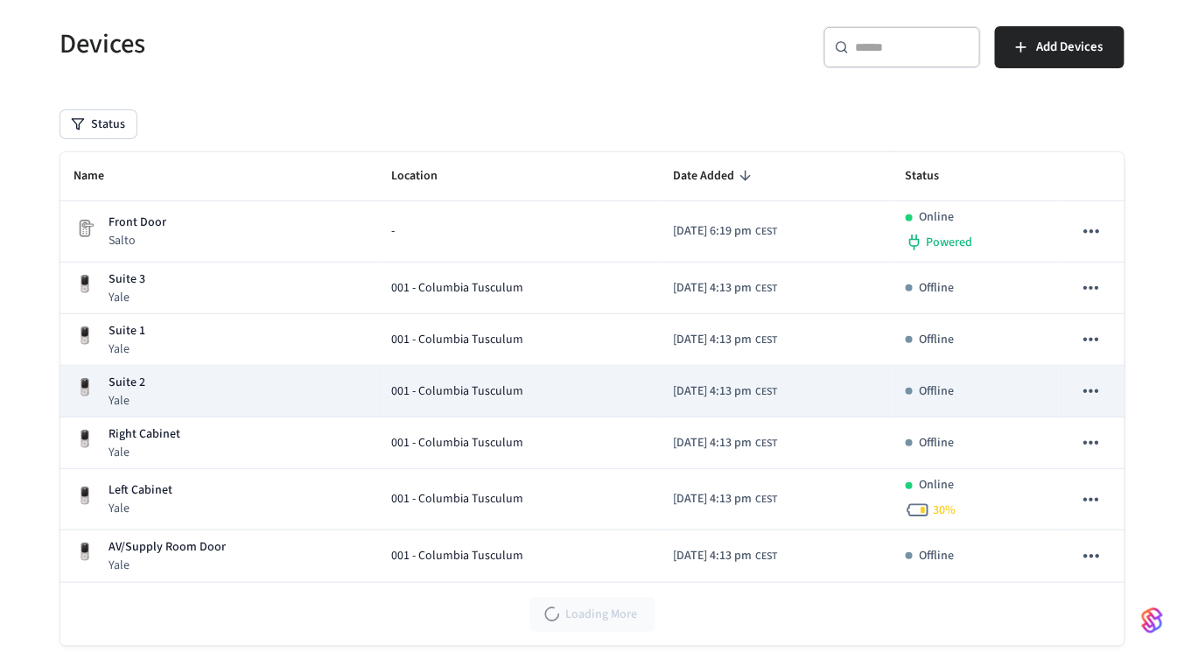
scroll to position [109, 0]
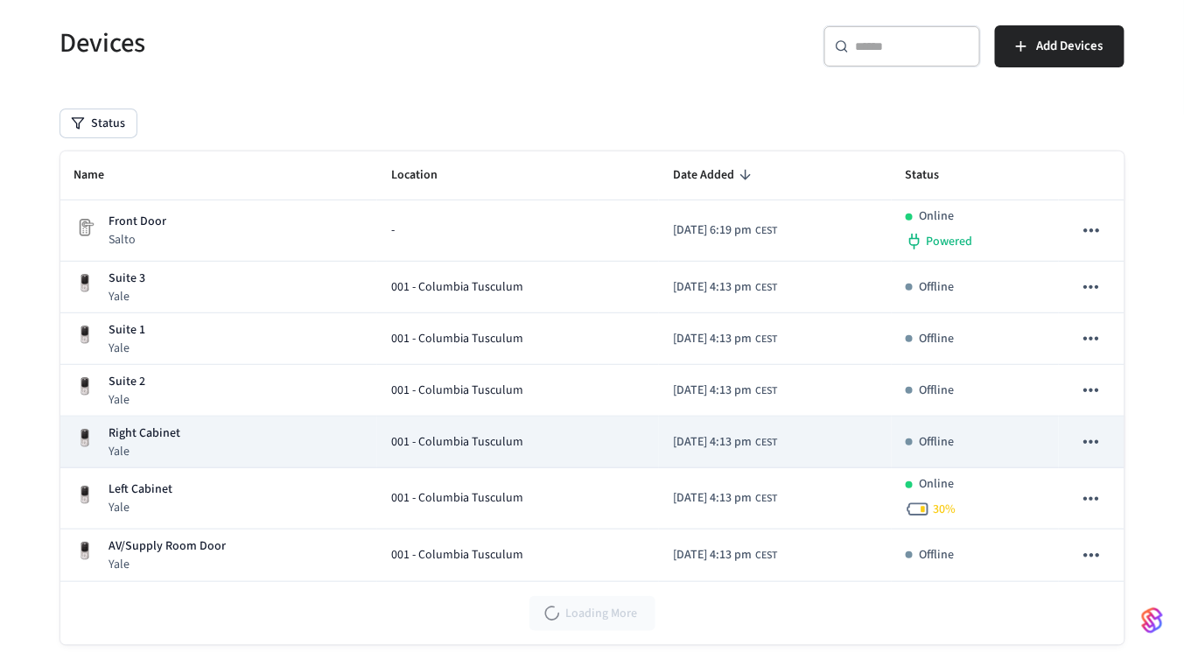
click at [377, 449] on td "001 - Columbia Tusculum" at bounding box center [518, 443] width 282 height 52
click at [322, 440] on div "Right Cabinet Yale" at bounding box center [218, 443] width 289 height 36
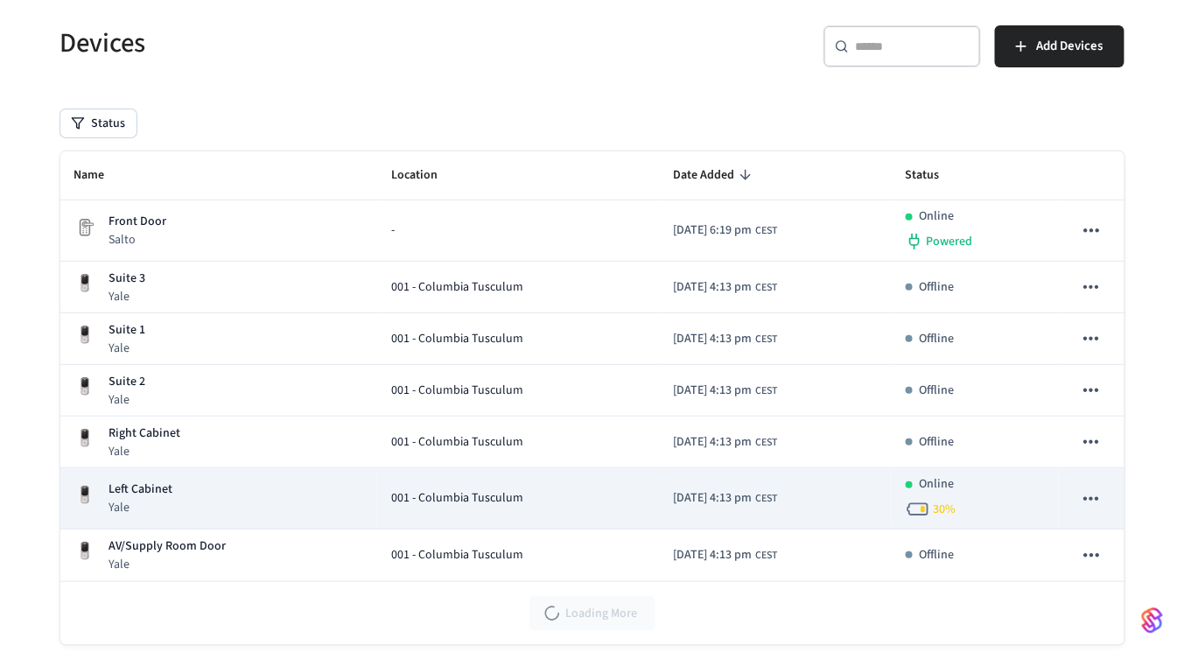
click at [254, 501] on div "Left Cabinet Yale" at bounding box center [218, 499] width 289 height 36
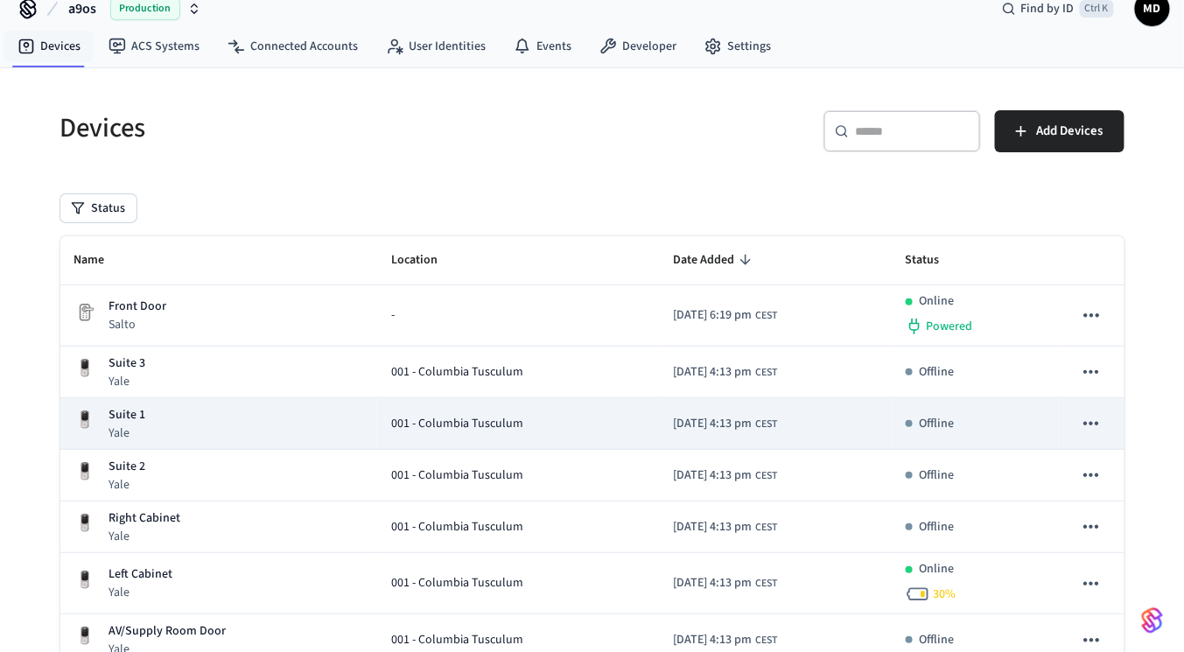
scroll to position [23, 0]
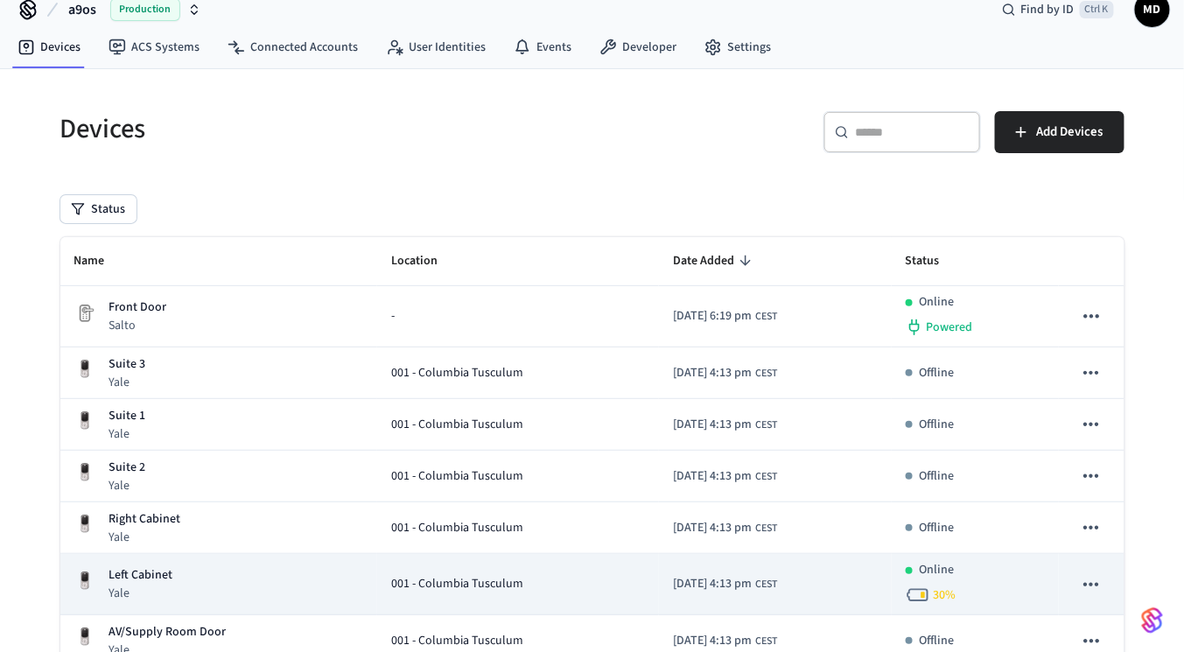
click at [193, 560] on td "Left Cabinet Yale" at bounding box center [218, 584] width 317 height 61
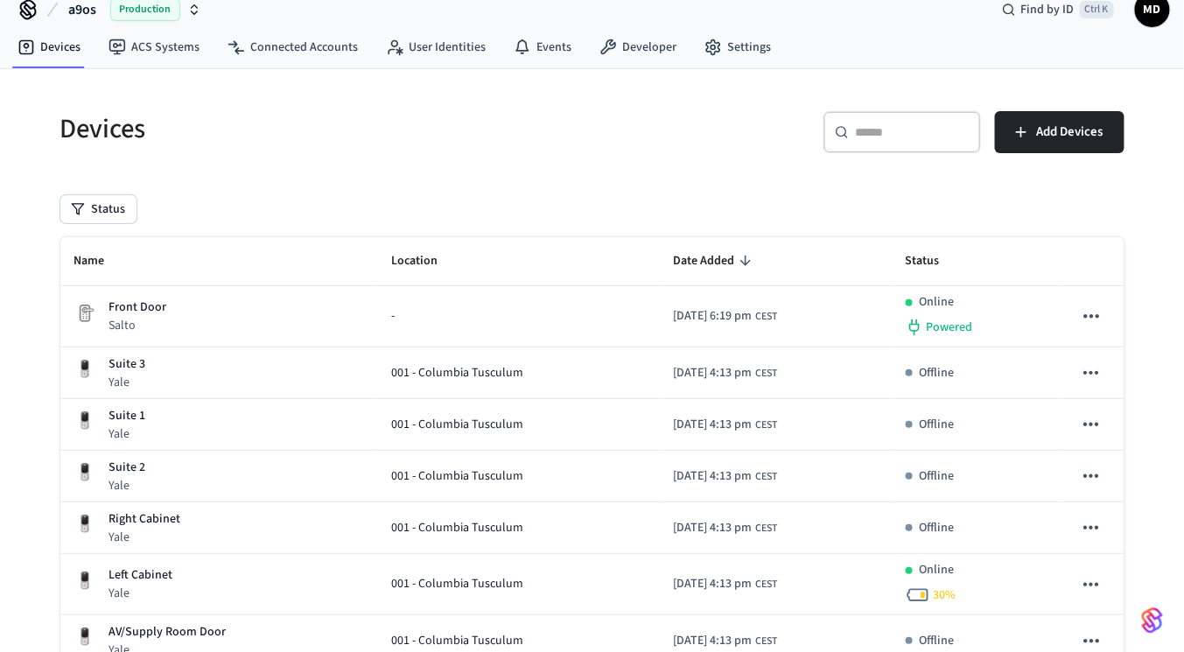
drag, startPoint x: 193, startPoint y: 560, endPoint x: 274, endPoint y: 106, distance: 461.4
click at [274, 106] on div "Devices" at bounding box center [310, 128] width 543 height 77
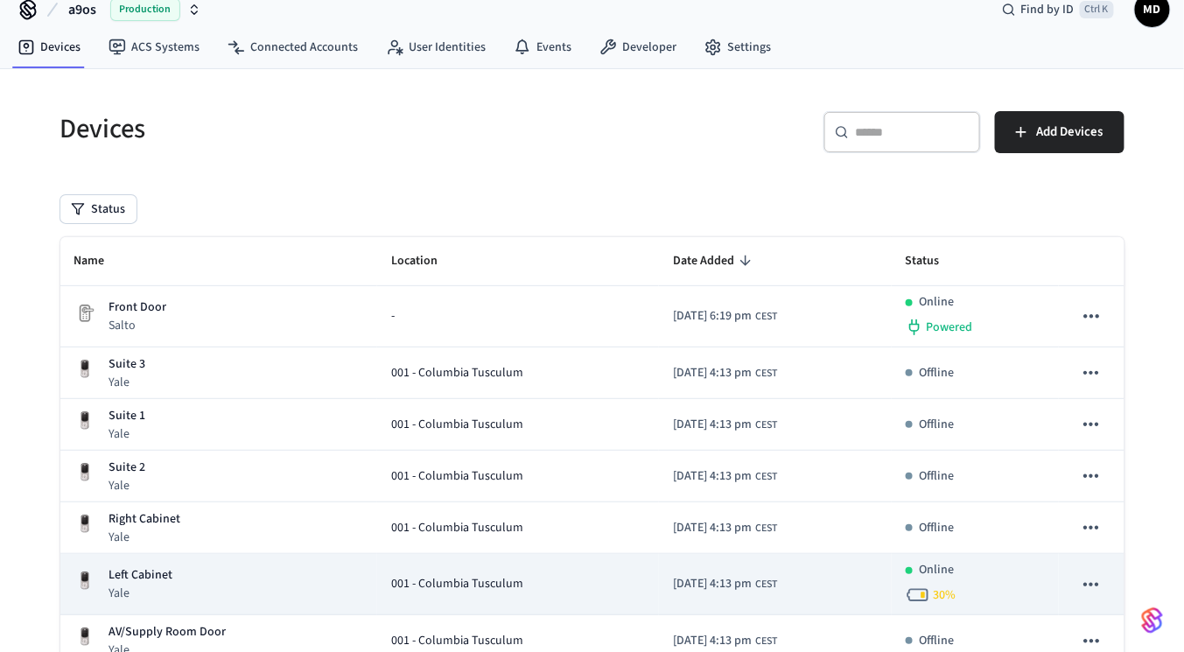
click at [179, 582] on div "Left Cabinet Yale" at bounding box center [218, 584] width 289 height 36
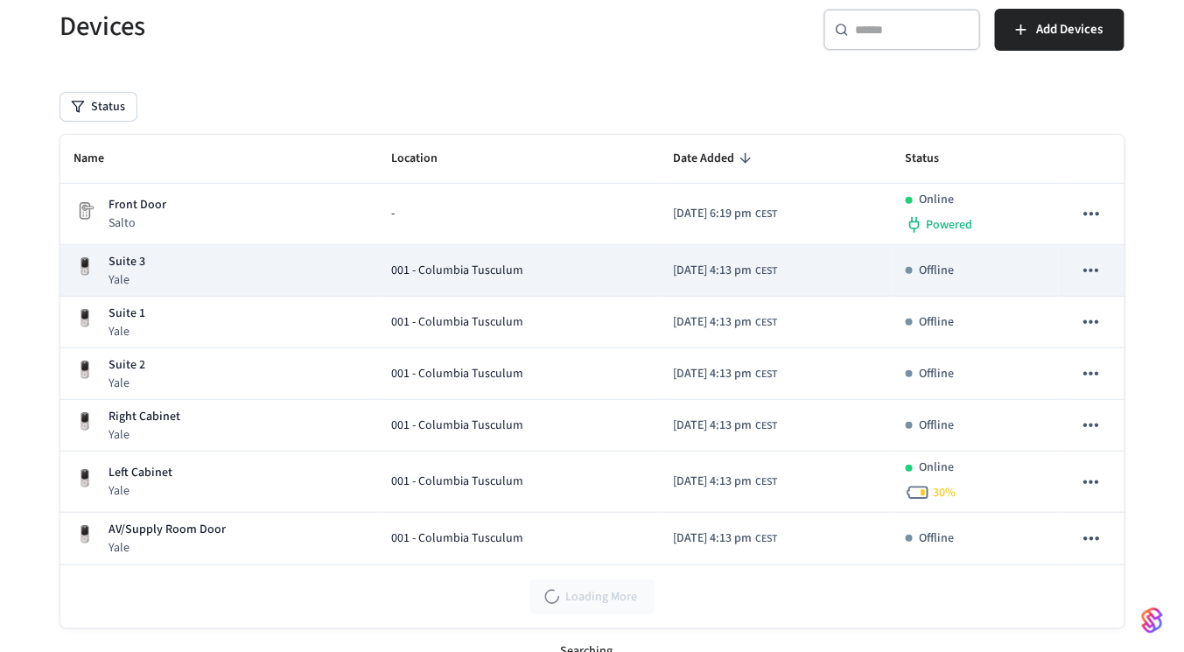
scroll to position [143, 0]
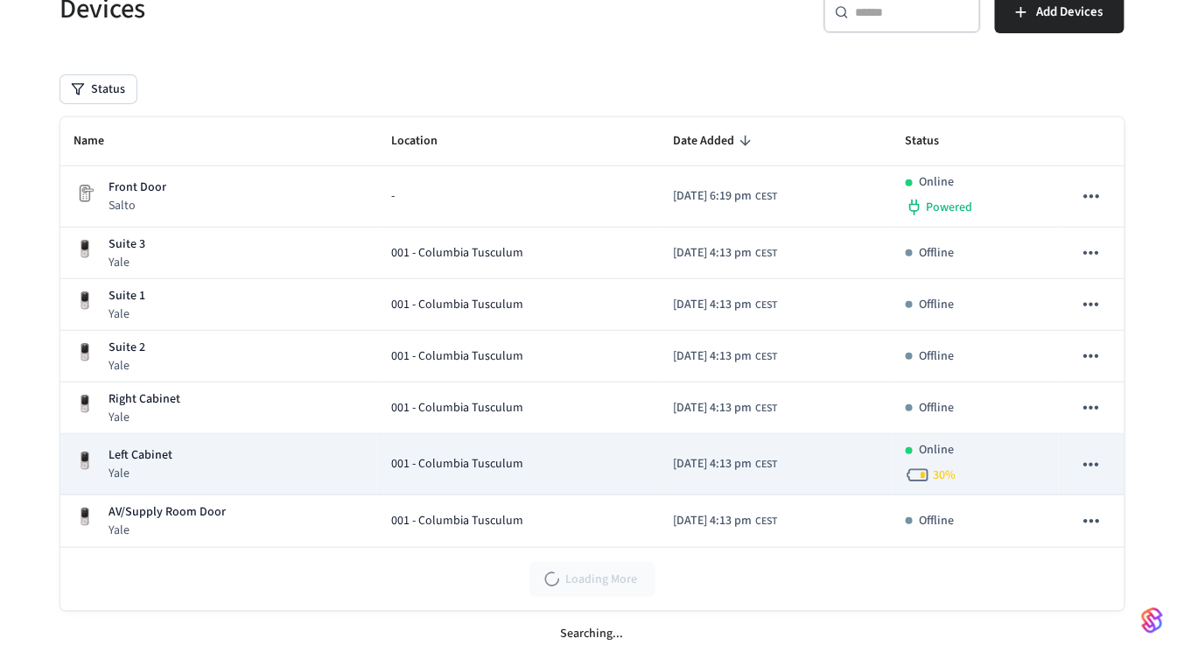
click at [175, 441] on td "Left Cabinet Yale" at bounding box center [218, 464] width 317 height 61
click at [120, 446] on p "Left Cabinet" at bounding box center [141, 455] width 64 height 18
click at [1097, 463] on icon "sticky table" at bounding box center [1092, 465] width 15 height 4
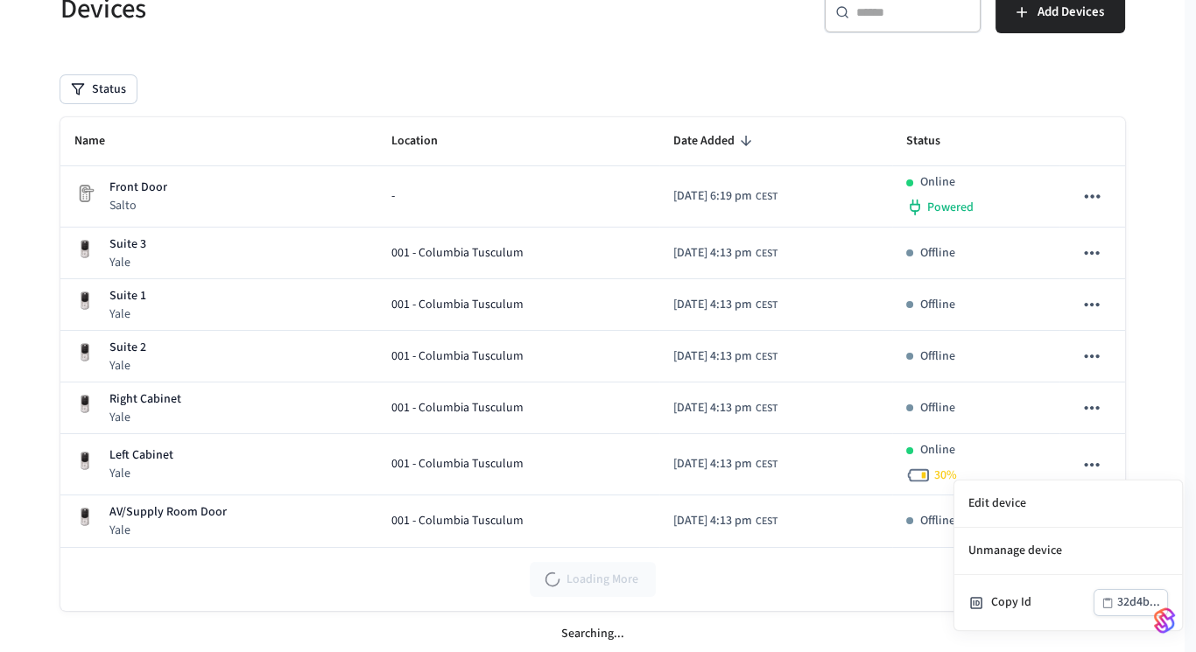
click at [1017, 427] on div at bounding box center [598, 326] width 1196 height 652
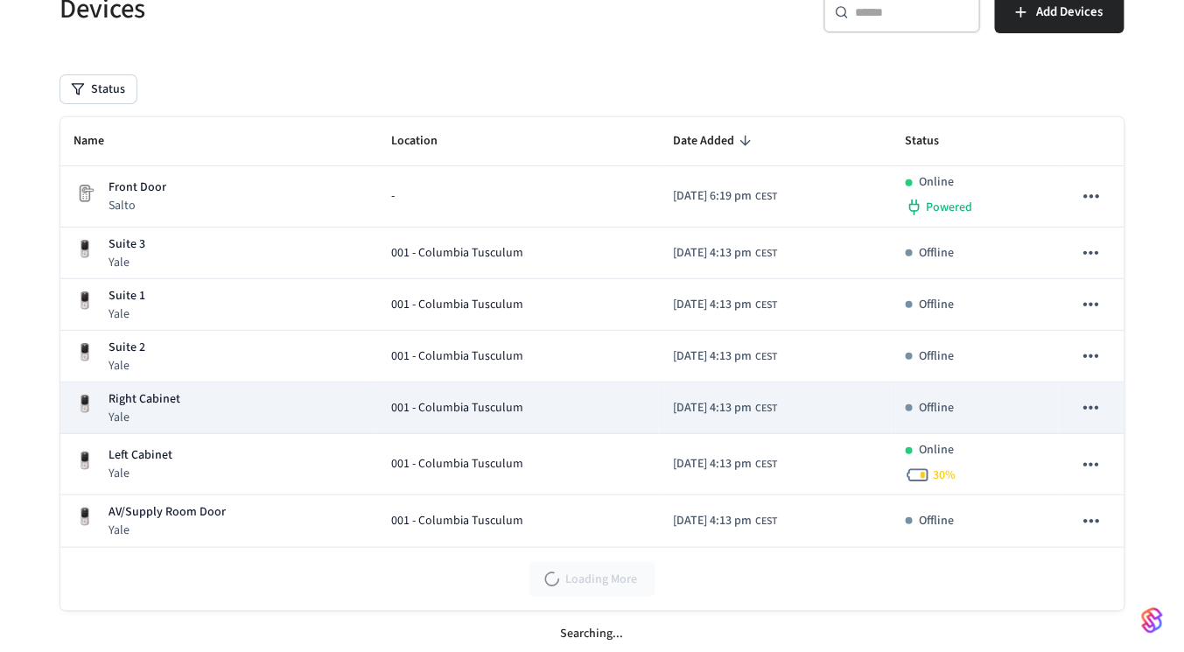
click at [935, 416] on td "Offline" at bounding box center [976, 409] width 168 height 52
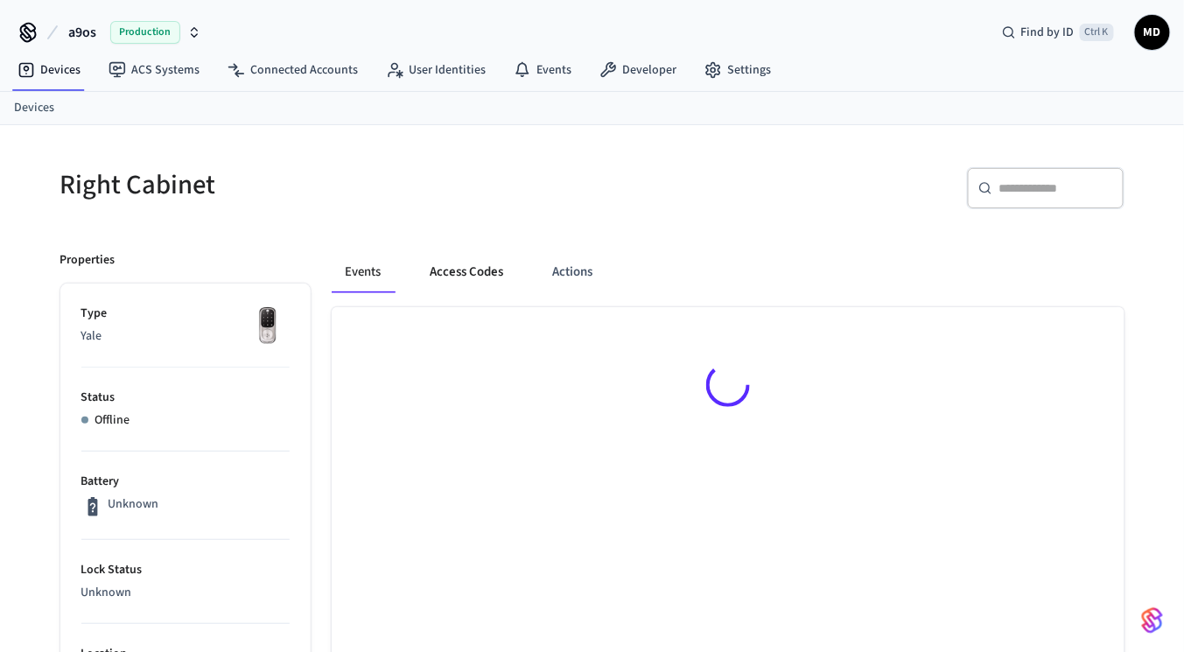
click at [459, 285] on button "Access Codes" at bounding box center [468, 272] width 102 height 42
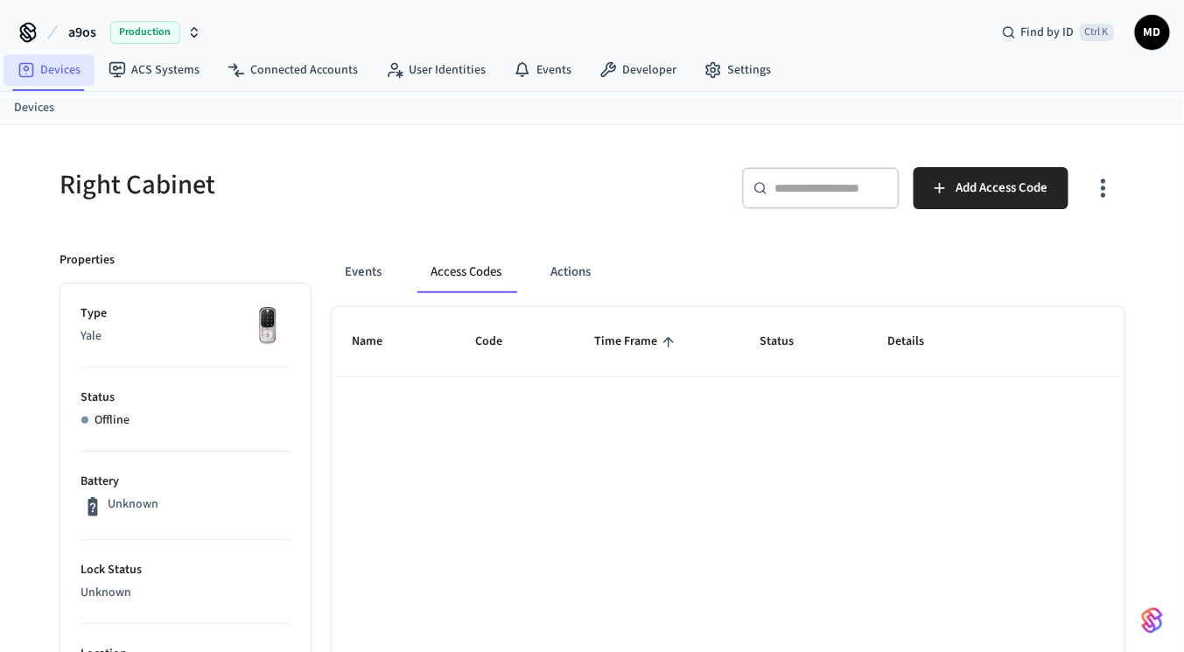
click at [67, 61] on link "Devices" at bounding box center [49, 70] width 91 height 32
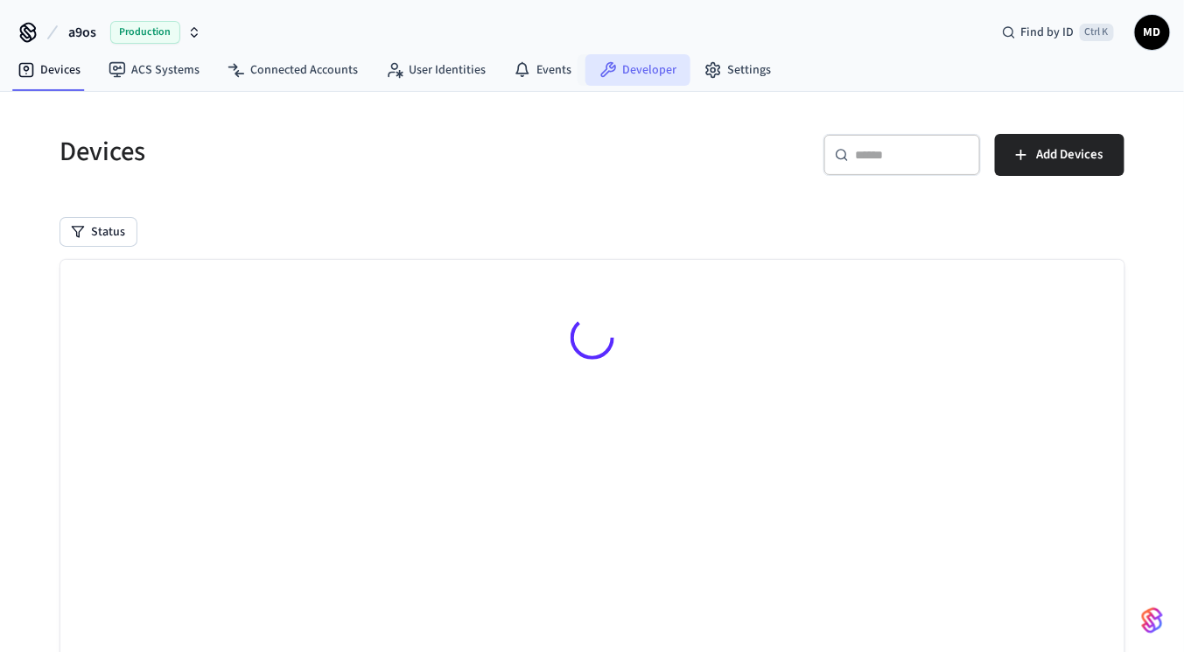
click at [612, 76] on link "Developer" at bounding box center [638, 70] width 105 height 32
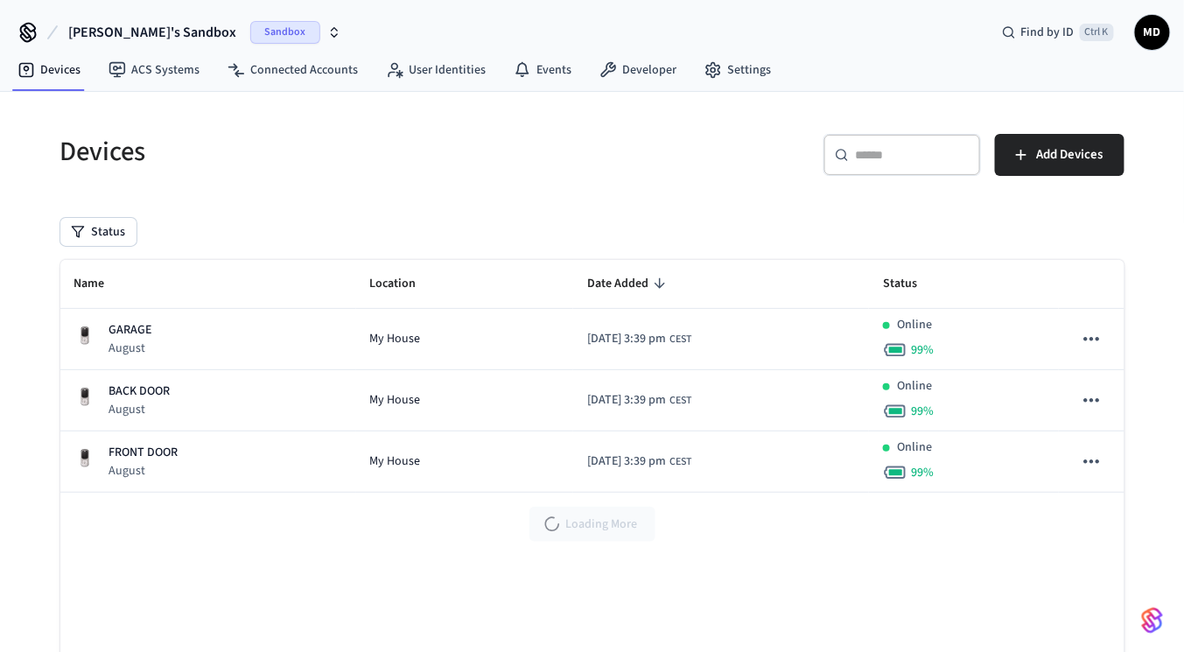
click at [250, 24] on span "Sandbox" at bounding box center [285, 32] width 70 height 23
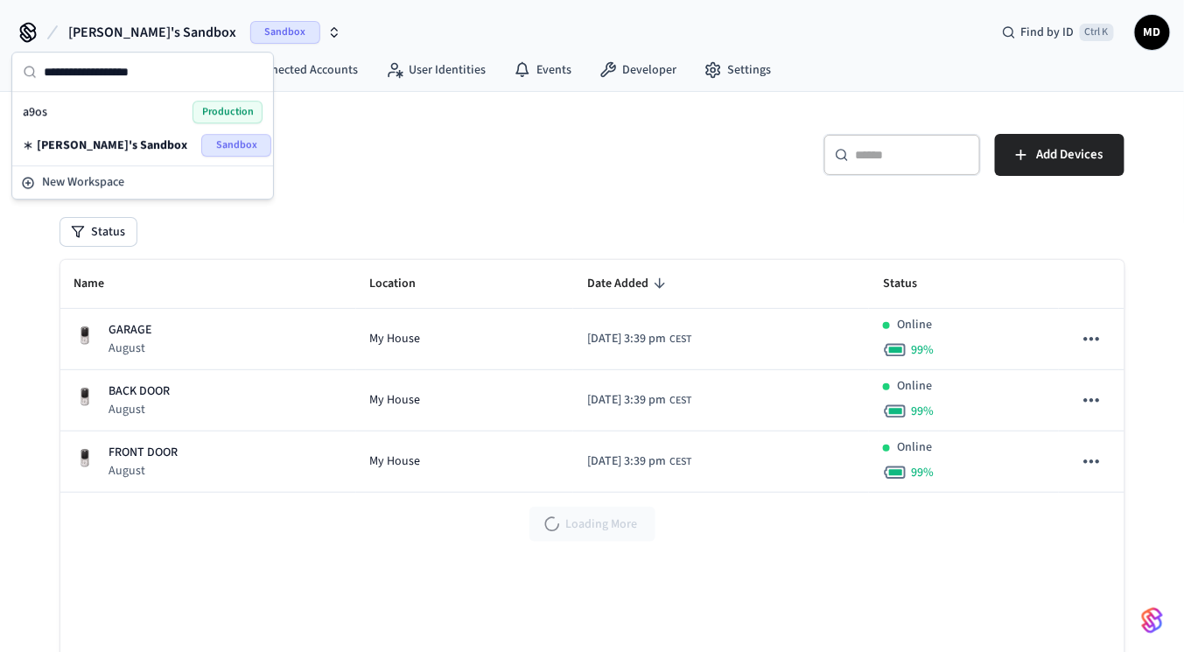
click at [215, 102] on span "Production" at bounding box center [228, 112] width 70 height 23
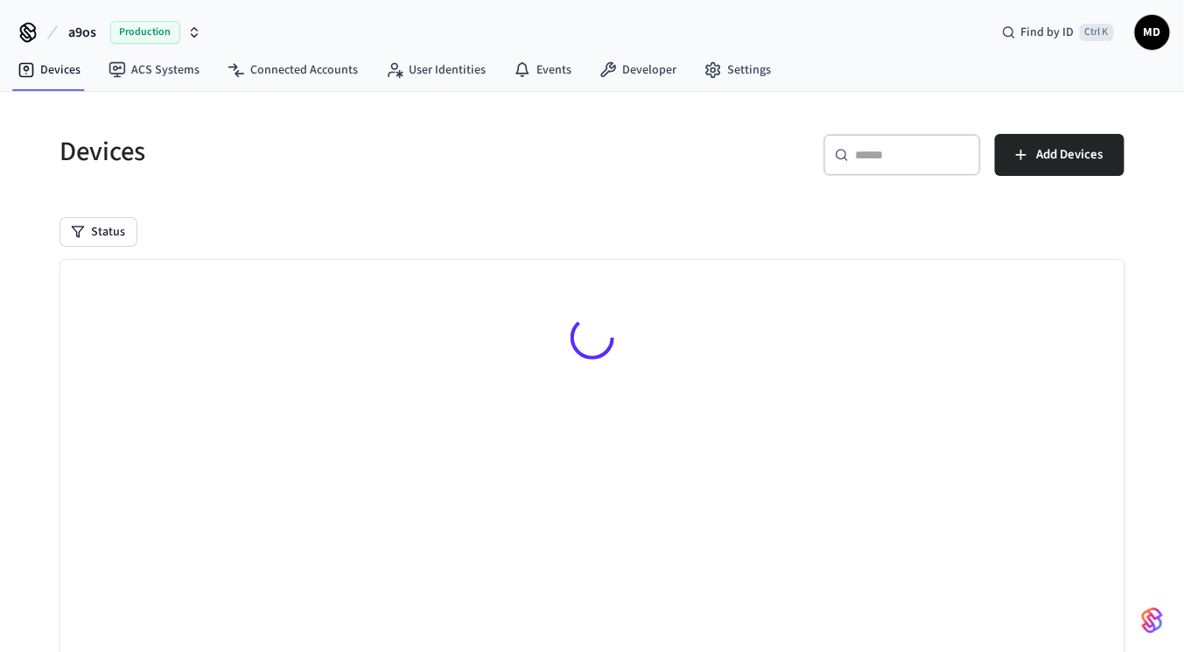
scroll to position [109, 0]
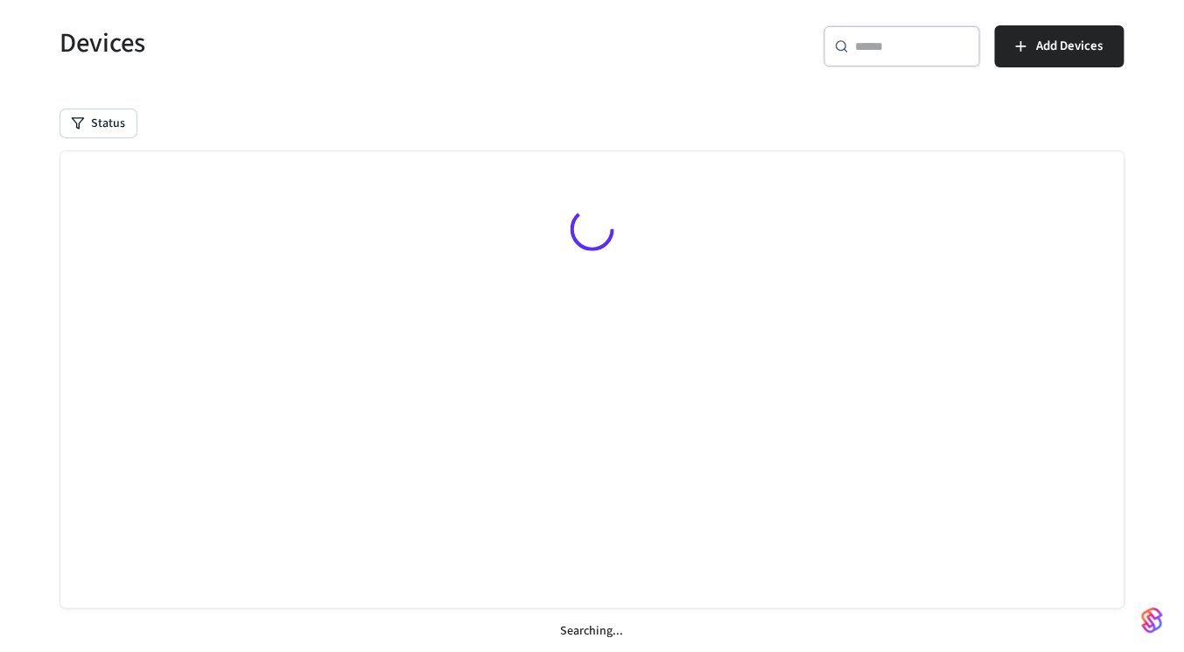
click at [868, 62] on div "​ ​" at bounding box center [903, 46] width 158 height 42
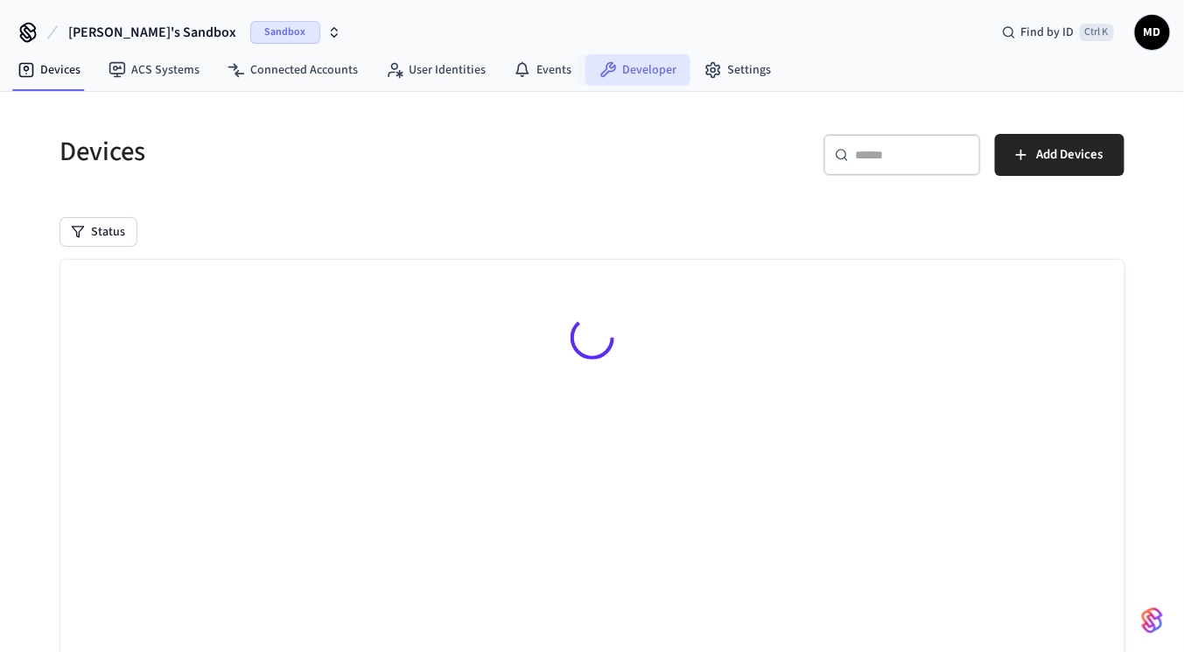
click at [636, 77] on link "Developer" at bounding box center [638, 70] width 105 height 32
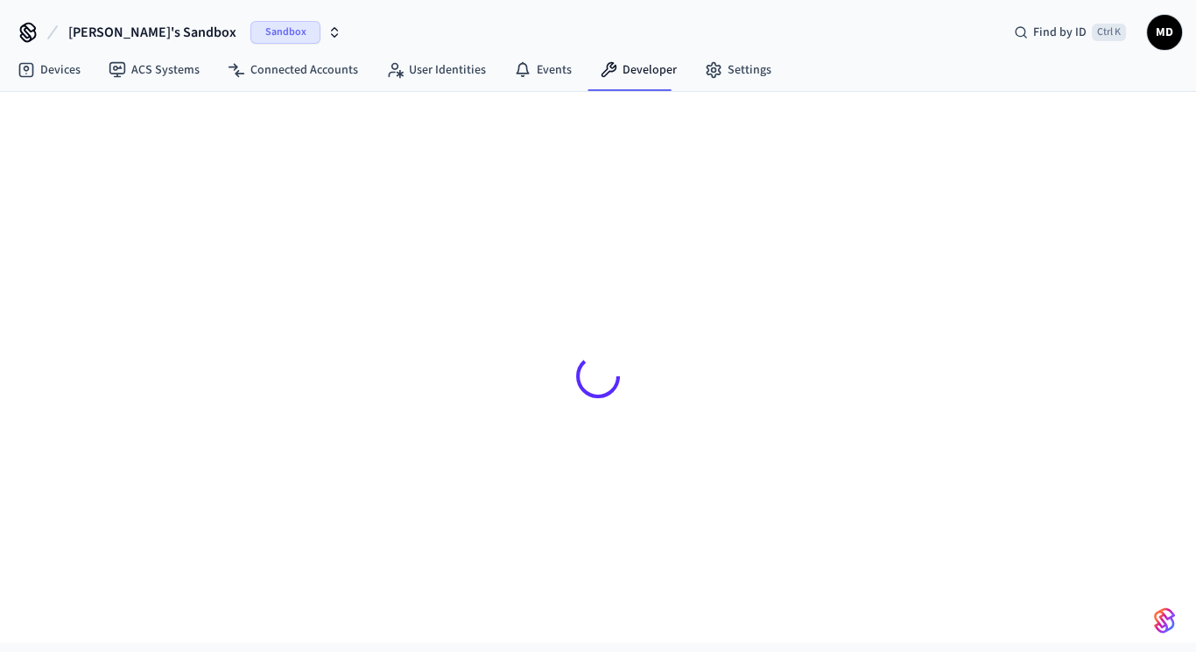
click at [250, 30] on span "Sandbox" at bounding box center [285, 32] width 70 height 23
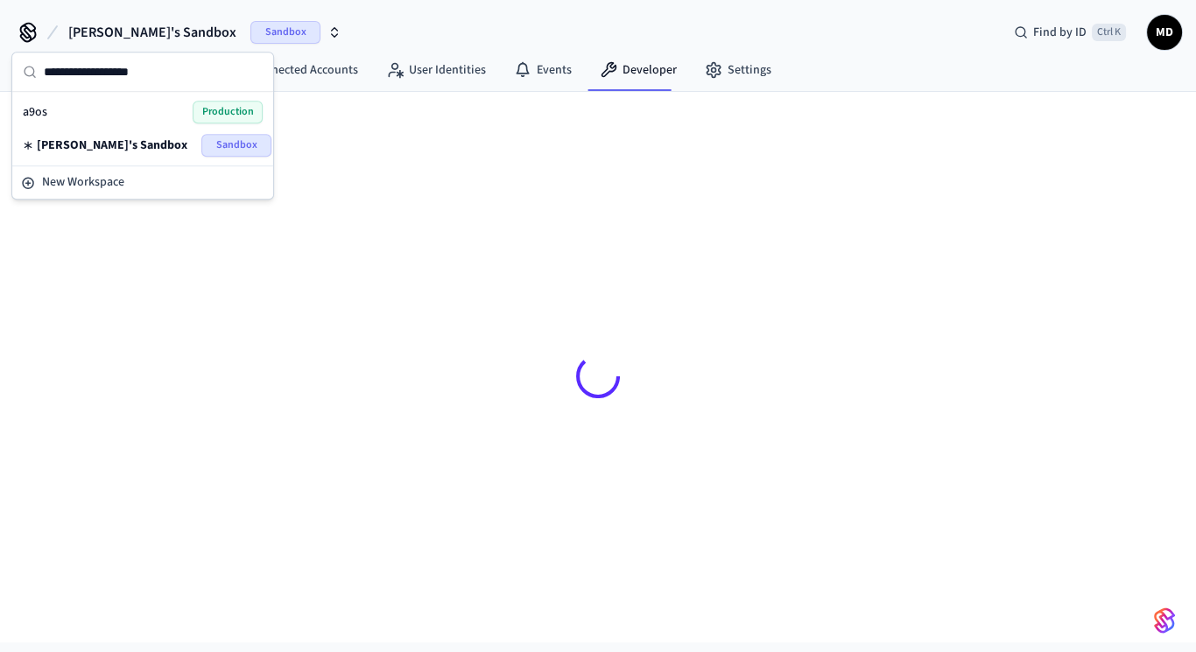
click at [213, 99] on div "a9os Production" at bounding box center [143, 111] width 254 height 33
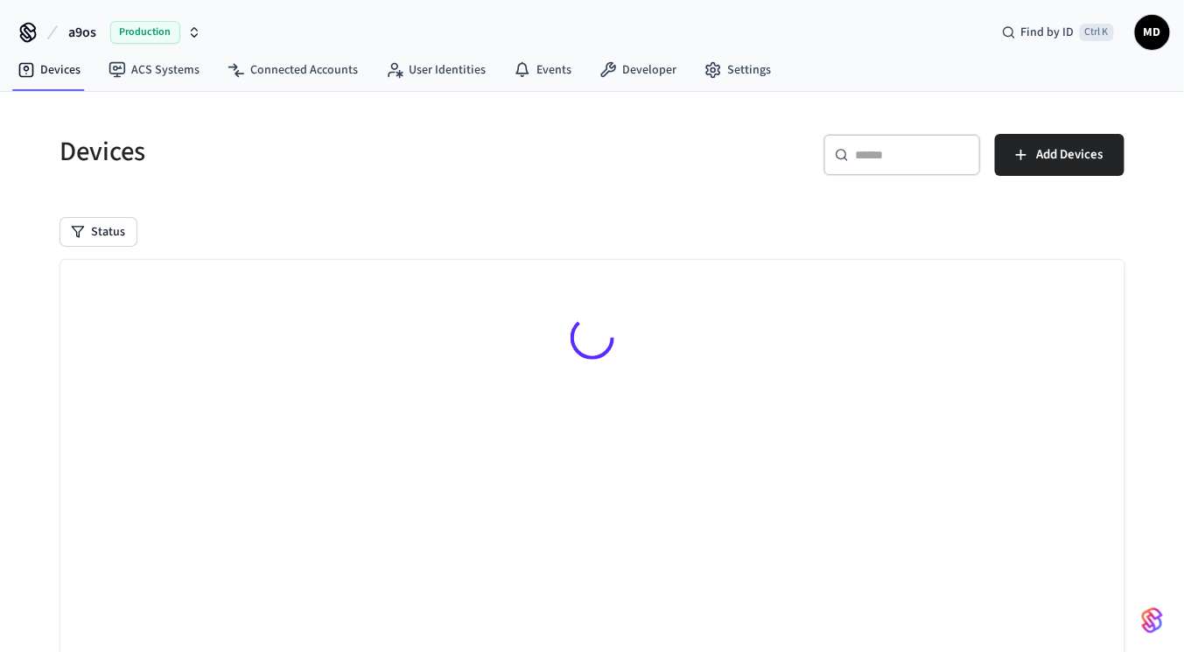
click at [1028, 48] on div "Find by ID Ctrl K MD" at bounding box center [1079, 32] width 182 height 37
click at [1053, 37] on span "Find by ID" at bounding box center [1048, 33] width 53 height 18
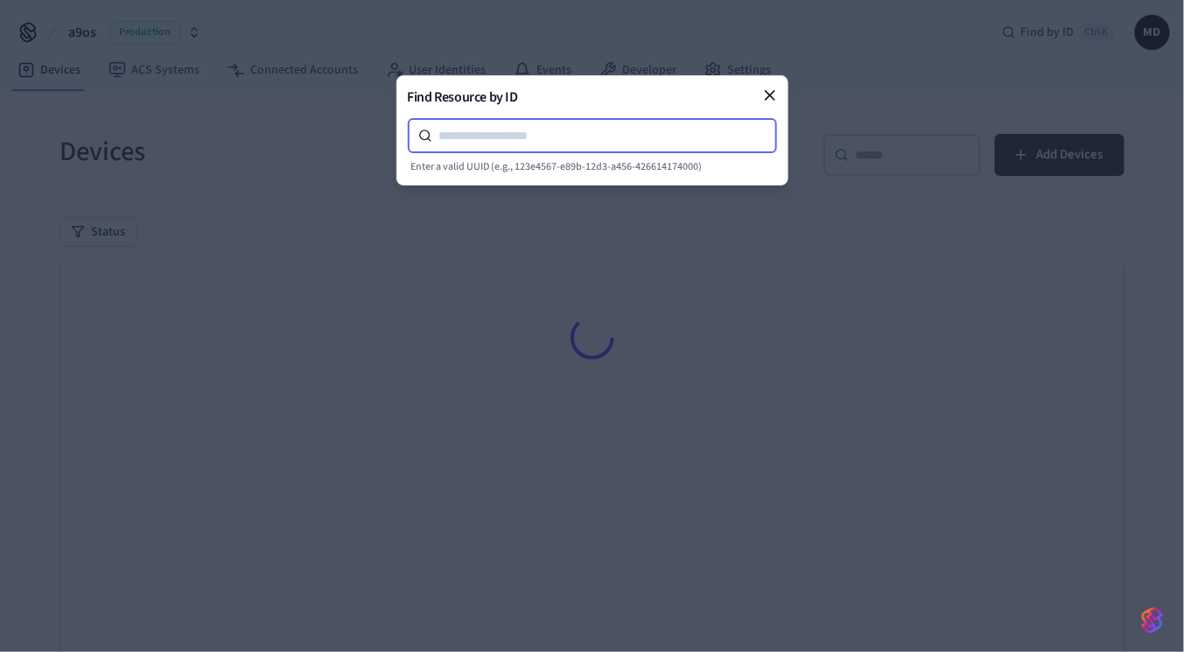
paste input "**********"
type input "**********"
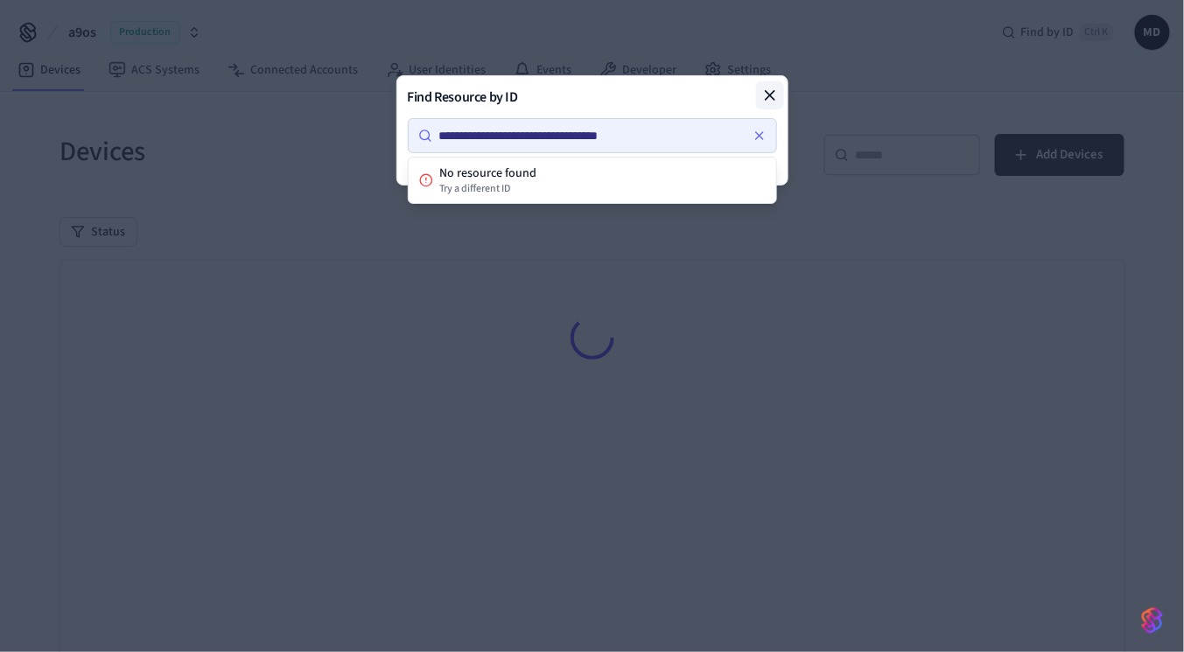
click at [771, 96] on icon at bounding box center [770, 95] width 9 height 9
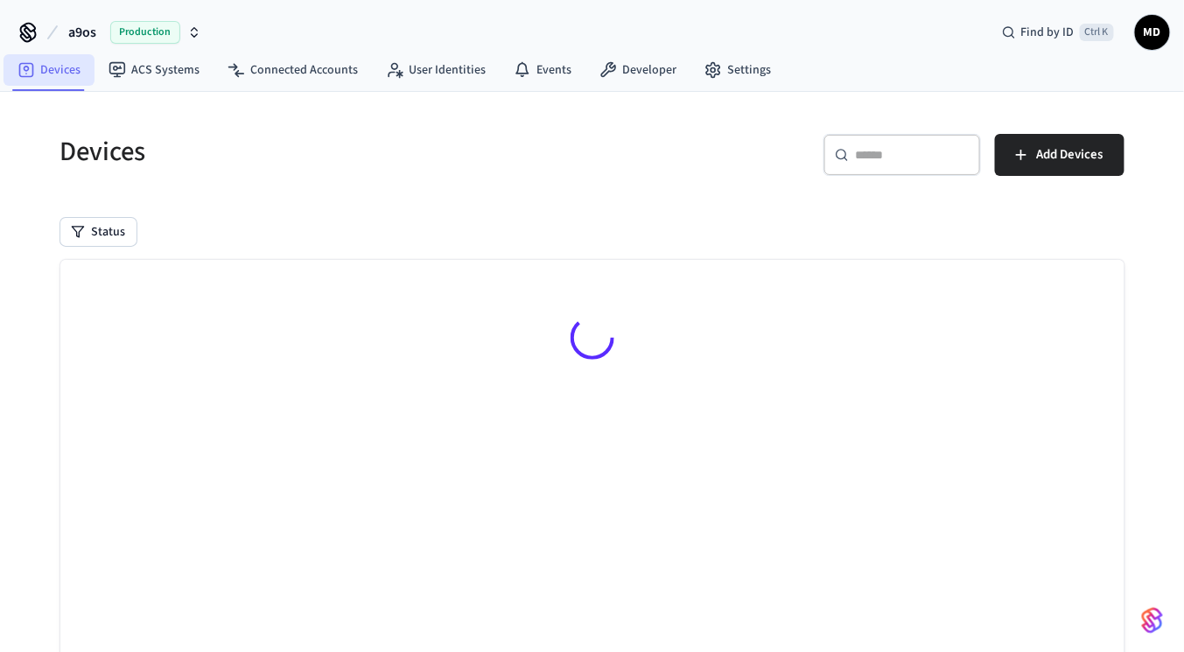
click at [70, 70] on link "Devices" at bounding box center [49, 70] width 91 height 32
click at [202, 75] on link "ACS Systems" at bounding box center [154, 70] width 119 height 32
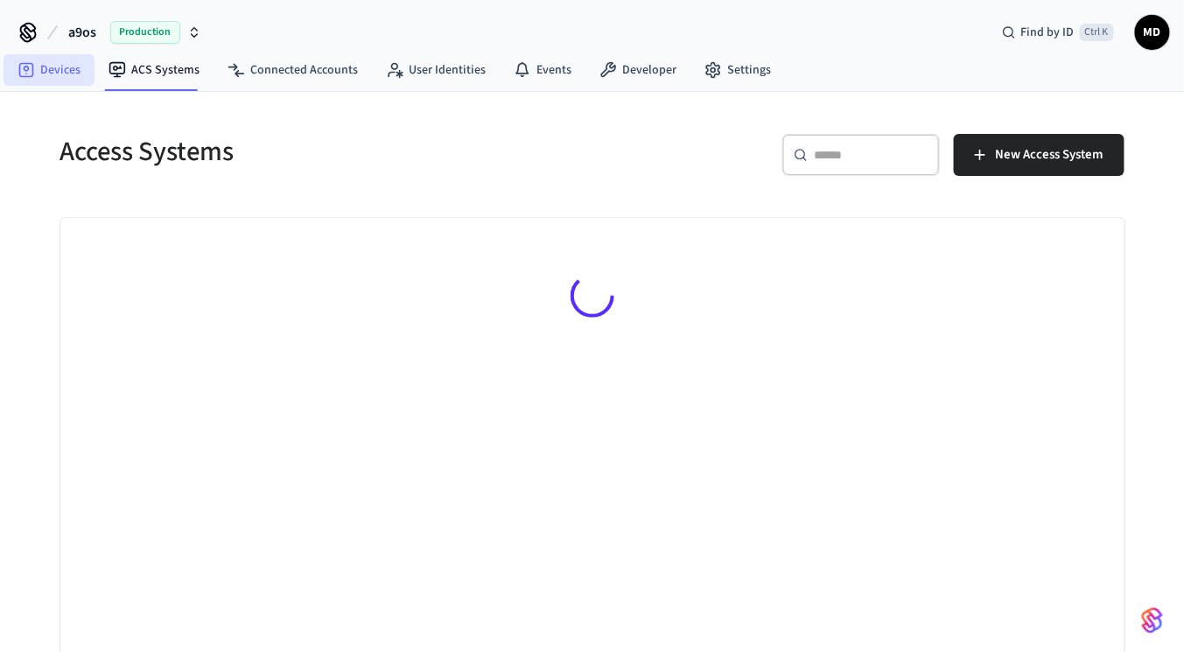
click at [32, 74] on icon at bounding box center [27, 70] width 18 height 18
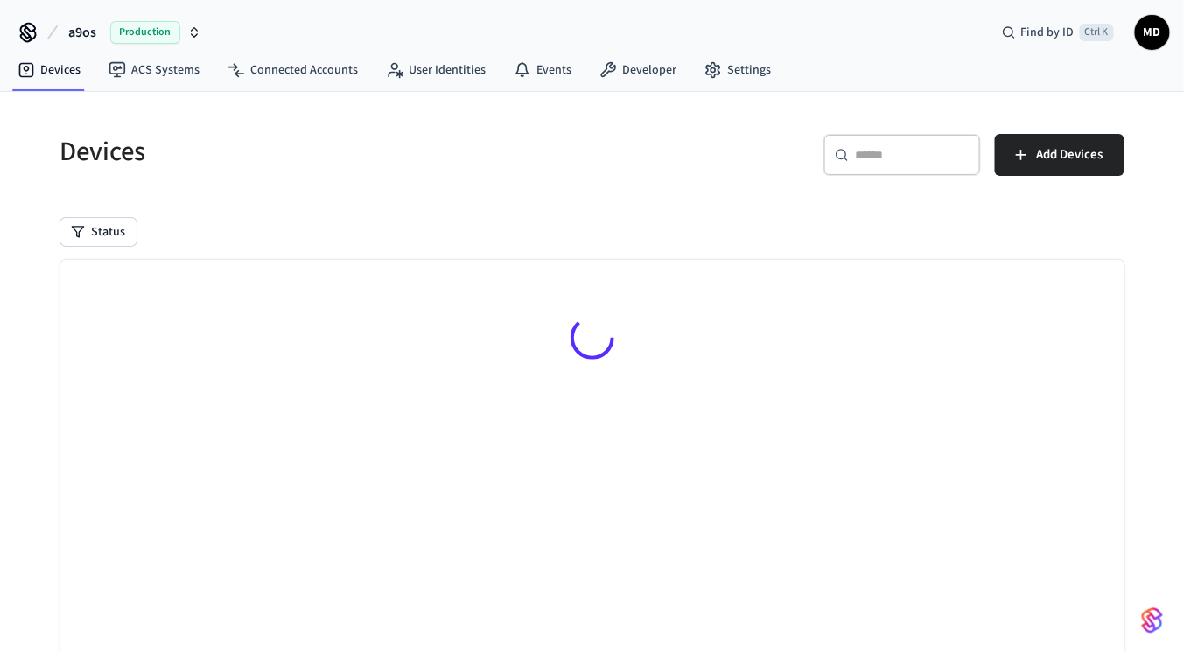
click at [62, 25] on icon at bounding box center [52, 32] width 21 height 21
click at [72, 36] on span "a9os" at bounding box center [82, 32] width 28 height 21
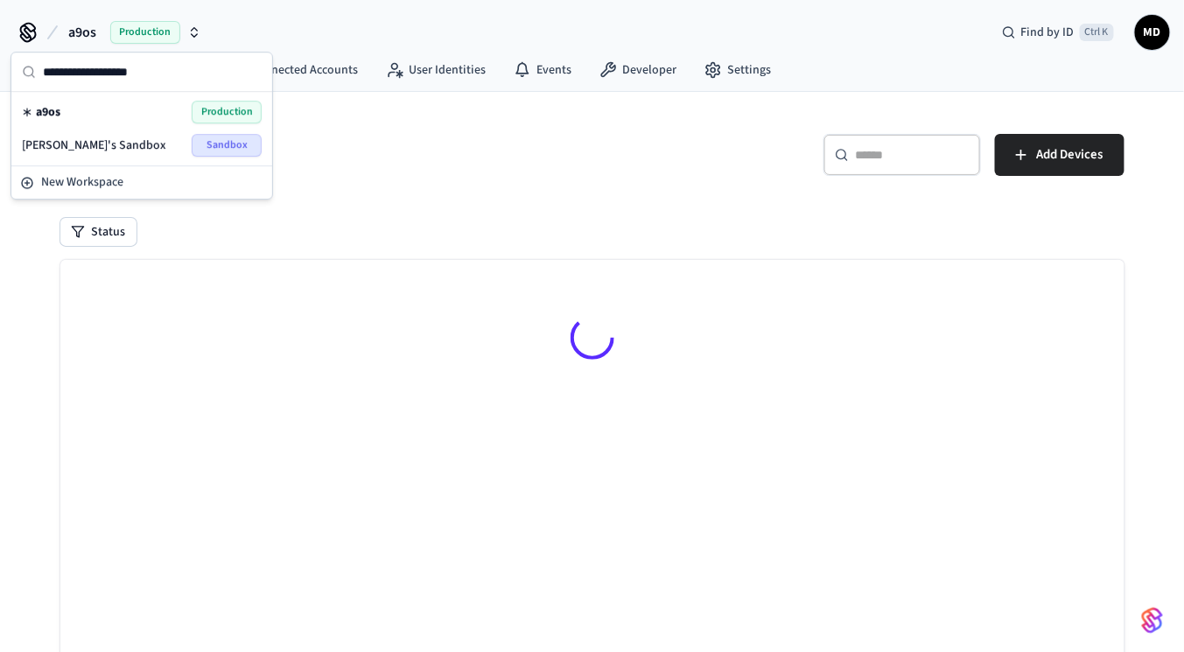
click at [481, 362] on div at bounding box center [592, 341] width 1064 height 162
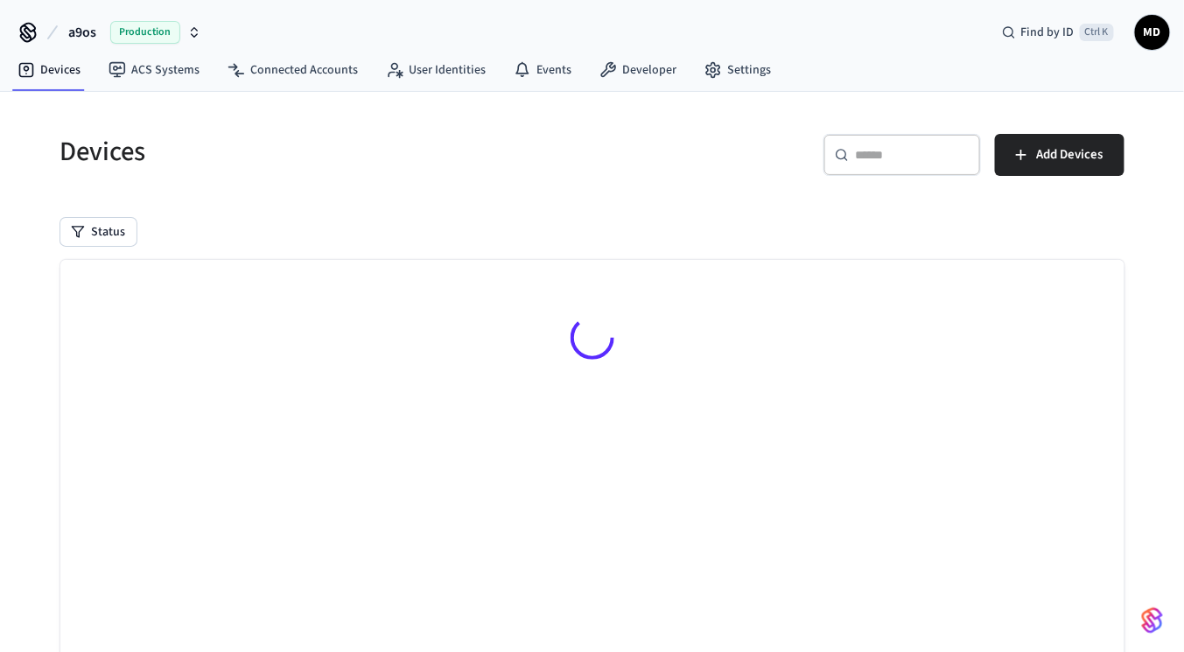
click at [151, 204] on div "Devices ​ ​ Add Devices Status Searching..." at bounding box center [592, 438] width 1092 height 650
click at [137, 78] on link "ACS Systems" at bounding box center [154, 70] width 119 height 32
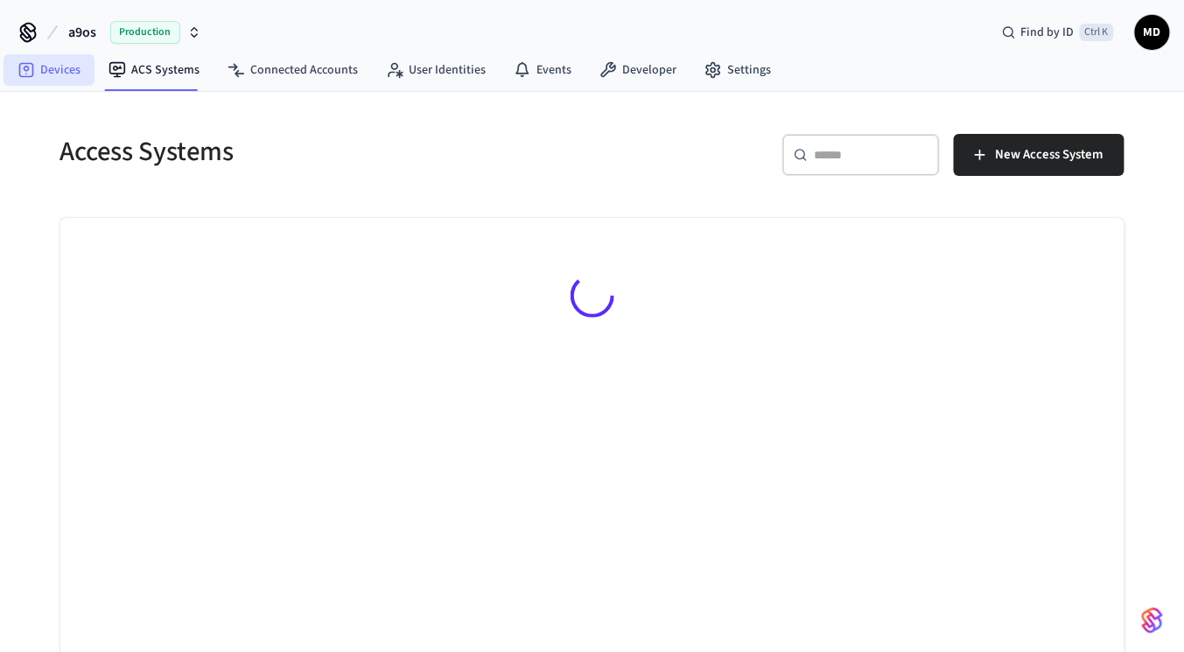
click at [37, 77] on link "Devices" at bounding box center [49, 70] width 91 height 32
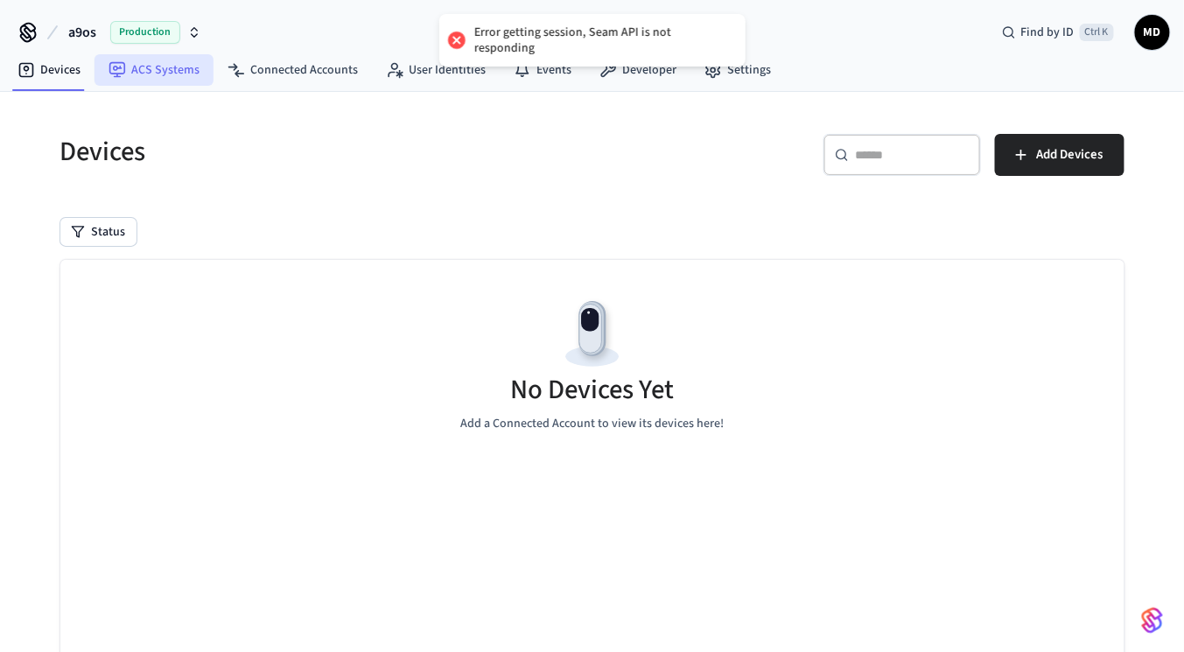
click at [158, 79] on link "ACS Systems" at bounding box center [154, 70] width 119 height 32
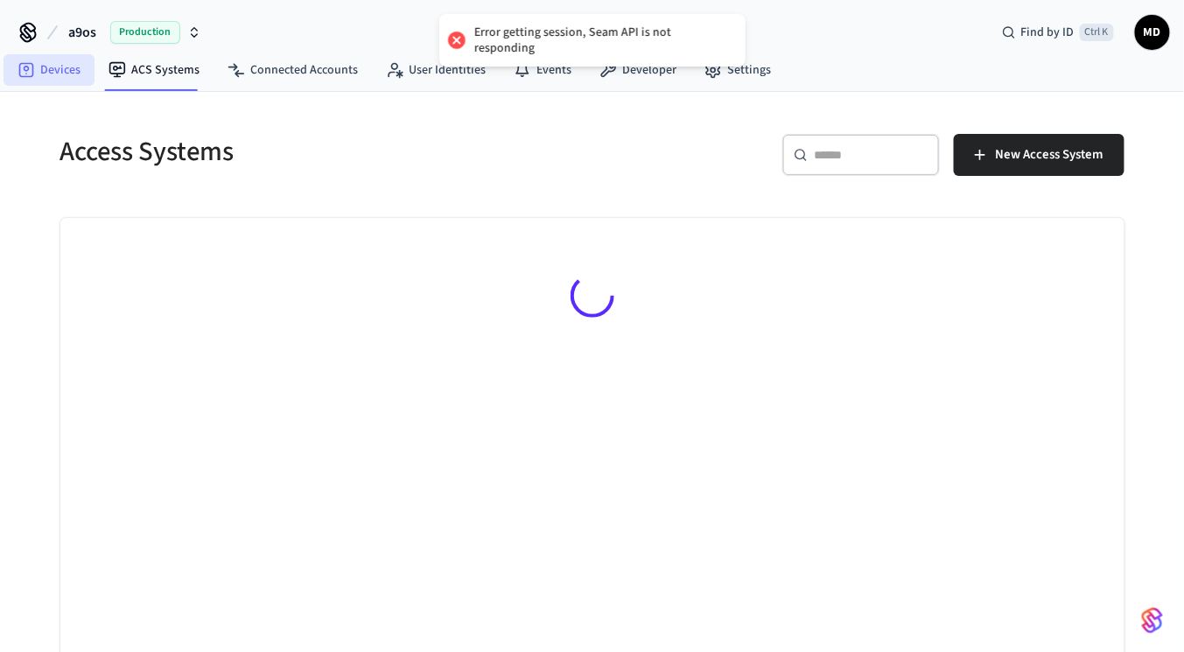
click at [58, 77] on link "Devices" at bounding box center [49, 70] width 91 height 32
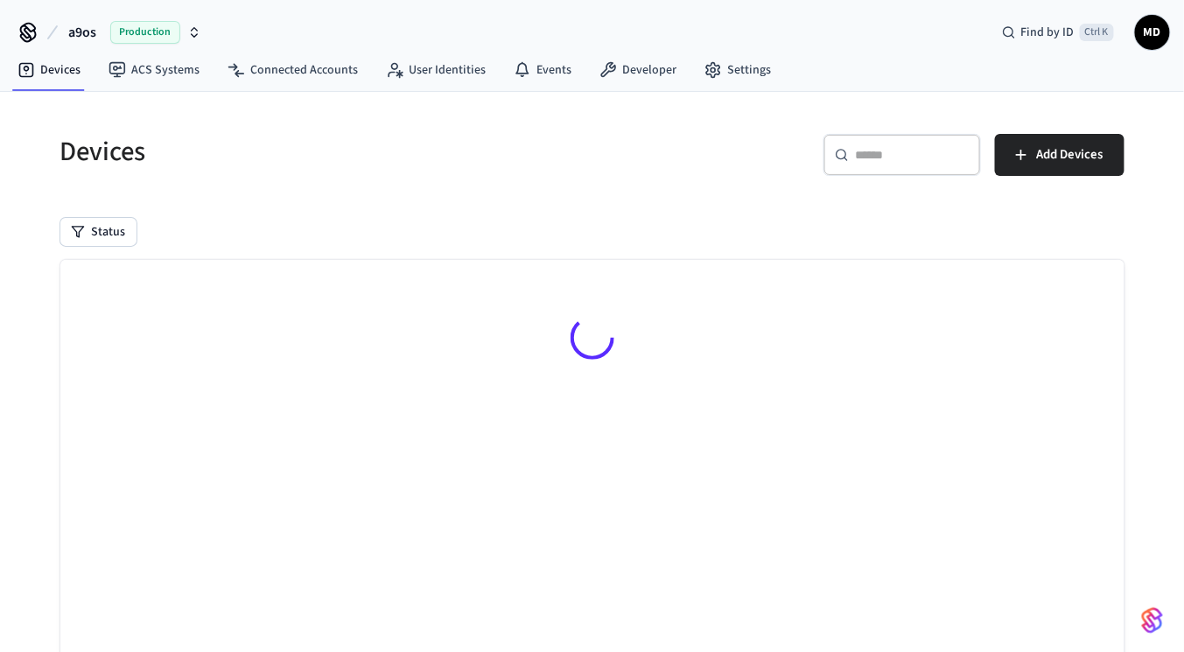
click at [81, 36] on span "a9os" at bounding box center [82, 32] width 28 height 21
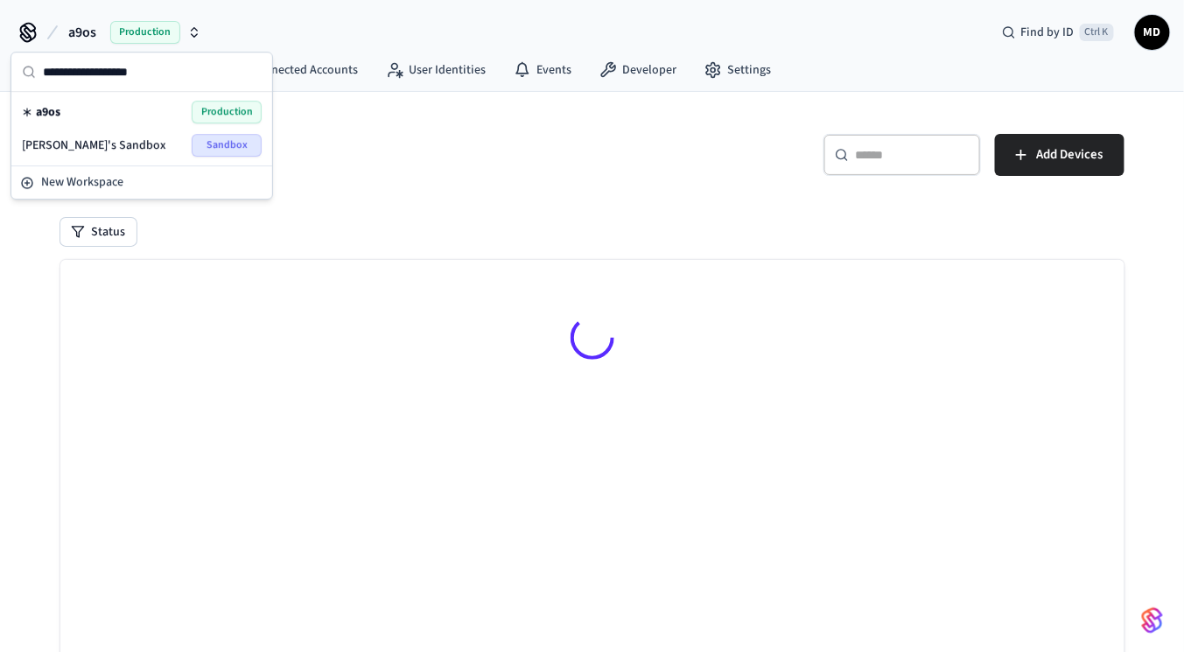
click at [133, 109] on div "a9os Production" at bounding box center [142, 112] width 240 height 23
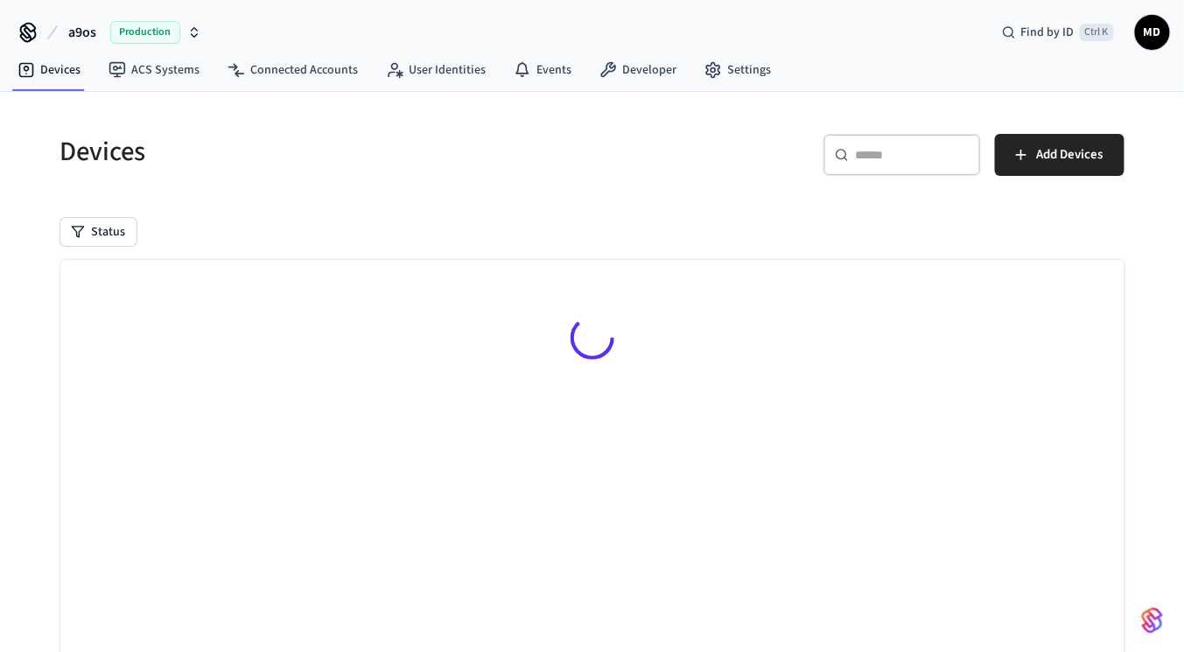
click at [609, 102] on div "Devices ​ ​ Add Devices Status Searching..." at bounding box center [592, 427] width 1120 height 671
click at [654, 89] on nav "Devices ACS Systems Connected Accounts User Identities Events Developer Settings" at bounding box center [395, 71] width 782 height 40
click at [621, 58] on link "Developer" at bounding box center [638, 70] width 105 height 32
click at [561, 62] on link "Events" at bounding box center [543, 70] width 86 height 32
click at [74, 60] on link "Devices" at bounding box center [49, 70] width 91 height 32
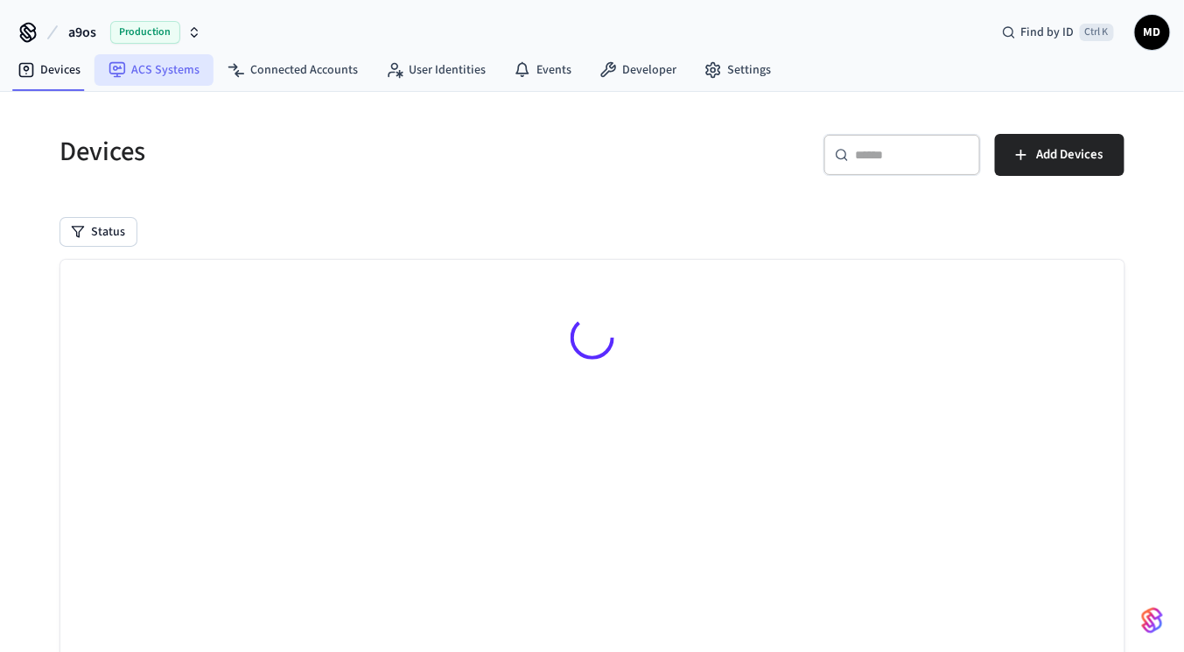
click at [102, 80] on link "ACS Systems" at bounding box center [154, 70] width 119 height 32
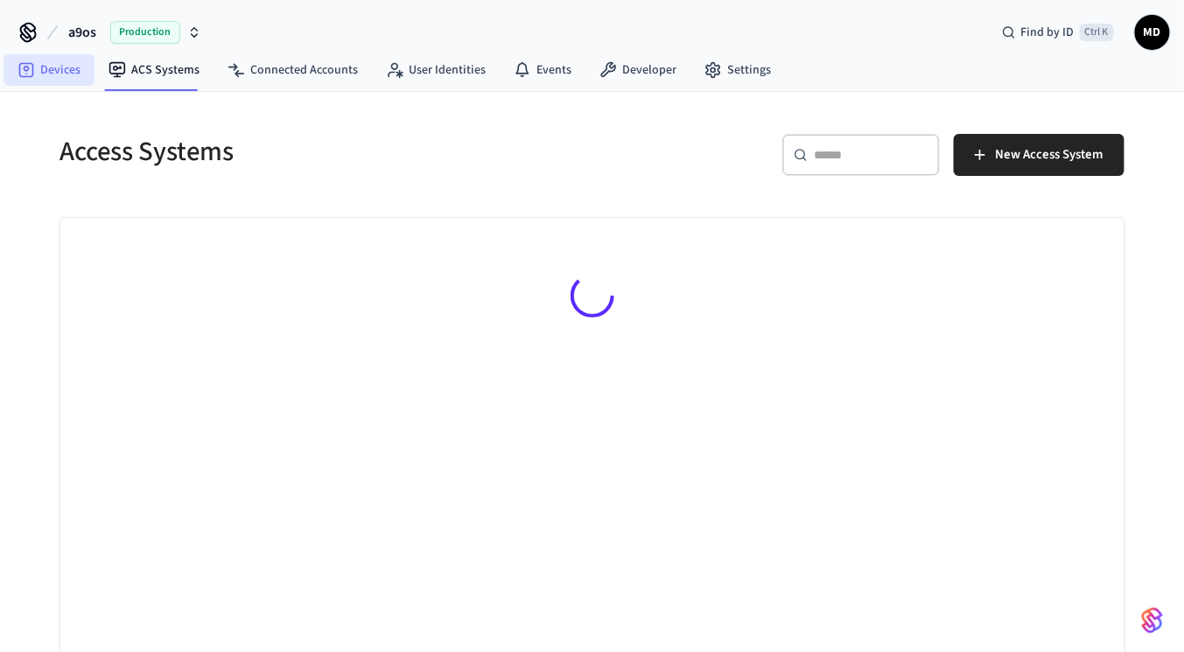
click at [70, 72] on link "Devices" at bounding box center [49, 70] width 91 height 32
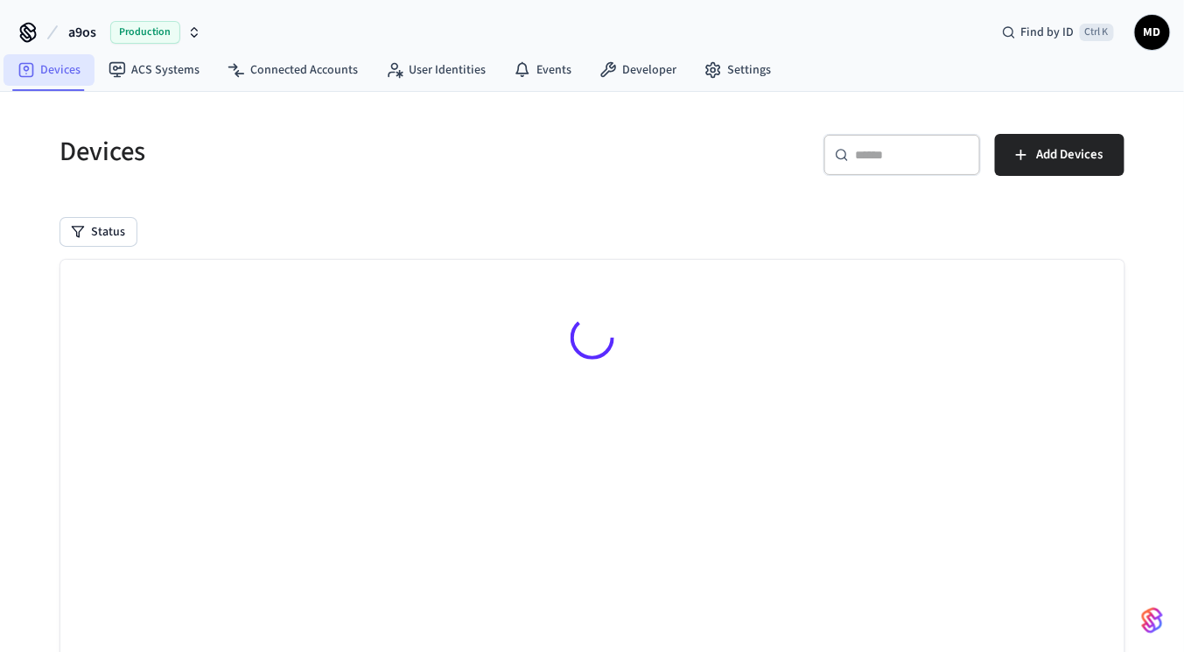
click at [53, 63] on link "Devices" at bounding box center [49, 70] width 91 height 32
click at [165, 84] on link "ACS Systems" at bounding box center [154, 70] width 119 height 32
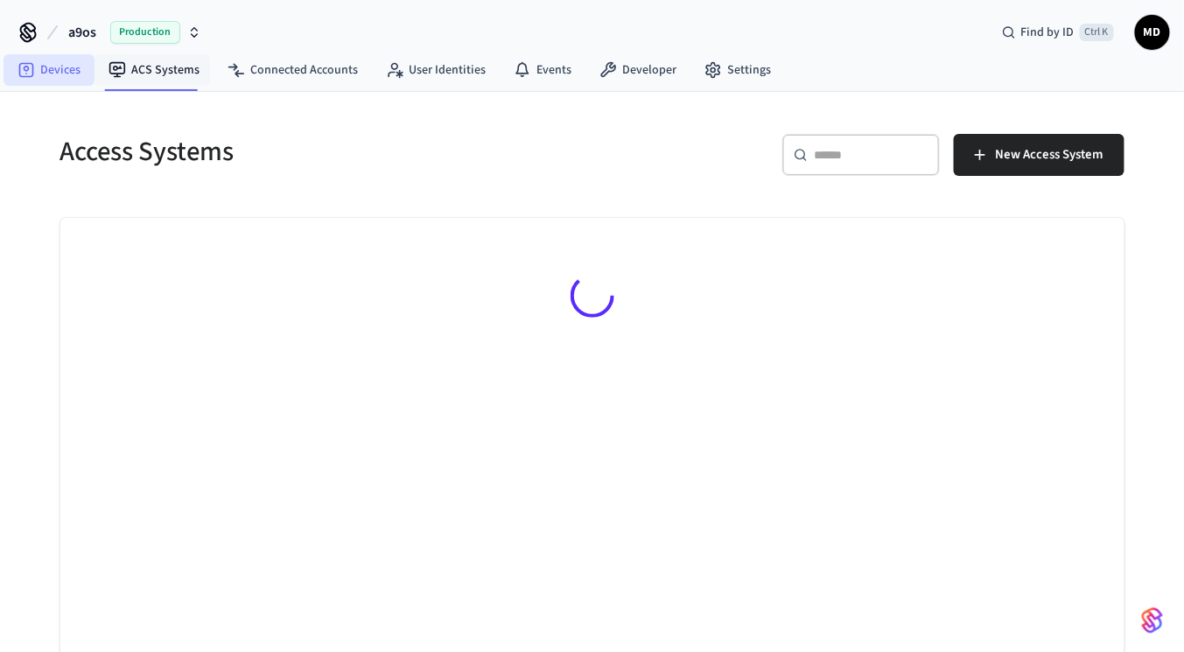
click at [75, 84] on link "Devices" at bounding box center [49, 70] width 91 height 32
